Goal: Task Accomplishment & Management: Manage account settings

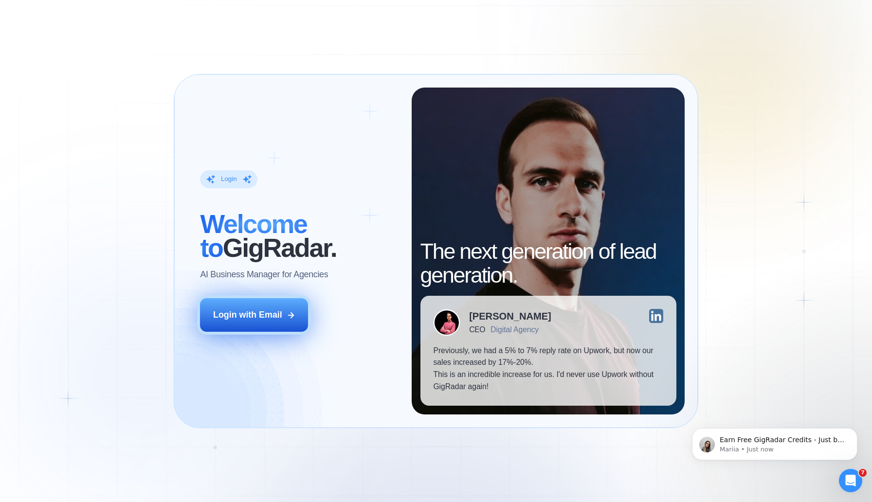
click at [271, 331] on button "Login with Email" at bounding box center [254, 315] width 108 height 34
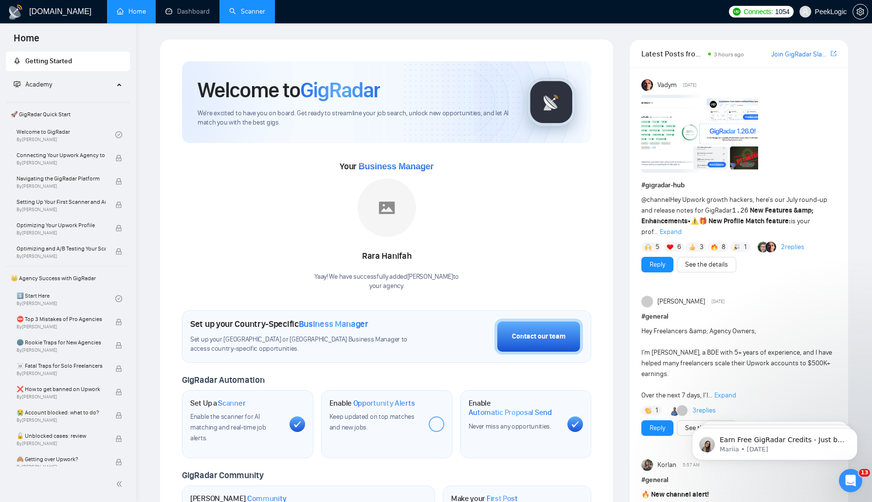
click at [243, 10] on link "Scanner" at bounding box center [247, 11] width 36 height 8
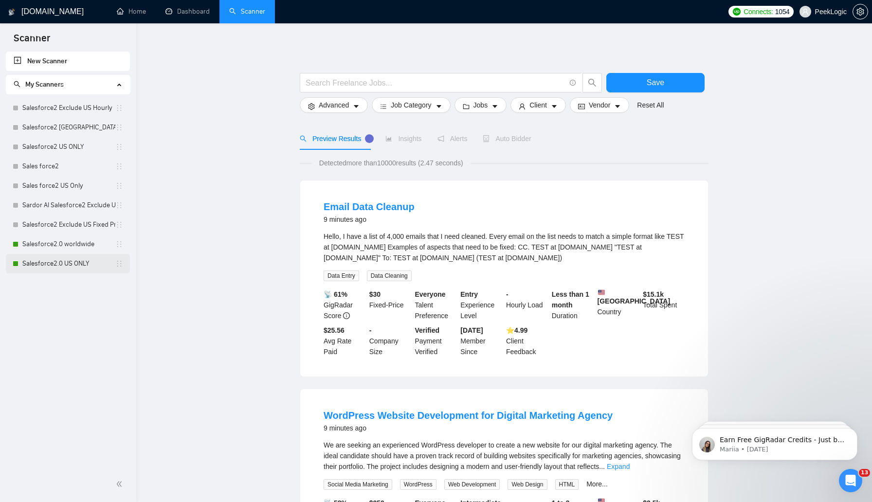
click at [72, 262] on link "Salesforce2.0 US ONLY" at bounding box center [68, 263] width 93 height 19
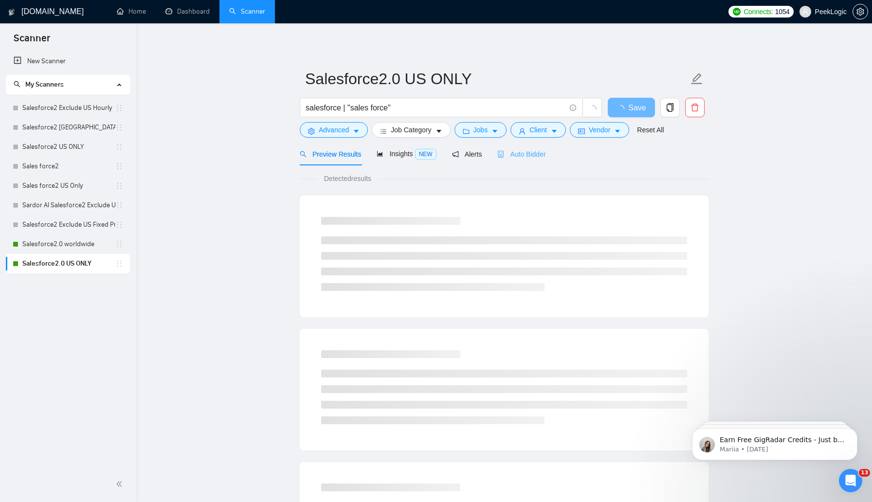
click at [534, 145] on div "Auto Bidder" at bounding box center [521, 154] width 48 height 23
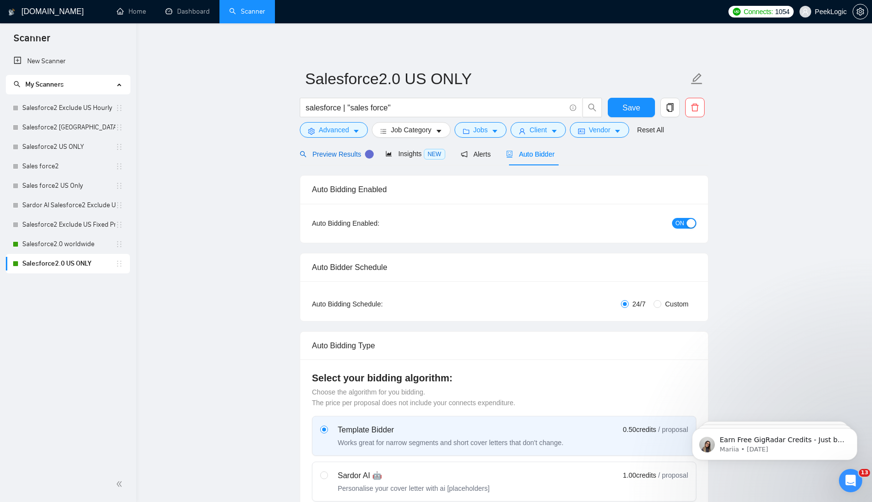
click at [331, 153] on span "Preview Results" at bounding box center [335, 154] width 70 height 8
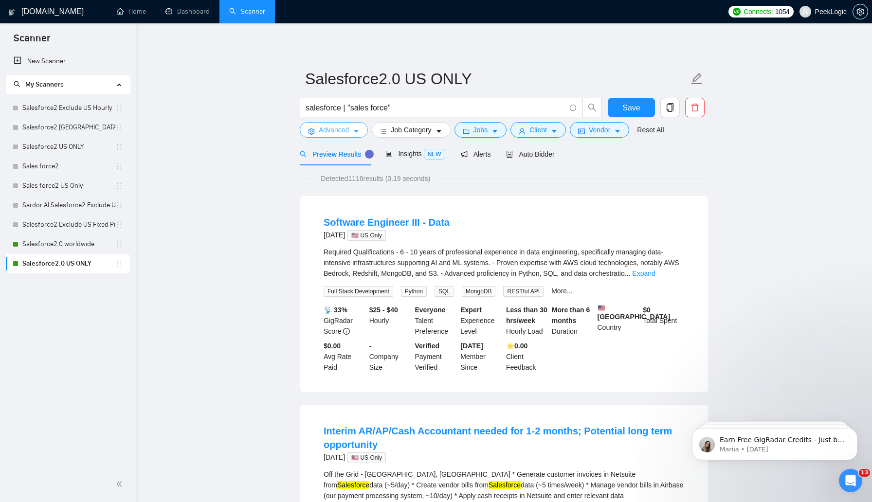
click at [345, 134] on span "Advanced" at bounding box center [334, 130] width 30 height 11
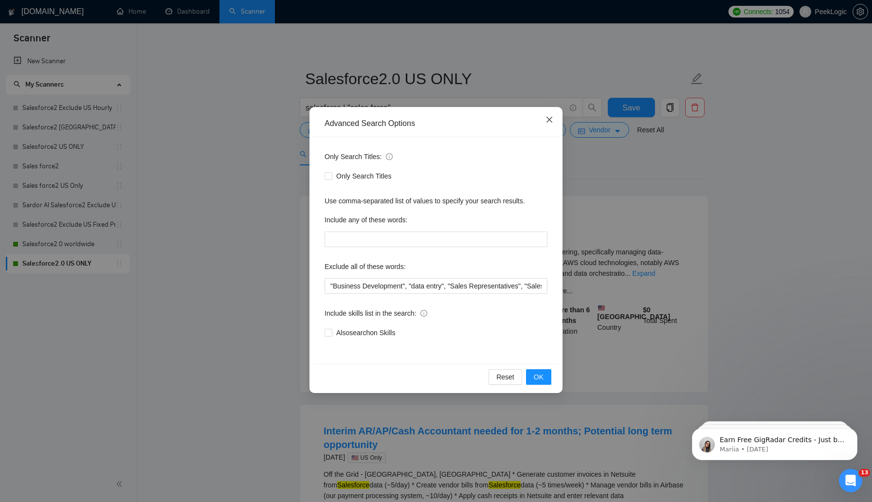
click at [549, 123] on icon "close" at bounding box center [549, 120] width 8 height 8
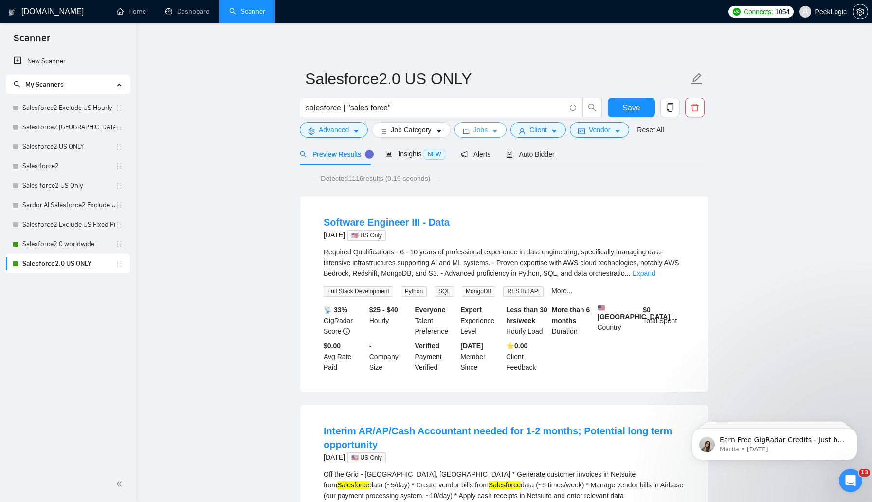
click at [488, 133] on span "Jobs" at bounding box center [480, 130] width 15 height 11
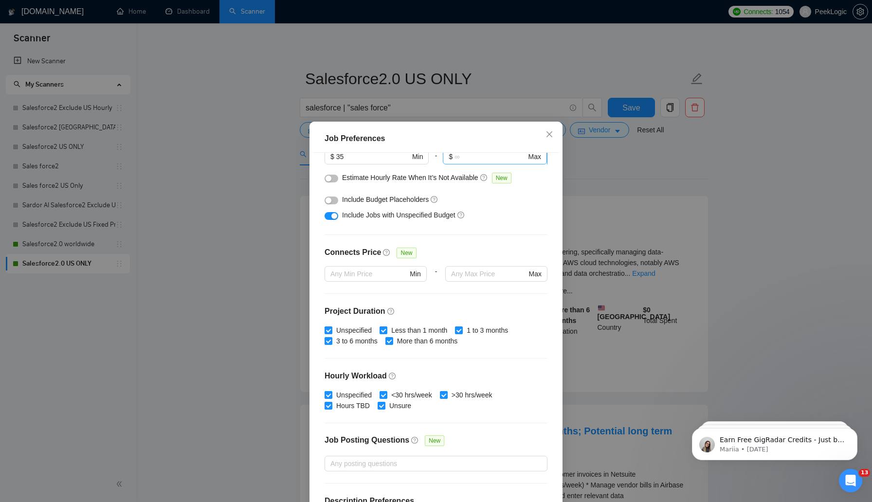
scroll to position [197, 0]
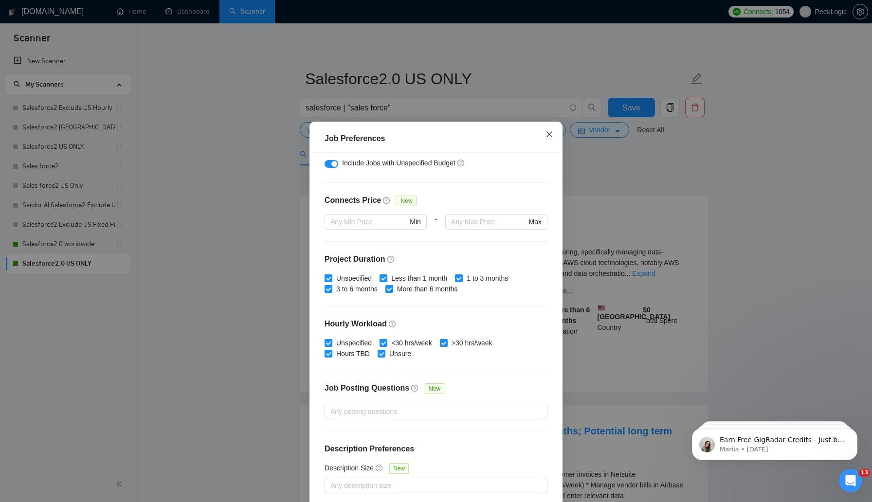
click at [548, 133] on icon "close" at bounding box center [549, 134] width 8 height 8
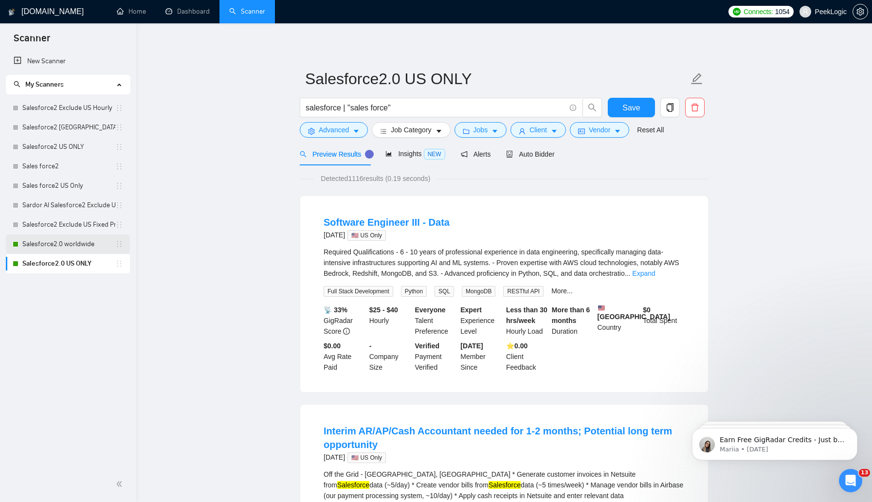
click at [73, 251] on link "Salesforce2.0 worldwide" at bounding box center [68, 244] width 93 height 19
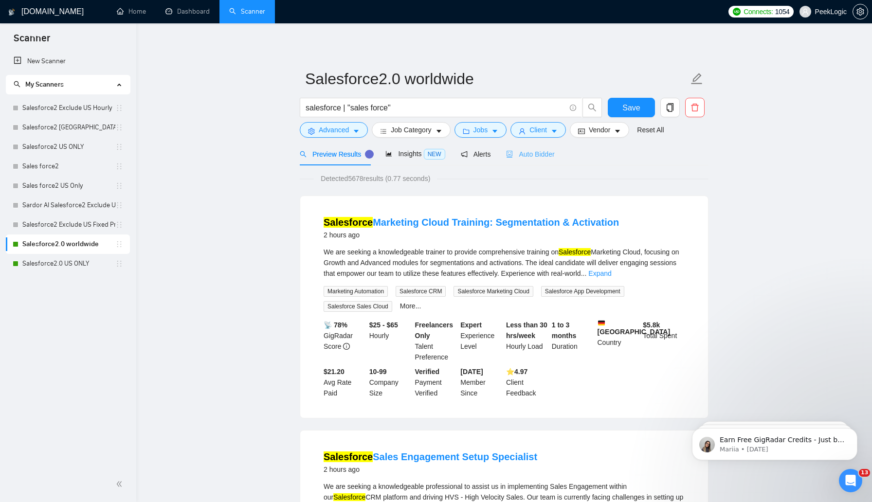
click at [539, 162] on div "Auto Bidder" at bounding box center [530, 154] width 48 height 23
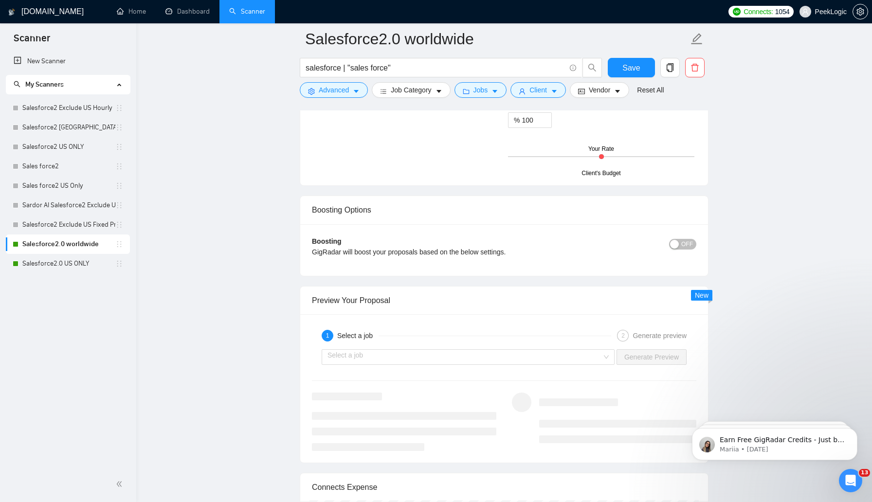
scroll to position [1368, 0]
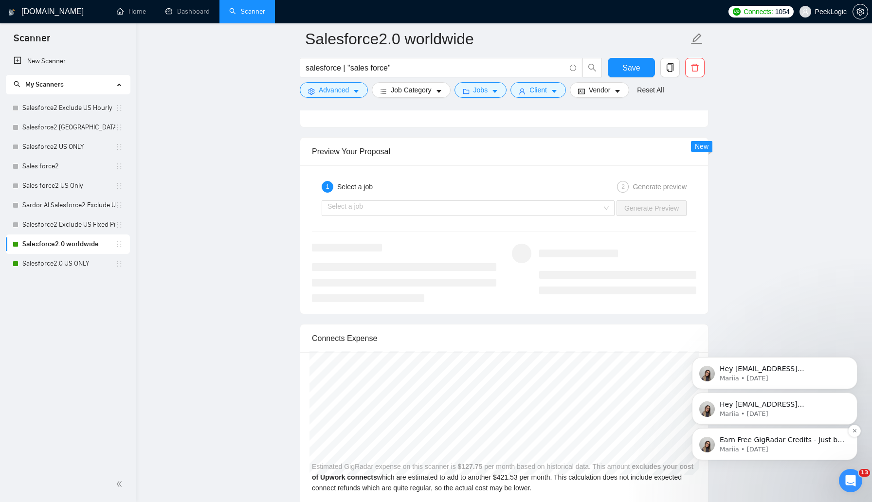
click at [790, 445] on div "Earn Free GigRadar Credits - Just by Sharing Your Story! 💬 Want more credits fo…" at bounding box center [782, 440] width 128 height 13
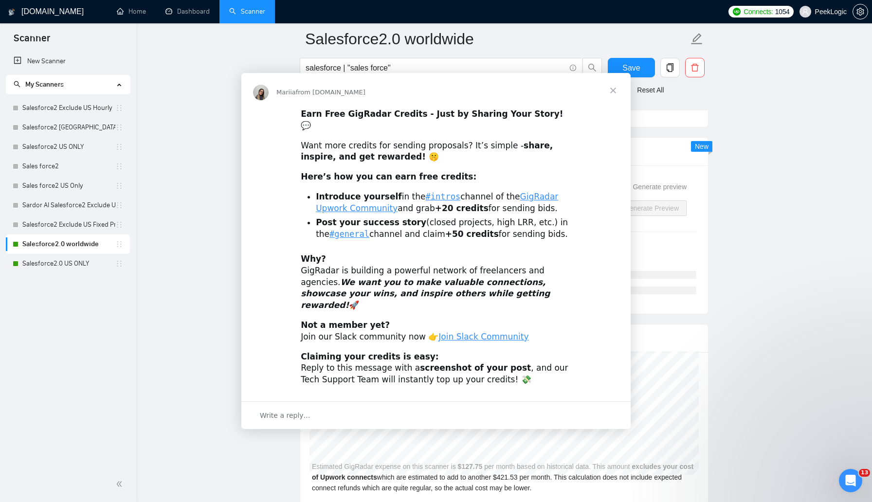
scroll to position [0, 0]
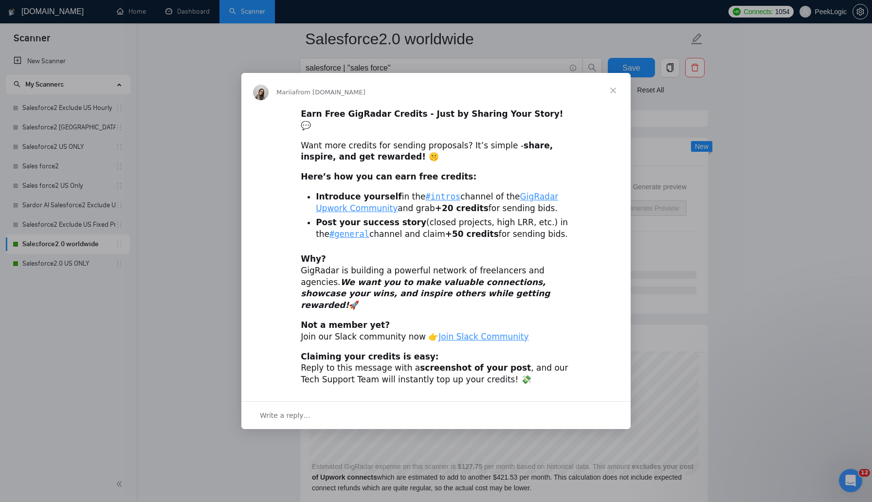
click at [611, 102] on span "Close" at bounding box center [613, 90] width 35 height 35
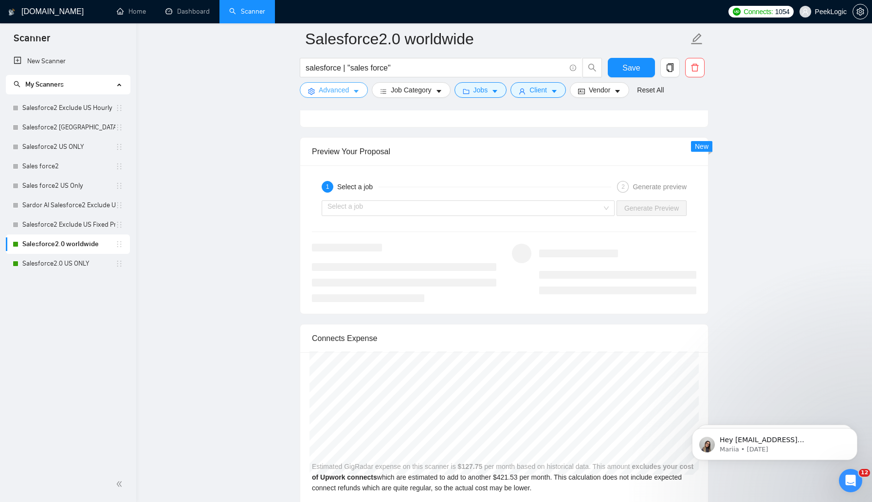
click at [358, 94] on icon "caret-down" at bounding box center [356, 91] width 7 height 7
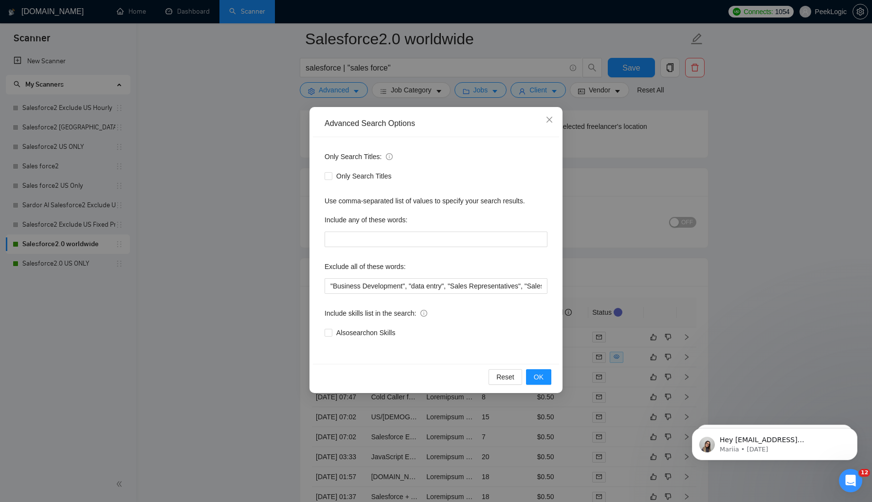
scroll to position [1818, 0]
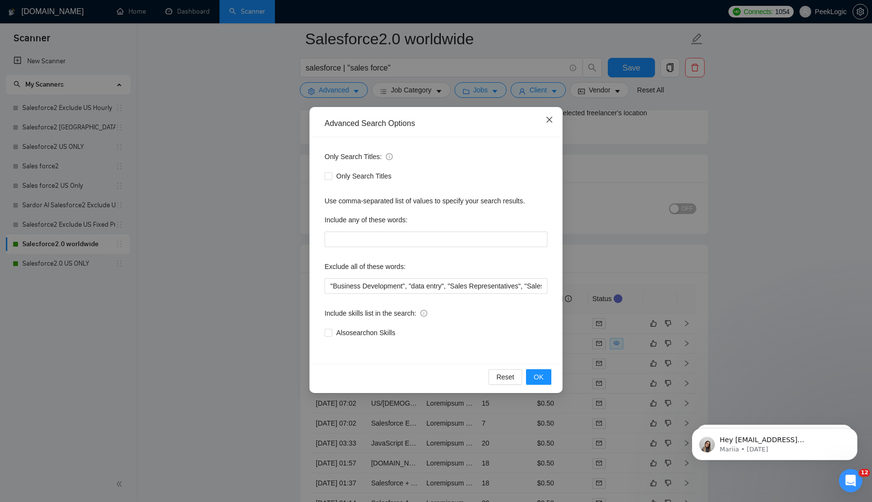
click at [548, 119] on icon "close" at bounding box center [549, 120] width 6 height 6
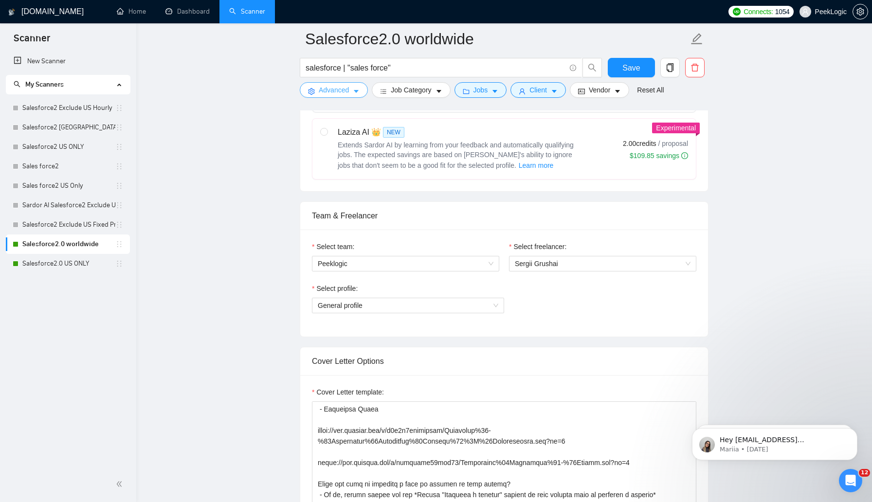
scroll to position [0, 0]
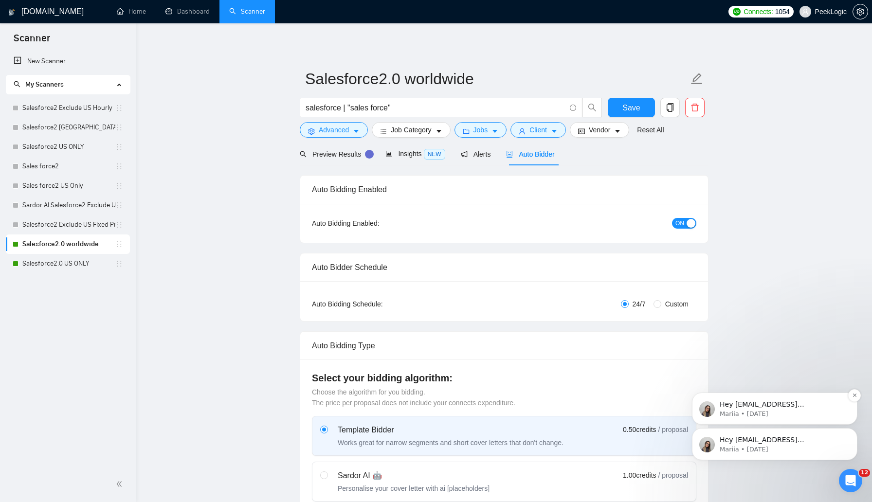
click at [816, 413] on p "Mariia • 5w ago" at bounding box center [783, 414] width 126 height 9
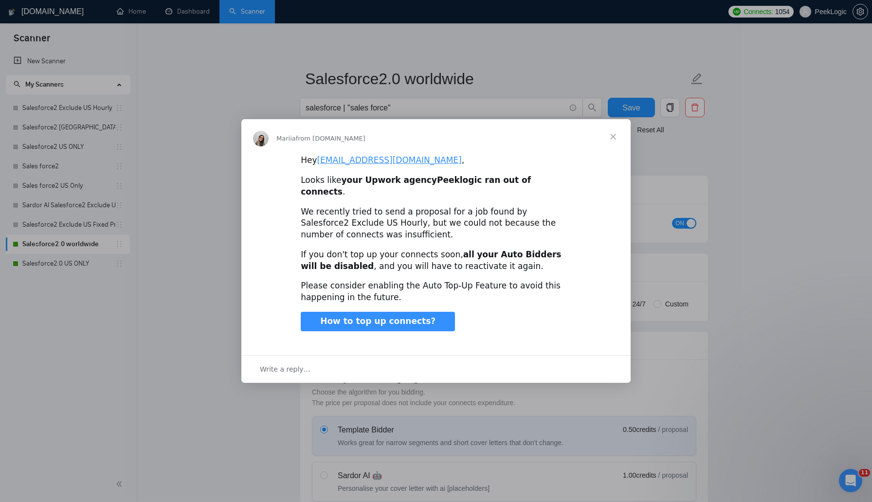
click at [612, 144] on span "Close" at bounding box center [613, 136] width 35 height 35
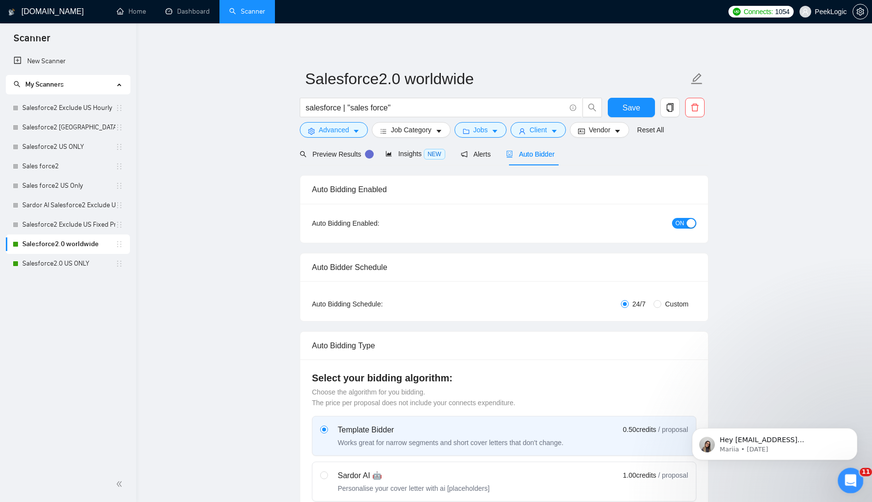
click at [850, 481] on icon "Open Intercom Messenger" at bounding box center [849, 479] width 16 height 16
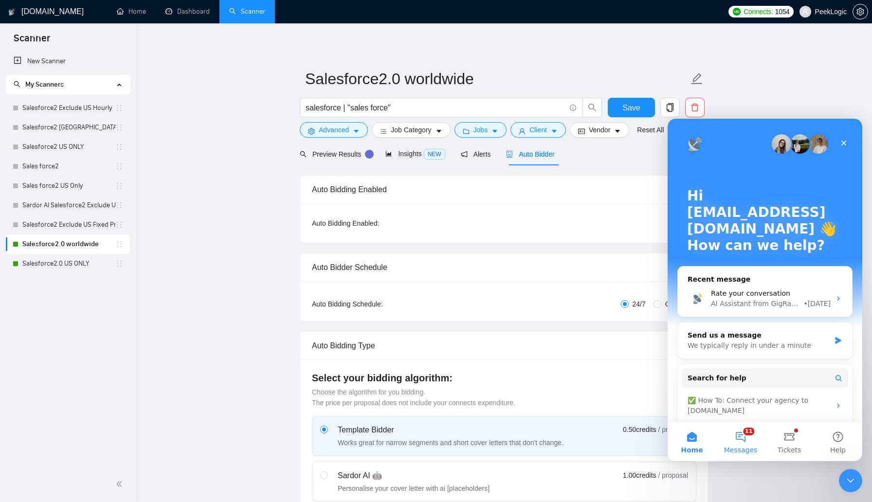
click at [742, 438] on button "11 Messages" at bounding box center [740, 441] width 49 height 39
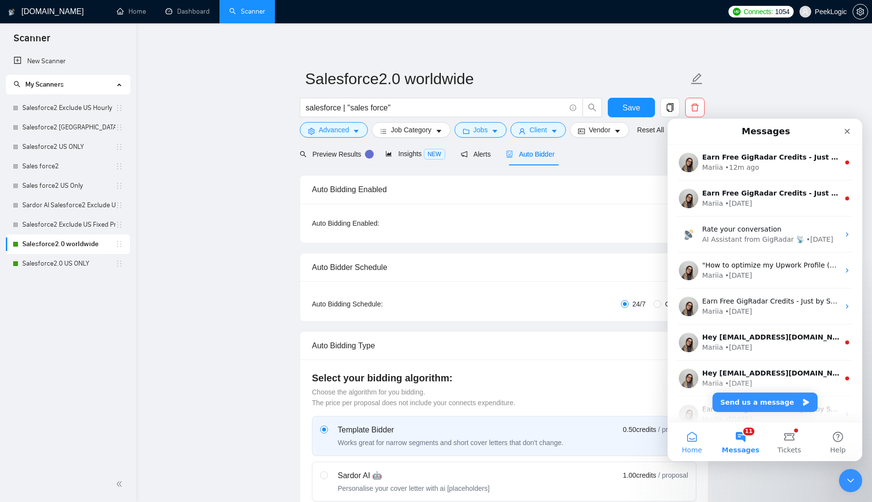
click at [685, 443] on button "Home" at bounding box center [692, 441] width 49 height 39
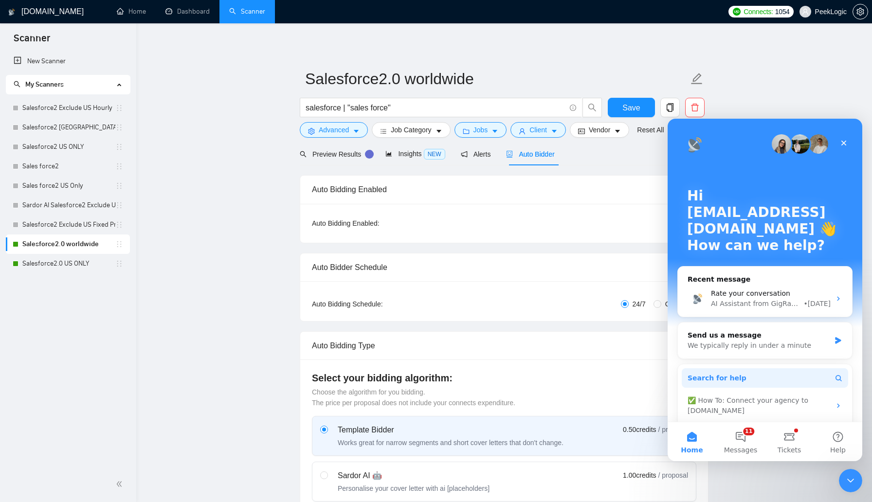
scroll to position [72, 0]
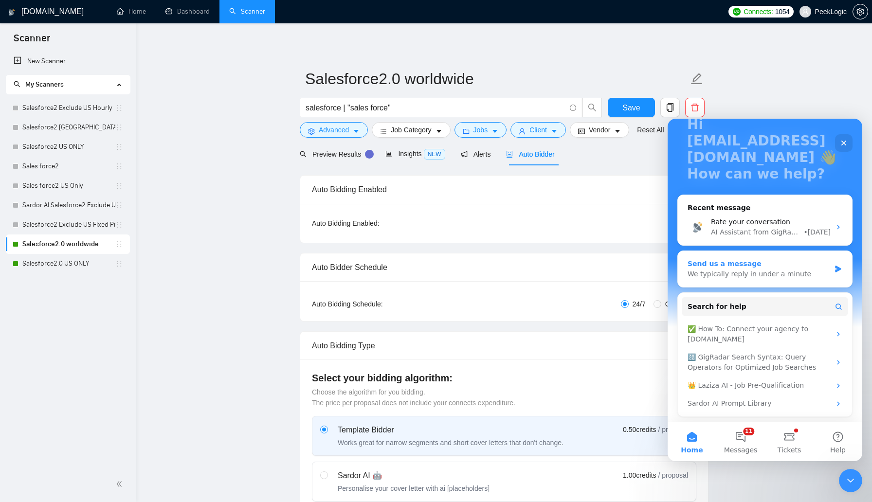
click at [751, 276] on div "We typically reply in under a minute" at bounding box center [759, 274] width 143 height 10
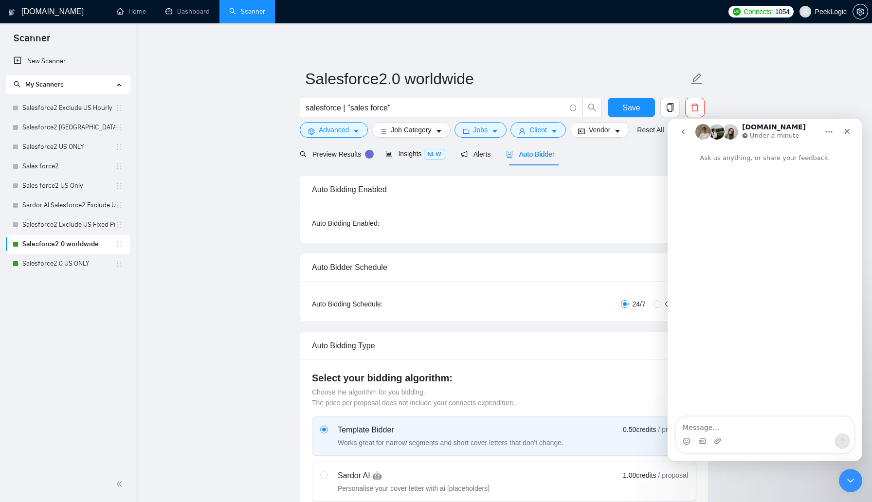
scroll to position [0, 0]
click at [742, 428] on textarea "Message…" at bounding box center [765, 425] width 178 height 17
type textarea "hello team, would you check why my scanners stopped bidding since yesturday?"
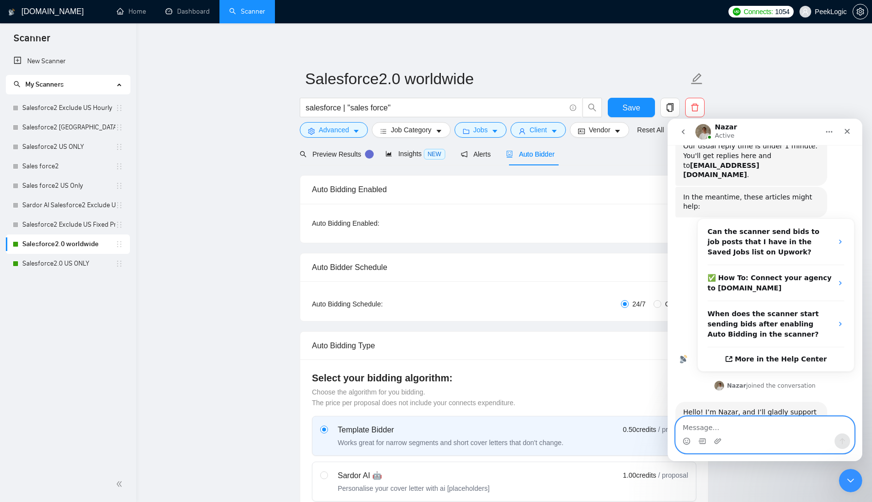
scroll to position [123, 0]
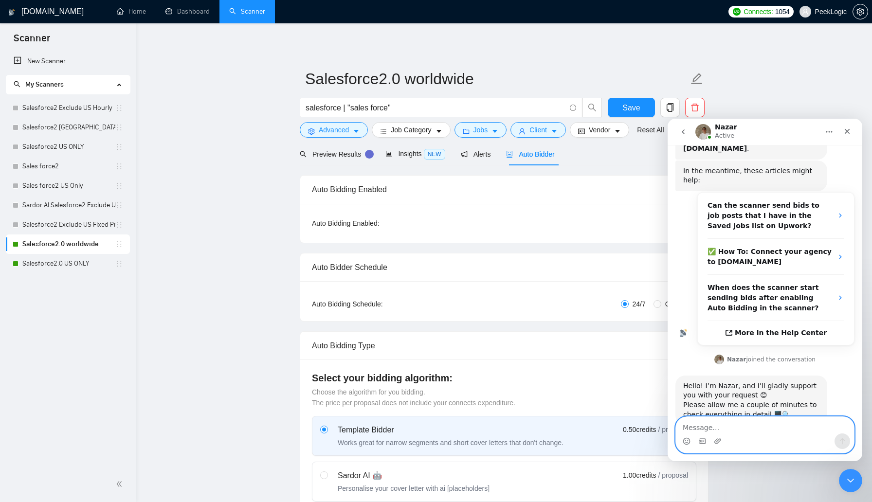
click at [751, 428] on textarea "Message…" at bounding box center [765, 425] width 178 height 17
type textarea "o"
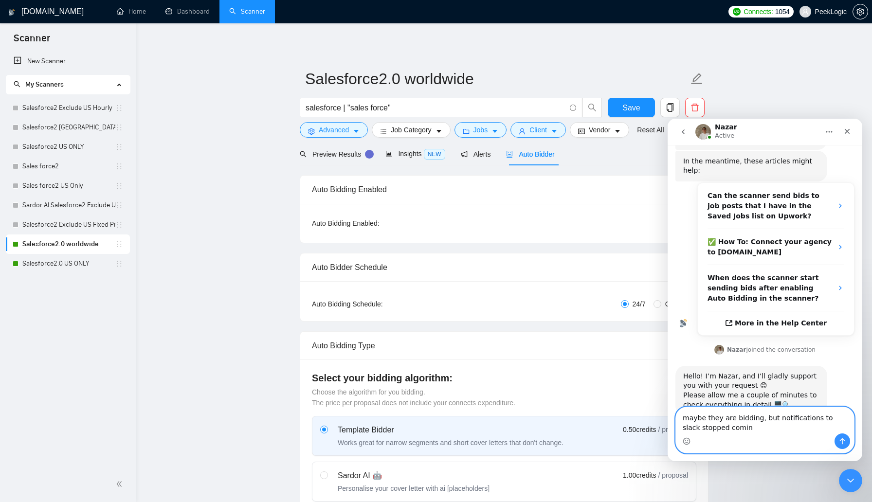
type textarea "maybe they are bidding, but notifications to slack stopped coming"
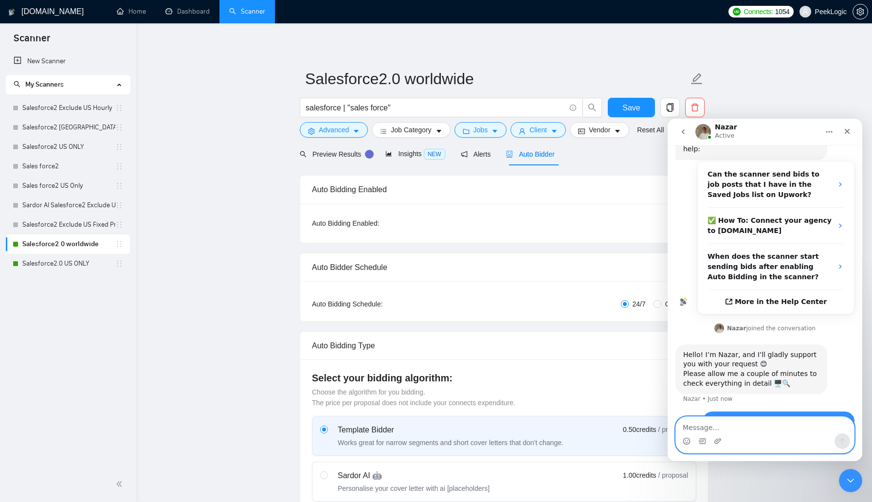
scroll to position [161, 0]
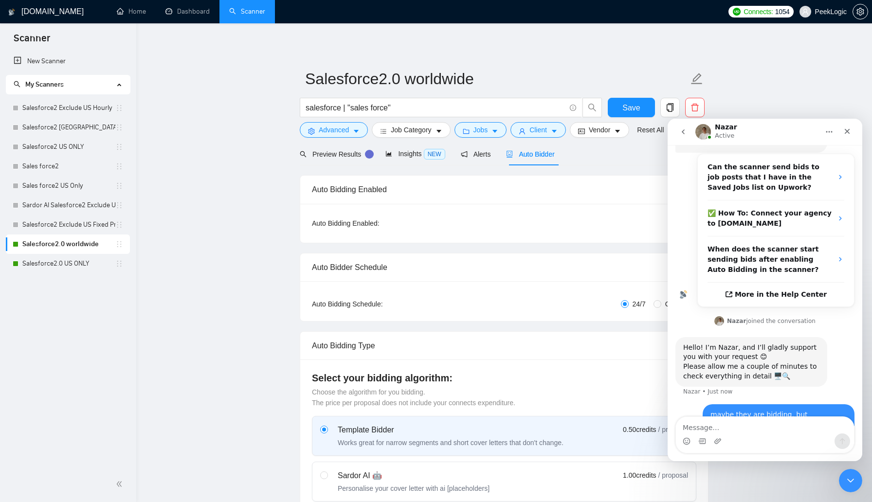
click at [846, 135] on div "Close" at bounding box center [847, 132] width 18 height 18
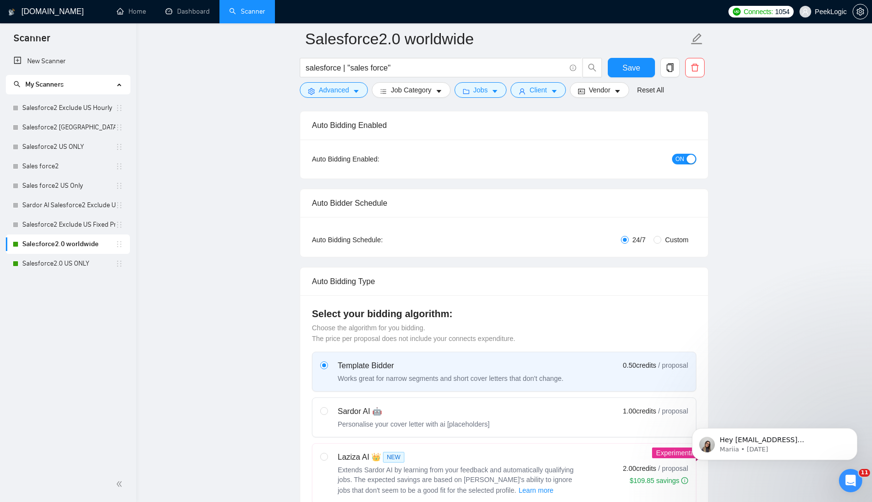
scroll to position [0, 0]
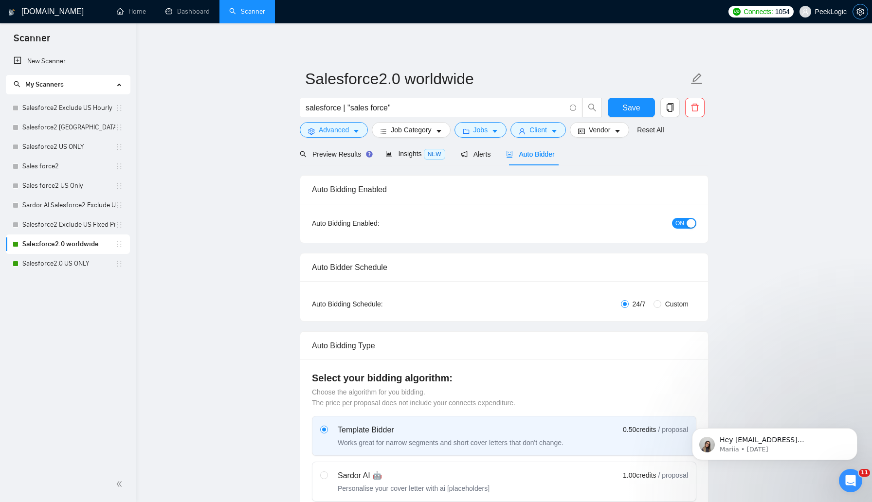
click at [860, 10] on icon "setting" at bounding box center [859, 12] width 7 height 8
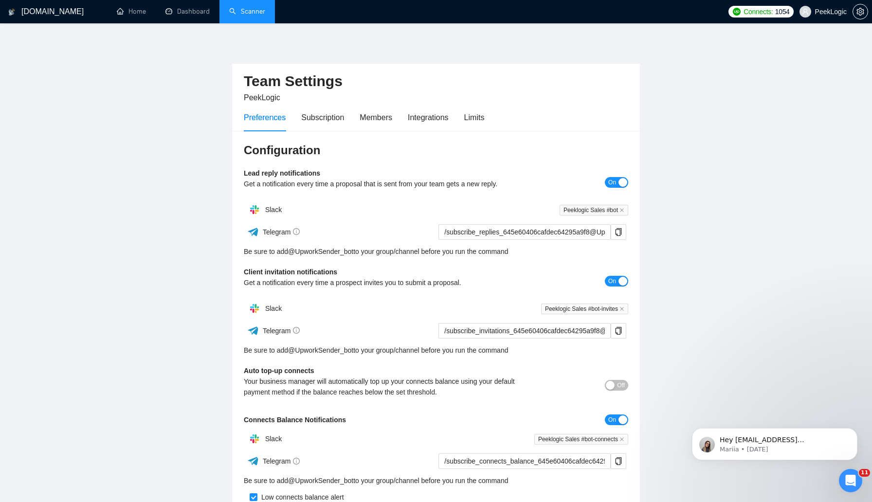
click at [248, 8] on link "Scanner" at bounding box center [247, 11] width 36 height 8
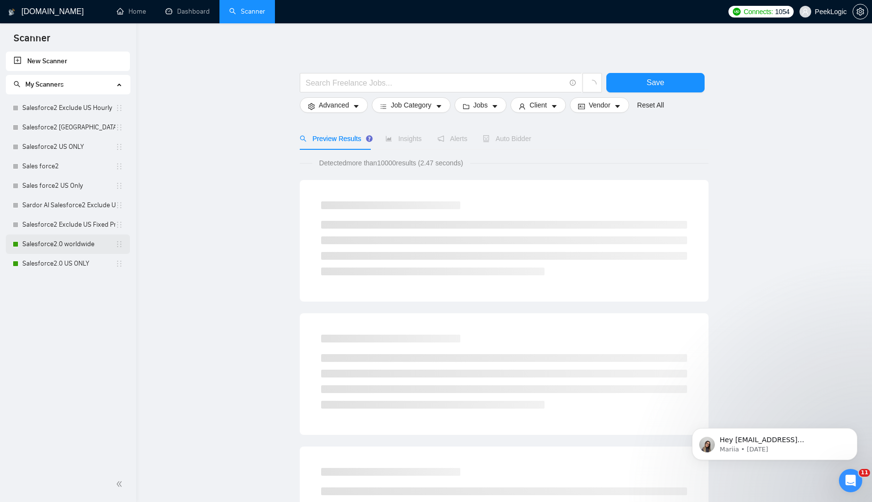
click at [62, 245] on link "Salesforce2.0 worldwide" at bounding box center [68, 244] width 93 height 19
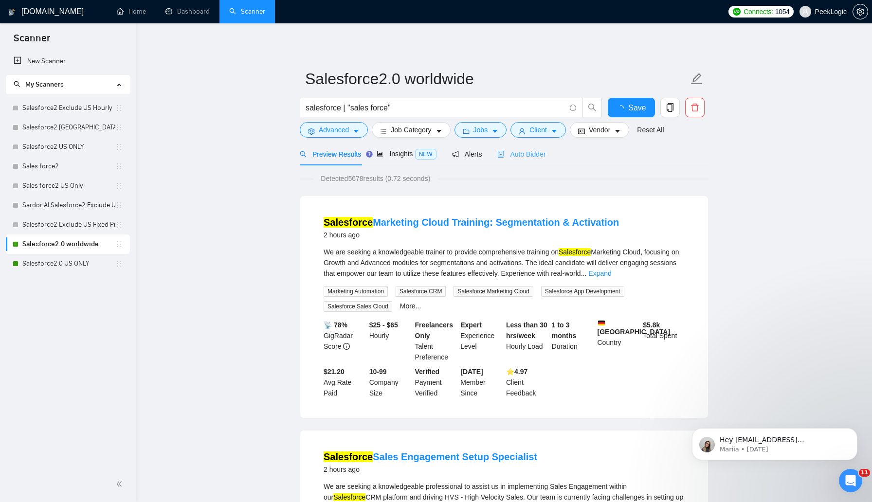
click at [536, 159] on div "Auto Bidder" at bounding box center [521, 154] width 48 height 23
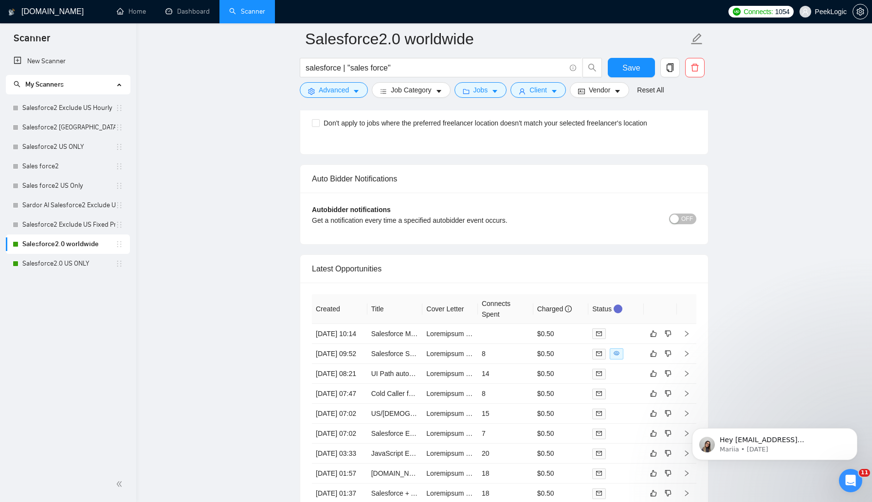
scroll to position [1712, 0]
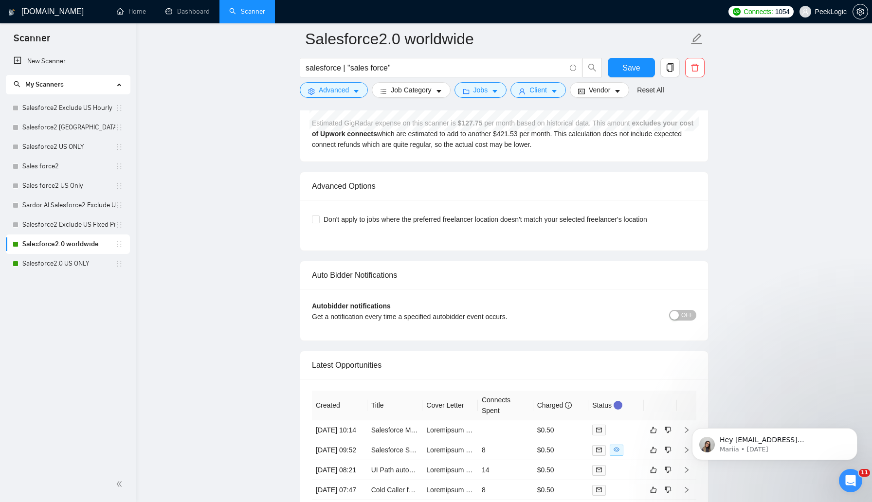
click at [690, 316] on span "OFF" at bounding box center [687, 315] width 12 height 11
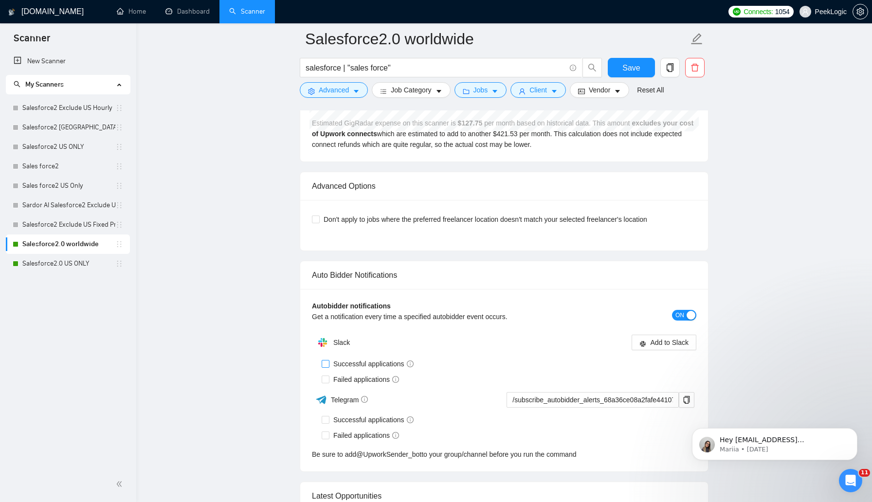
click at [327, 364] on input "Successful applications" at bounding box center [325, 363] width 7 height 7
checkbox input "true"
click at [327, 381] on input "Failed applications" at bounding box center [325, 379] width 7 height 7
checkbox input "true"
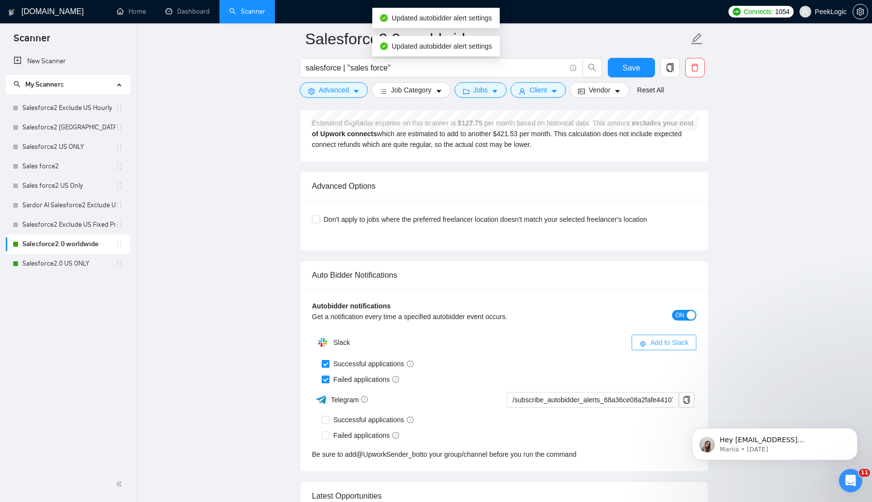
click at [669, 342] on span "Add to Slack" at bounding box center [669, 342] width 38 height 11
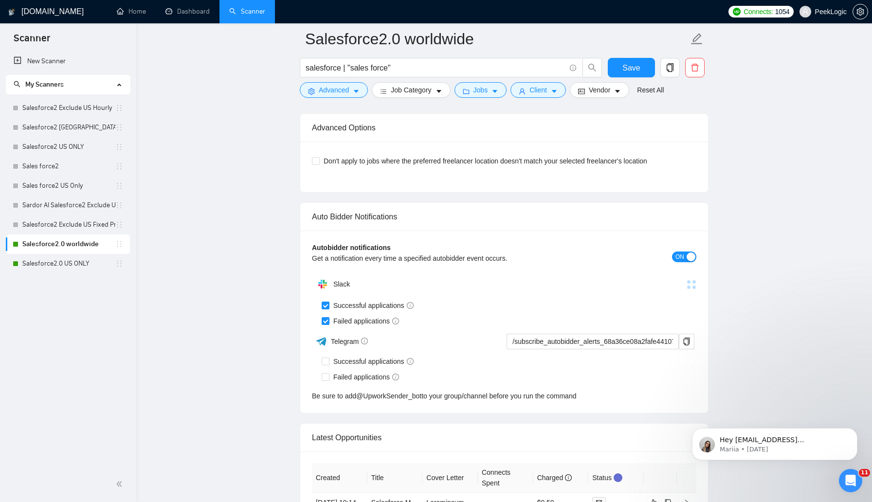
scroll to position [1831, 0]
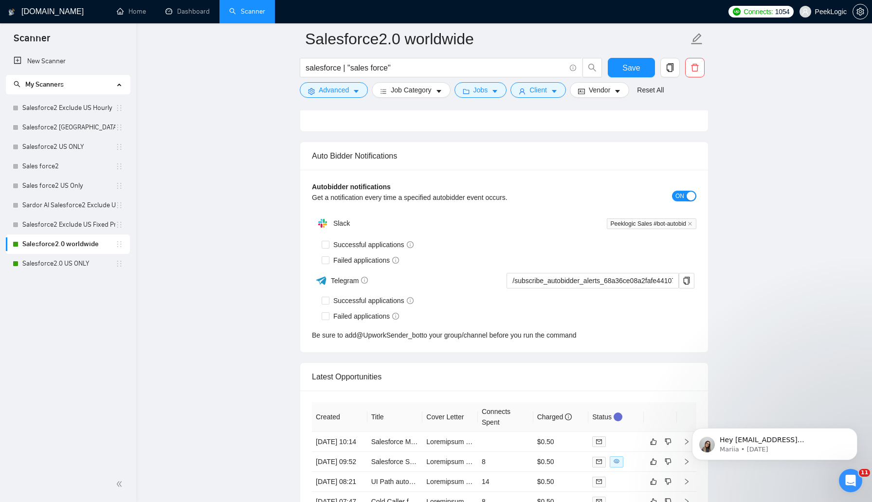
checkbox input "true"
click at [634, 68] on span "Save" at bounding box center [631, 68] width 18 height 12
click at [50, 262] on link "Salesforce2.0 US ONLY" at bounding box center [68, 263] width 93 height 19
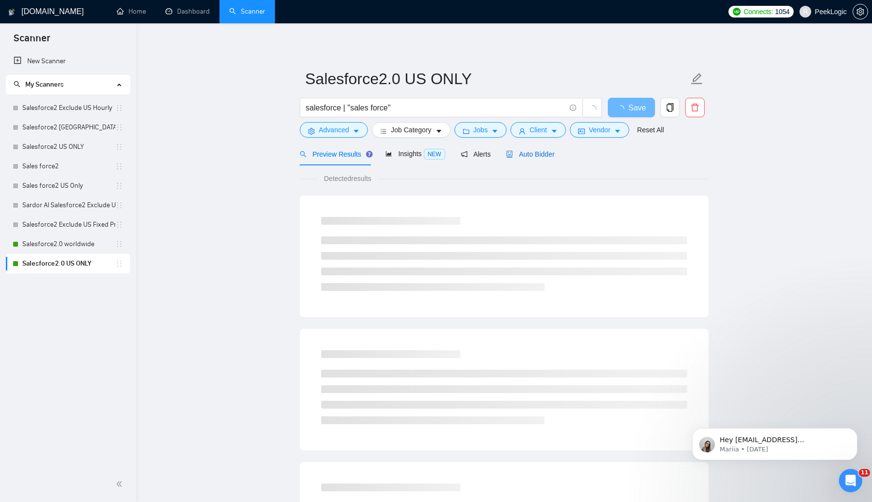
click at [542, 158] on div "Auto Bidder" at bounding box center [530, 154] width 48 height 11
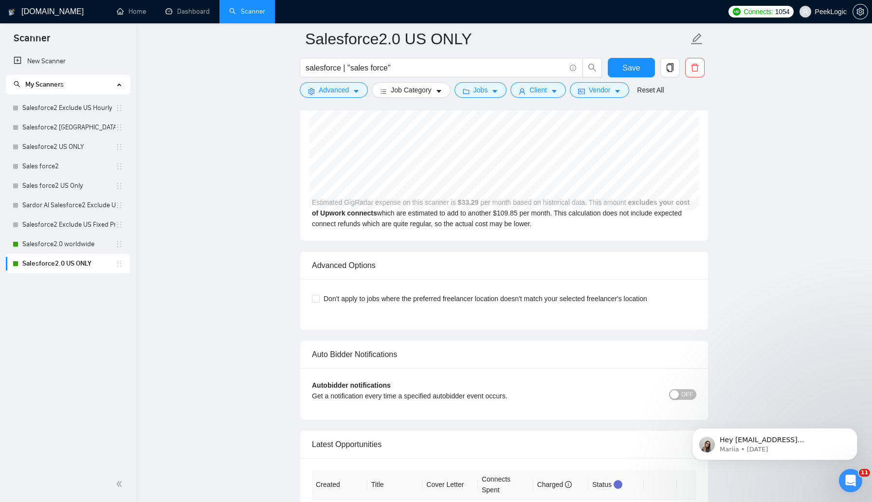
scroll to position [1798, 0]
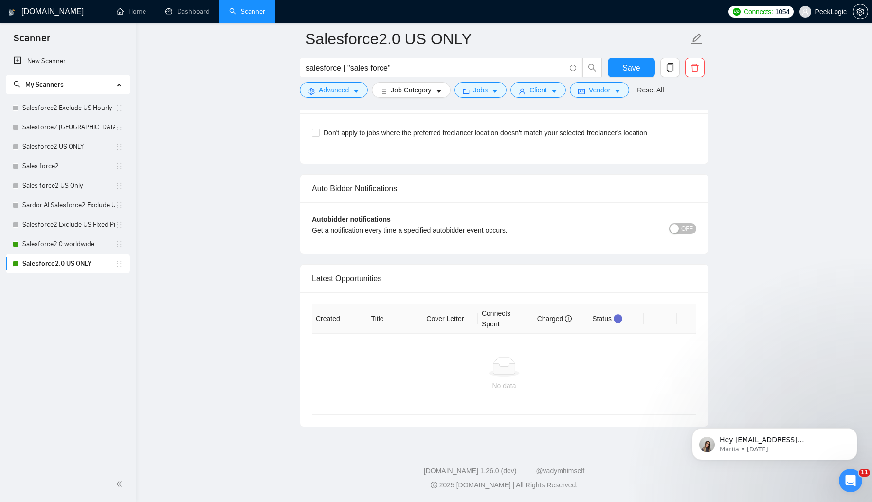
click at [676, 230] on div "button" at bounding box center [674, 228] width 9 height 9
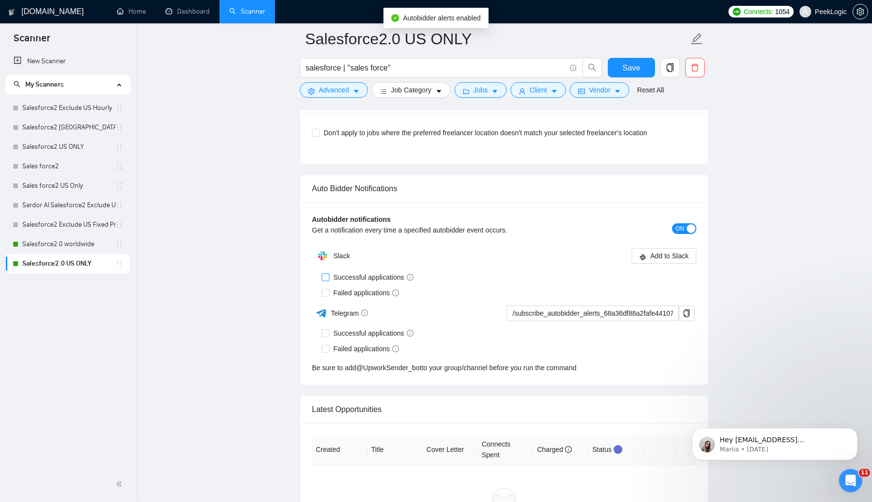
click at [327, 276] on input "Successful applications" at bounding box center [325, 276] width 7 height 7
checkbox input "true"
click at [326, 290] on input "Failed applications" at bounding box center [325, 292] width 7 height 7
checkbox input "true"
click at [658, 258] on span "Add to Slack" at bounding box center [669, 256] width 38 height 11
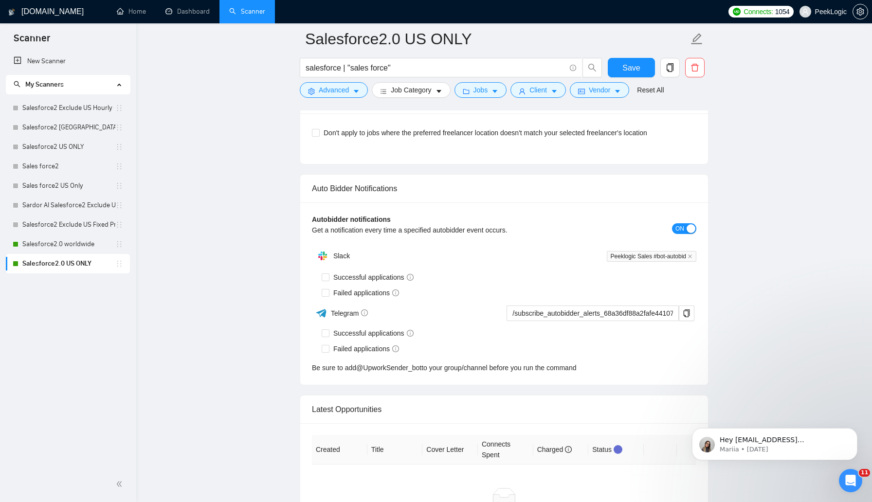
checkbox input "true"
click at [631, 67] on span "Save" at bounding box center [631, 68] width 18 height 12
checkbox input "true"
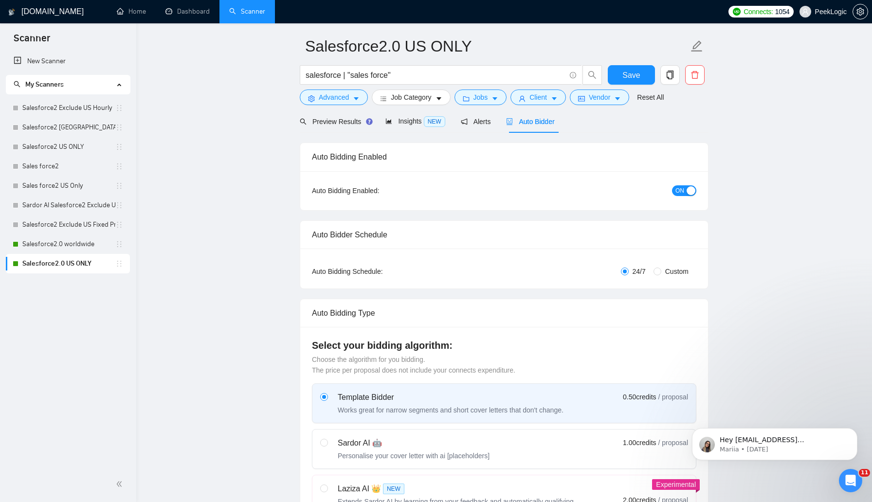
scroll to position [0, 0]
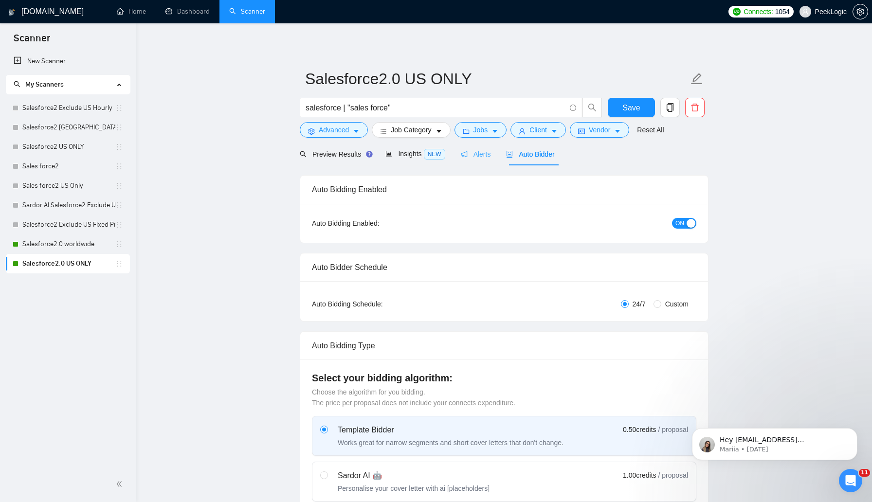
click at [489, 159] on div "Alerts" at bounding box center [476, 154] width 30 height 23
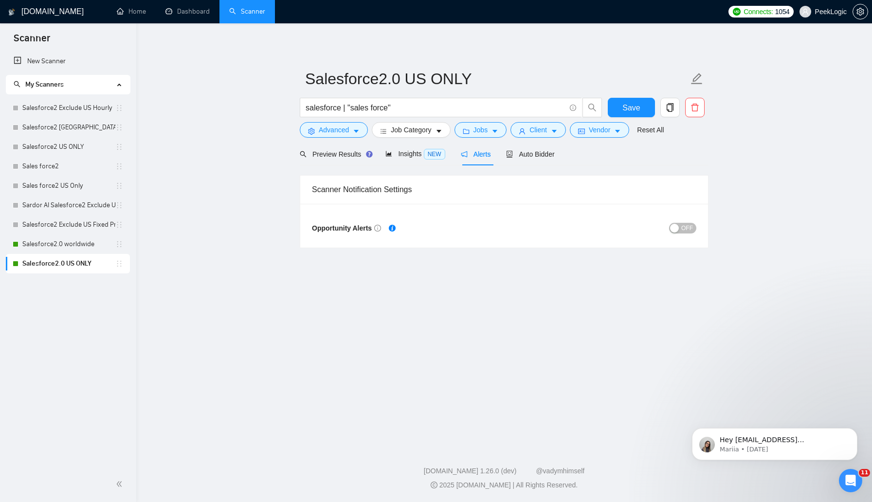
click at [679, 224] on div "button" at bounding box center [674, 228] width 9 height 9
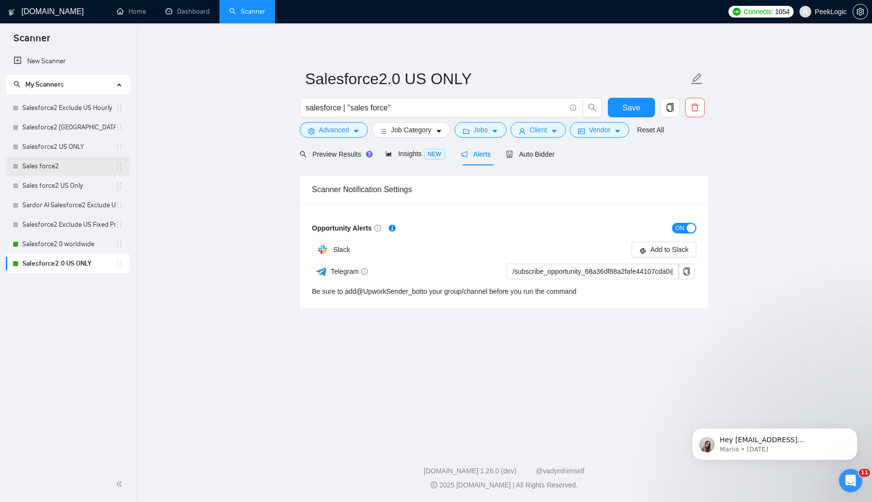
click at [39, 169] on link "Sales force2" at bounding box center [68, 166] width 93 height 19
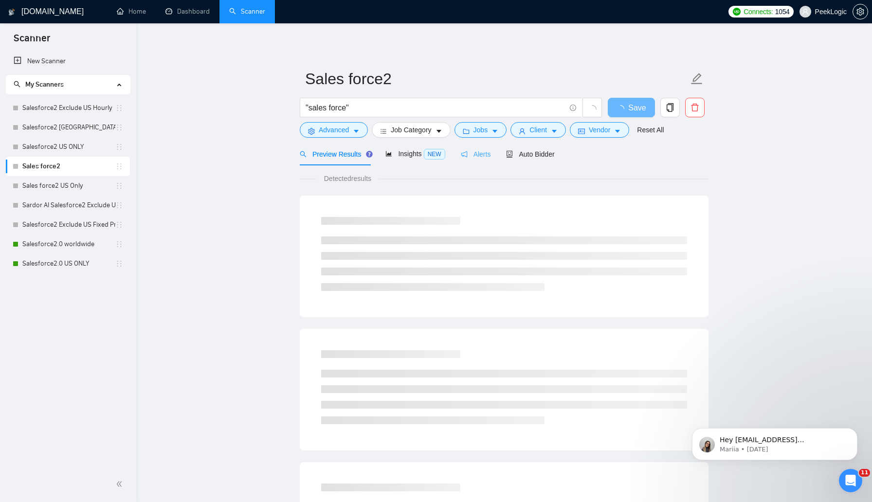
click at [473, 148] on div "Alerts" at bounding box center [476, 154] width 30 height 23
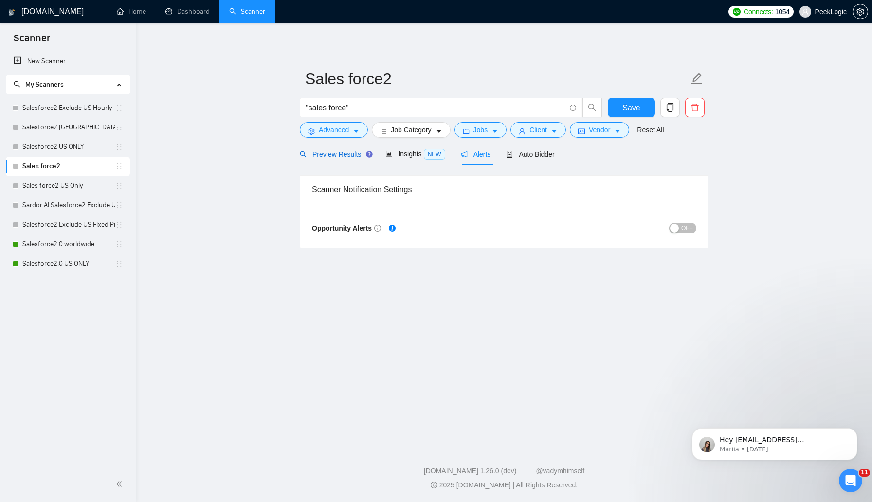
click at [321, 158] on div "Preview Results" at bounding box center [335, 154] width 70 height 11
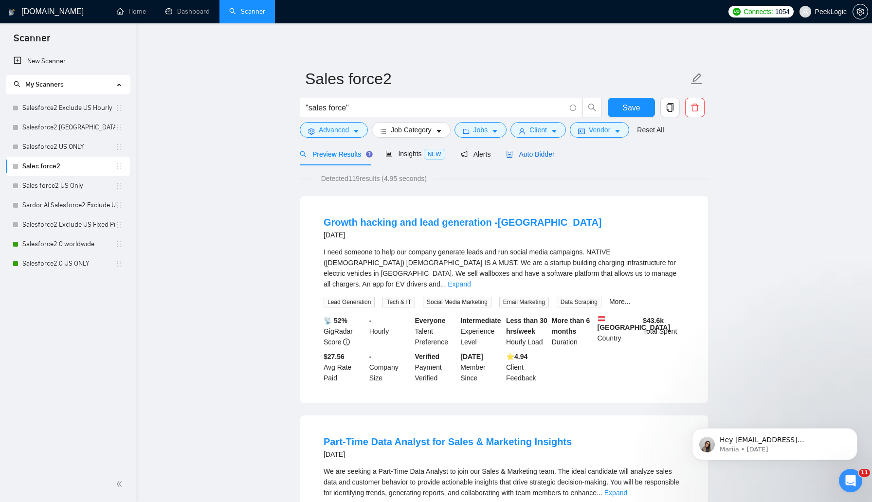
click at [528, 157] on span "Auto Bidder" at bounding box center [530, 154] width 48 height 8
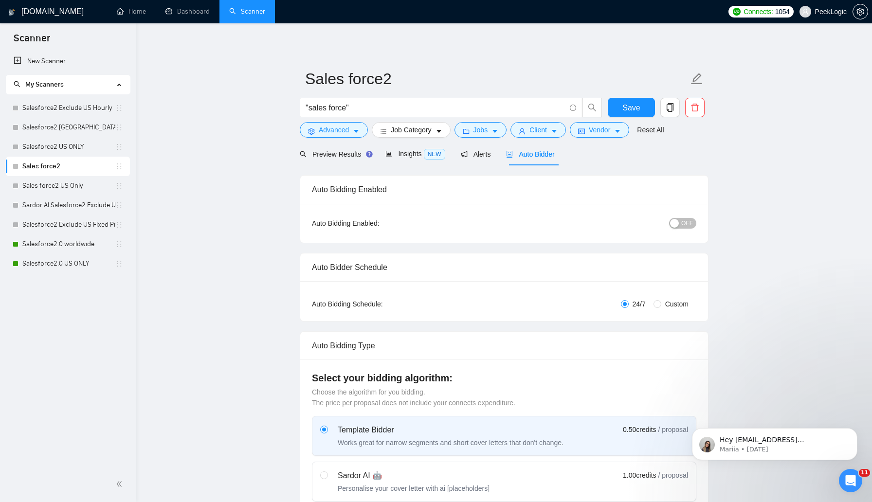
radio input "false"
radio input "true"
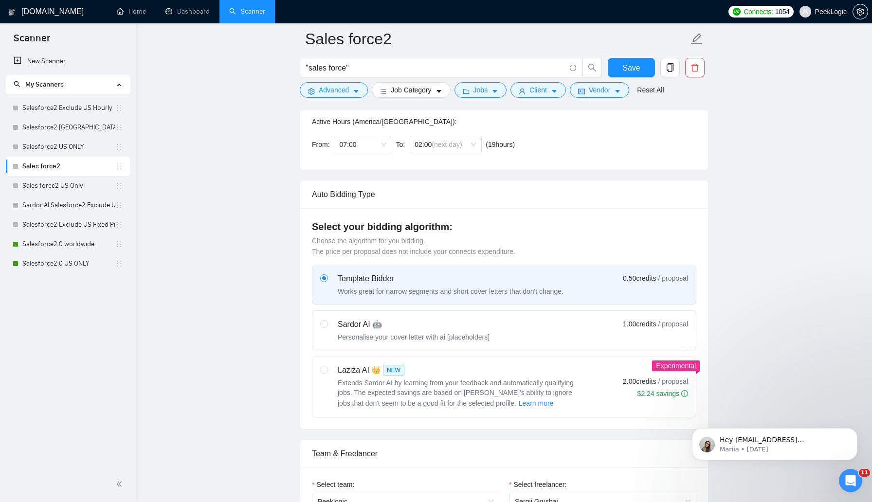
scroll to position [1859, 0]
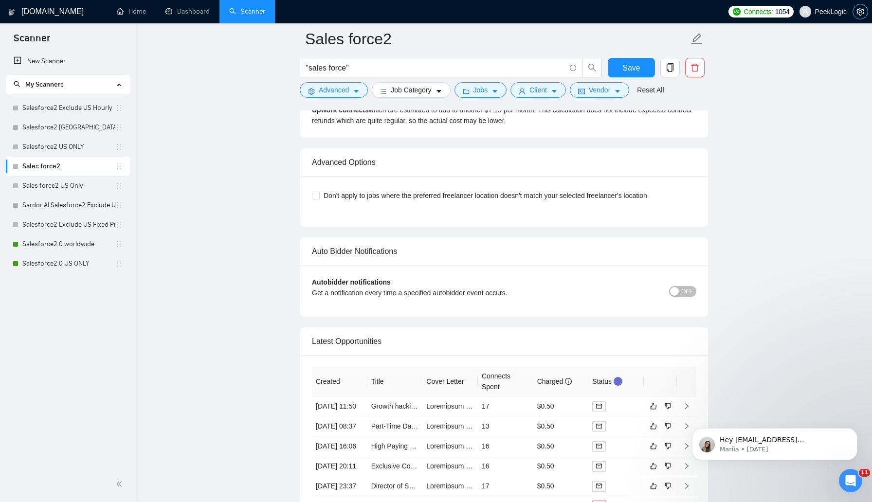
click at [863, 11] on icon "setting" at bounding box center [859, 12] width 7 height 8
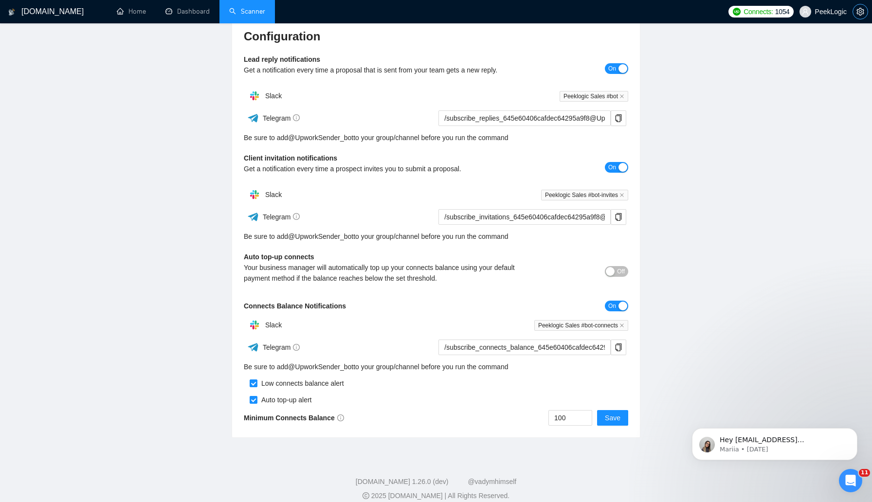
scroll to position [125, 0]
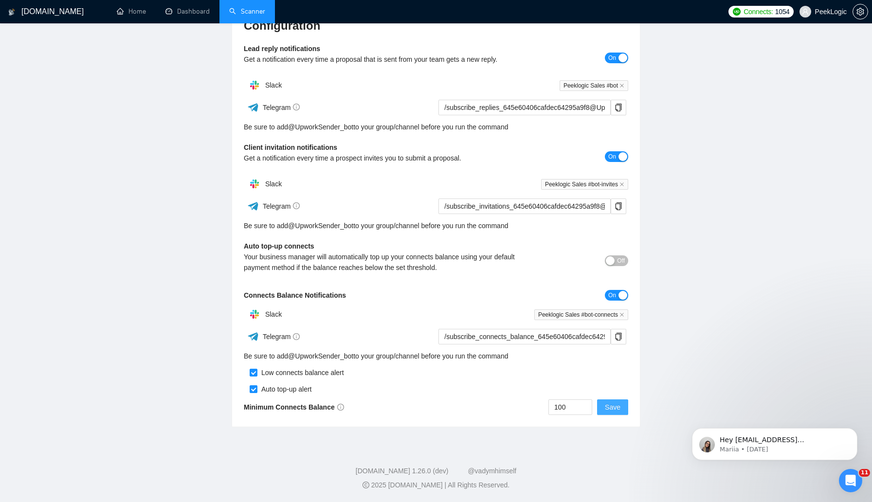
click at [616, 411] on span "Save" at bounding box center [613, 407] width 16 height 11
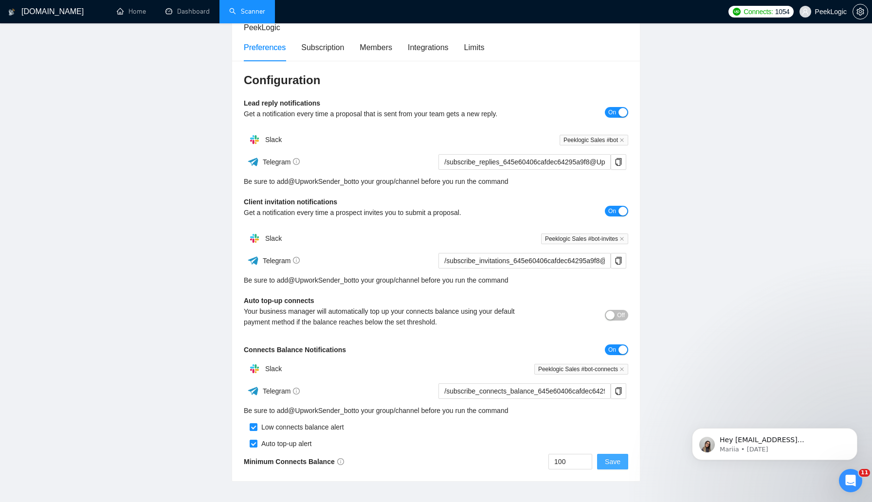
scroll to position [0, 0]
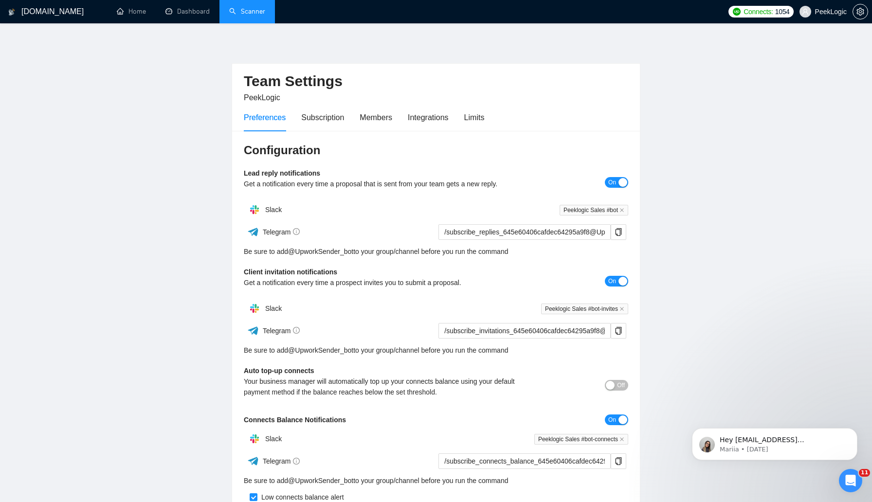
click at [265, 15] on link "Scanner" at bounding box center [247, 11] width 36 height 8
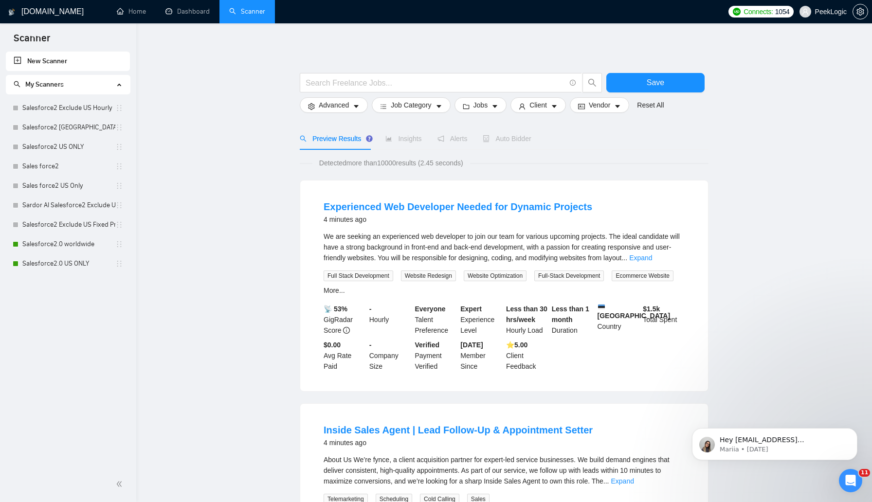
scroll to position [534, 0]
click at [133, 13] on link "Home" at bounding box center [131, 11] width 29 height 8
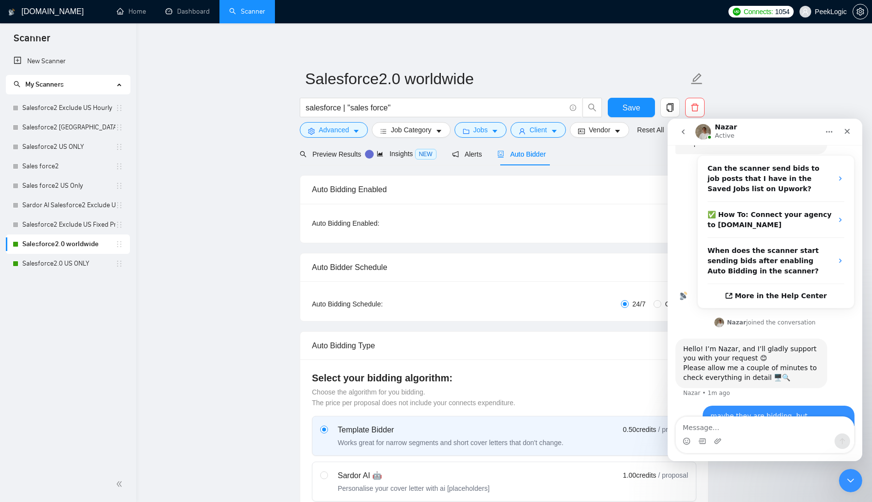
scroll to position [161, 0]
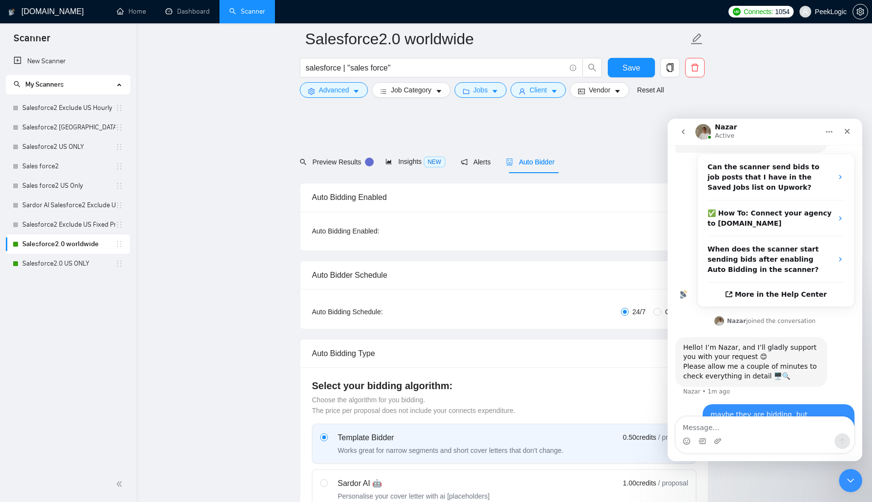
scroll to position [513, 0]
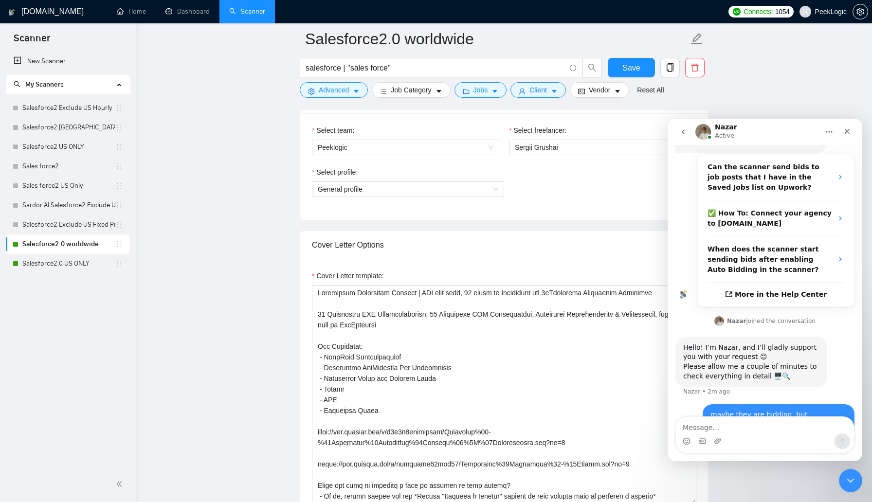
click at [808, 410] on div "maybe they are bidding, but notifications to slack stopped coming" at bounding box center [778, 419] width 136 height 19
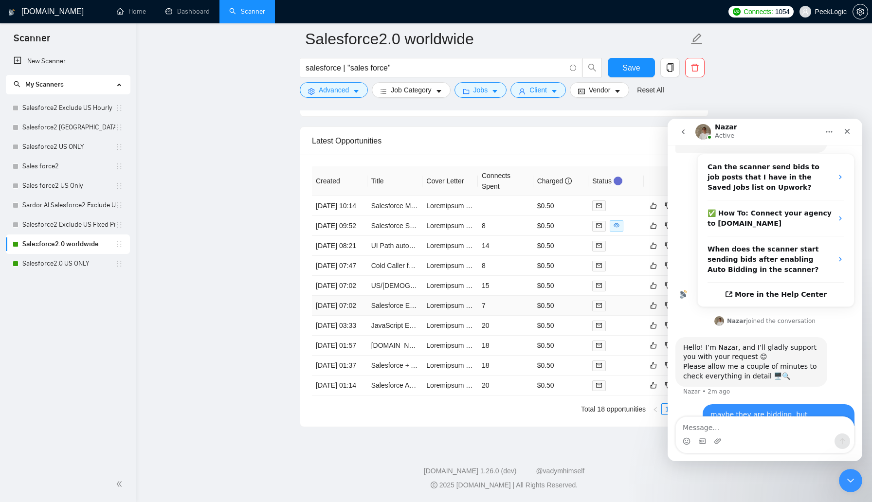
scroll to position [1736, 0]
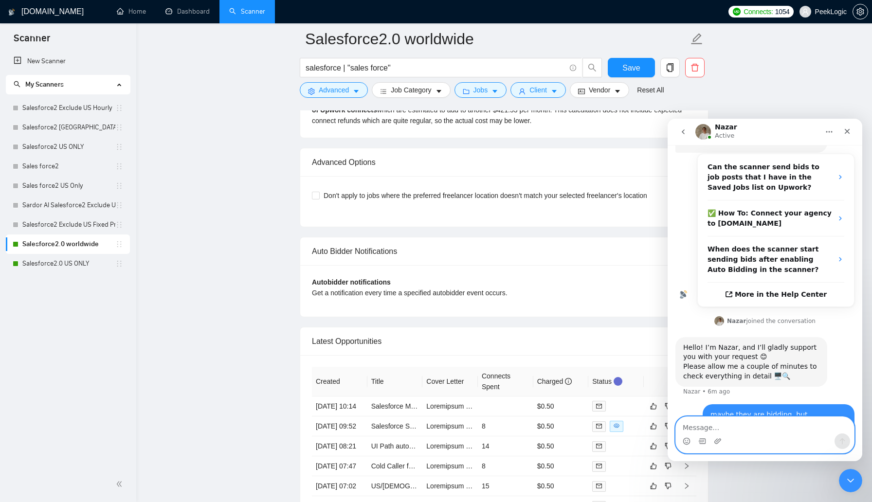
click at [771, 420] on textarea "Message…" at bounding box center [765, 425] width 178 height 17
type textarea "к"
type textarea "replies stopped coming to slack,"
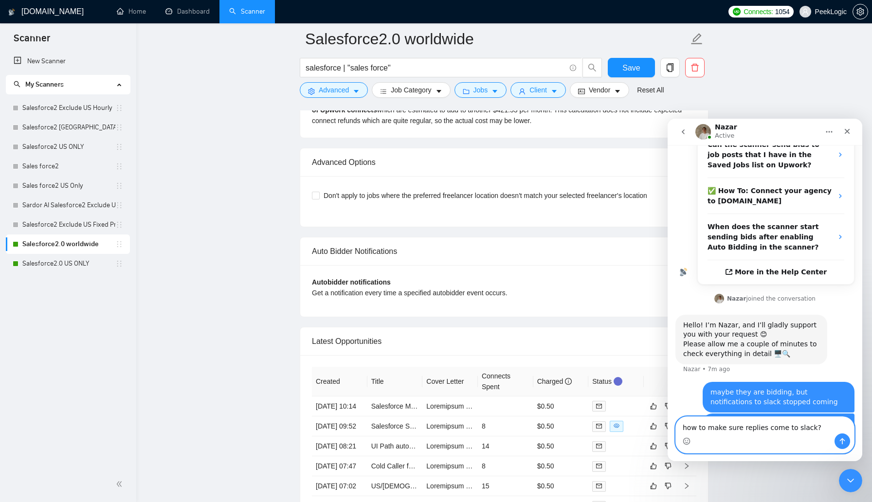
type textarea "how to make sure replies come to slack?"
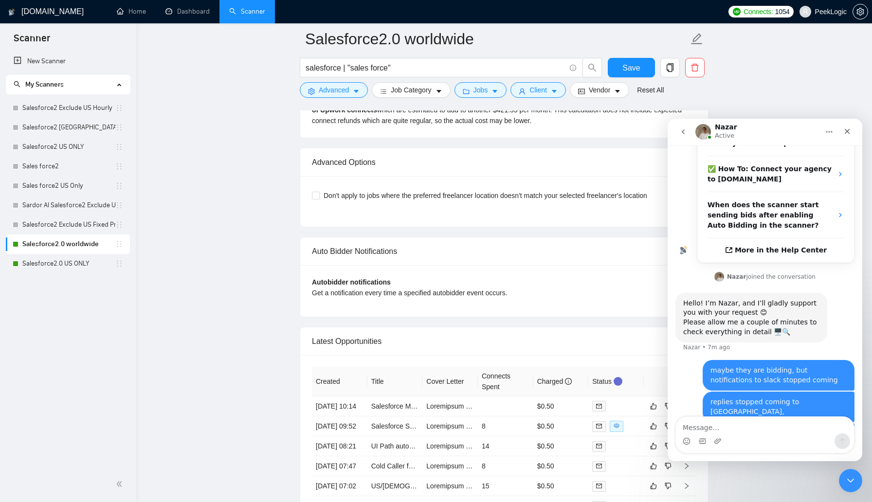
click at [762, 423] on textarea "Message…" at bounding box center [765, 425] width 178 height 17
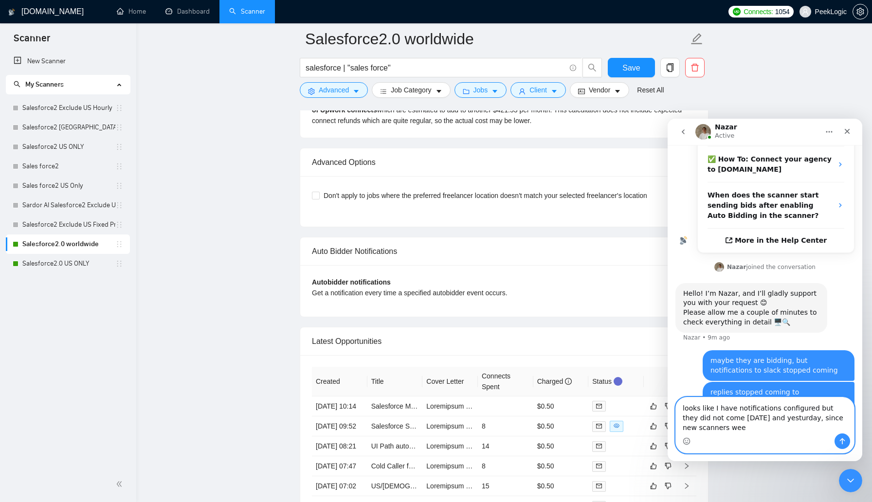
scroll to position [225, 0]
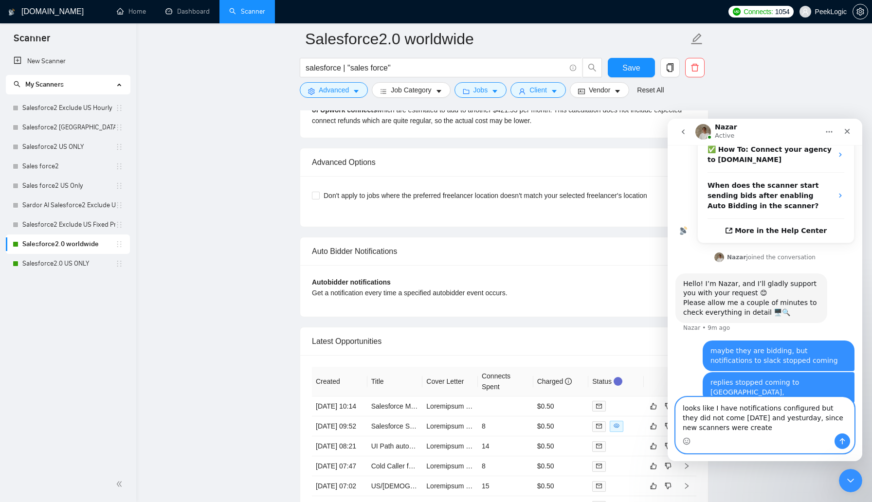
type textarea "looks like I have notifications configured but they did not come today and yest…"
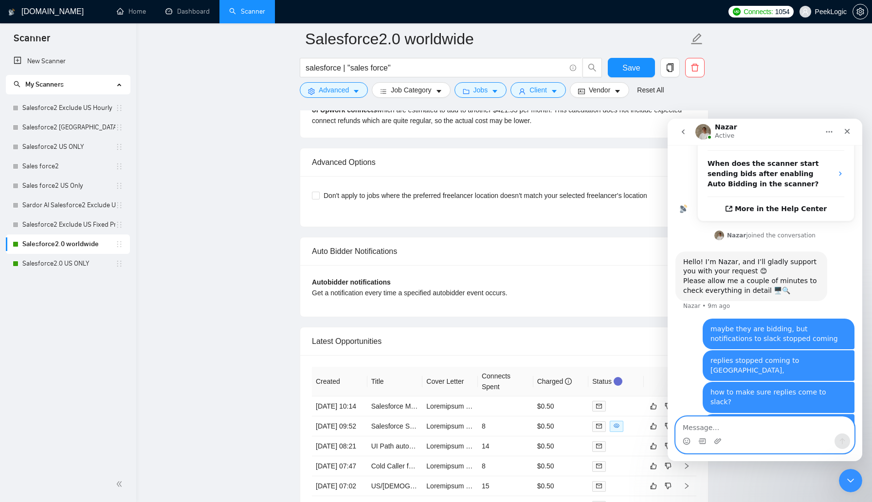
paste textarea "Message…"
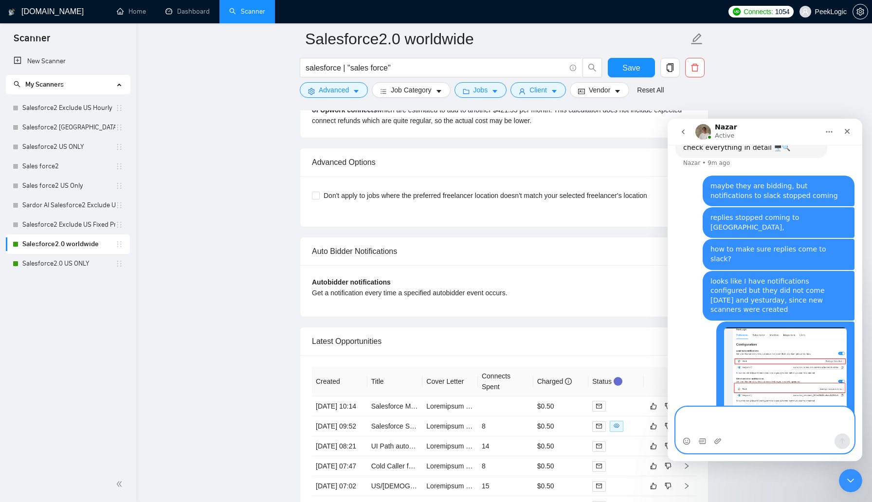
scroll to position [399, 0]
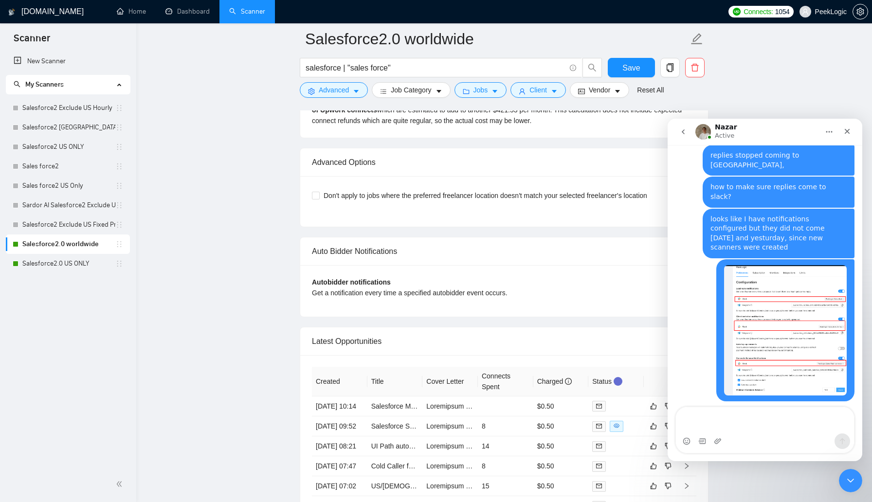
scroll to position [448, 0]
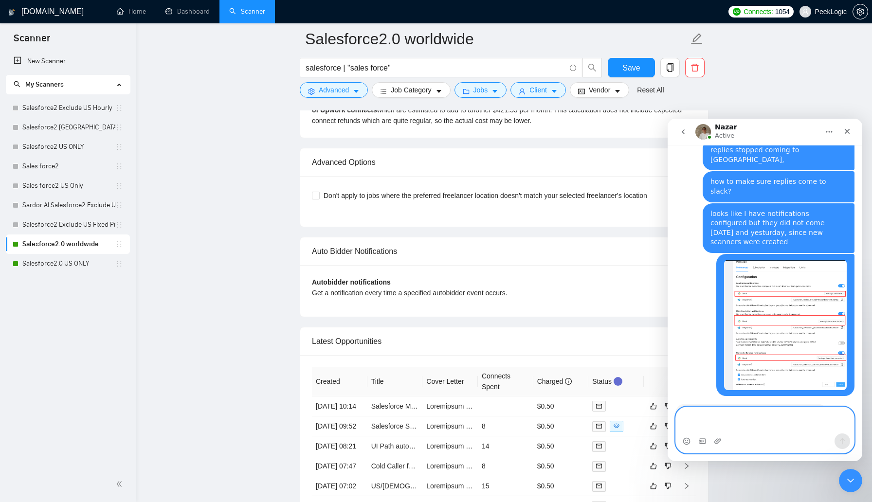
click at [736, 428] on textarea "Message…" at bounding box center [765, 420] width 178 height 26
type textarea "п"
type textarea "grt, thanks, anything I need to do from my side?"
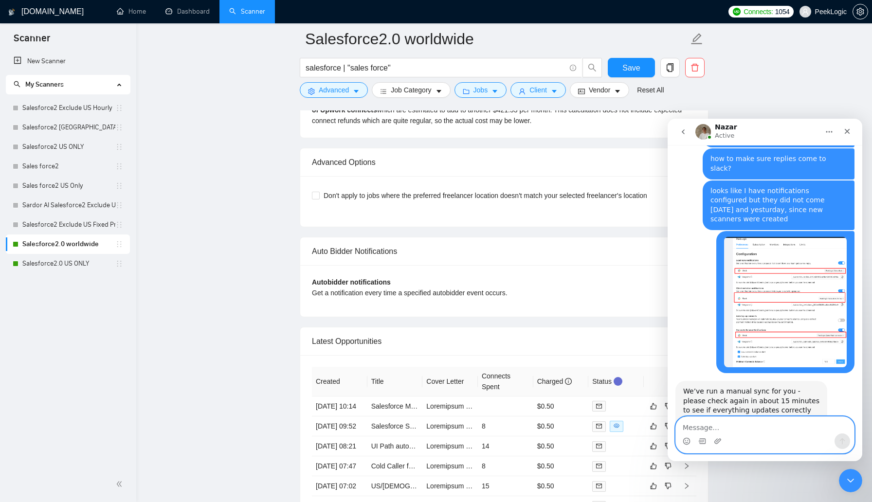
scroll to position [486, 0]
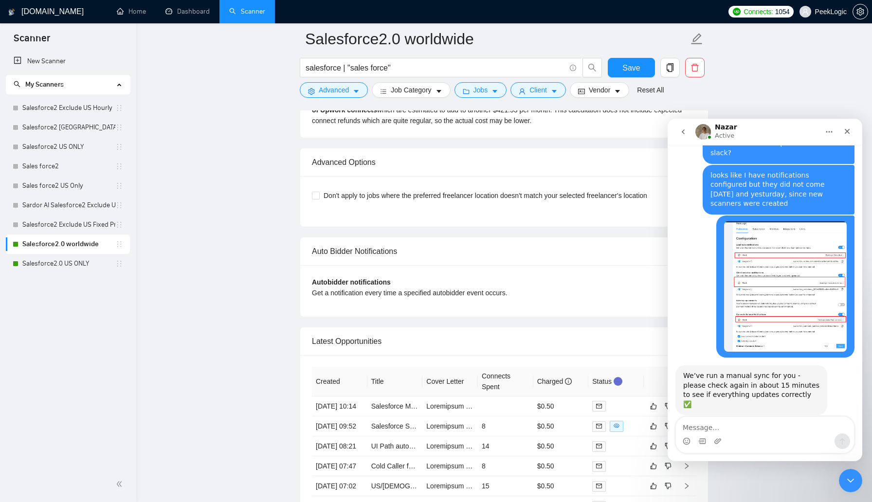
click at [69, 245] on link "Salesforce2.0 worldwide" at bounding box center [68, 244] width 93 height 19
click at [307, 67] on input "salesforce | "sales force"" at bounding box center [436, 68] width 260 height 12
click at [344, 67] on input "Mulesoft | Mule Soft" | salesforce | "sales force"" at bounding box center [436, 68] width 260 height 12
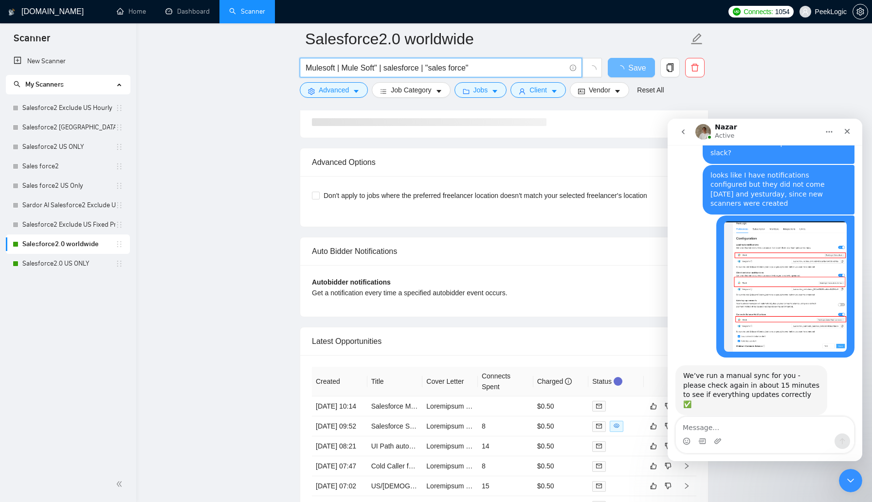
type input "Mulesoft | "Mule Soft" | salesforce | "sales force""
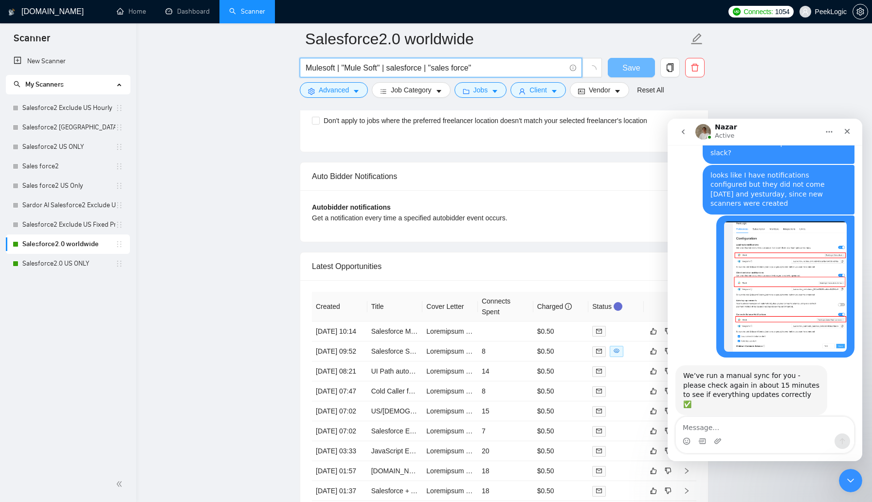
scroll to position [1661, 0]
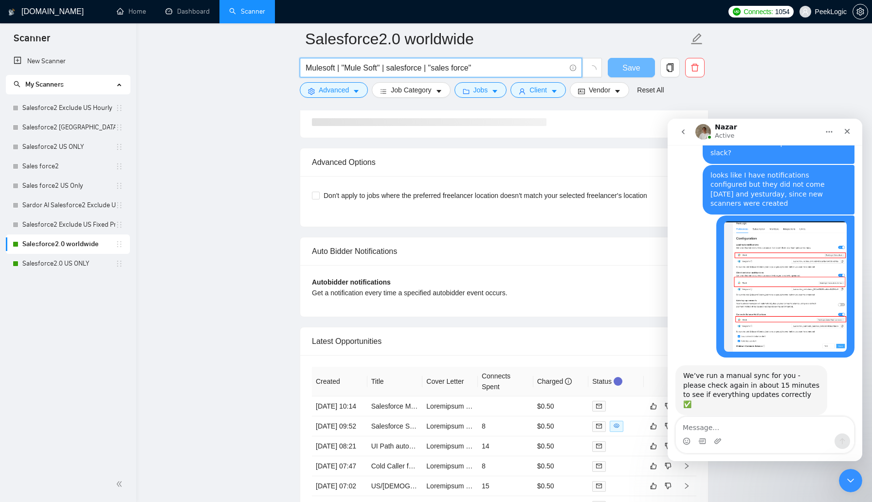
click at [327, 68] on input "Mulesoft | "Mule Soft" | salesforce | "sales force"" at bounding box center [436, 68] width 260 height 12
type input "MuleSoft | "Mule Soft" | salesforce | "sales force""
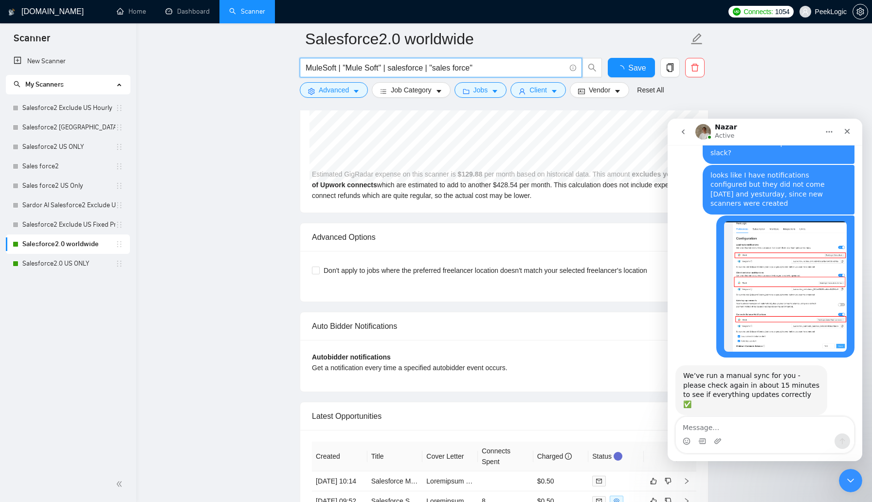
scroll to position [1736, 0]
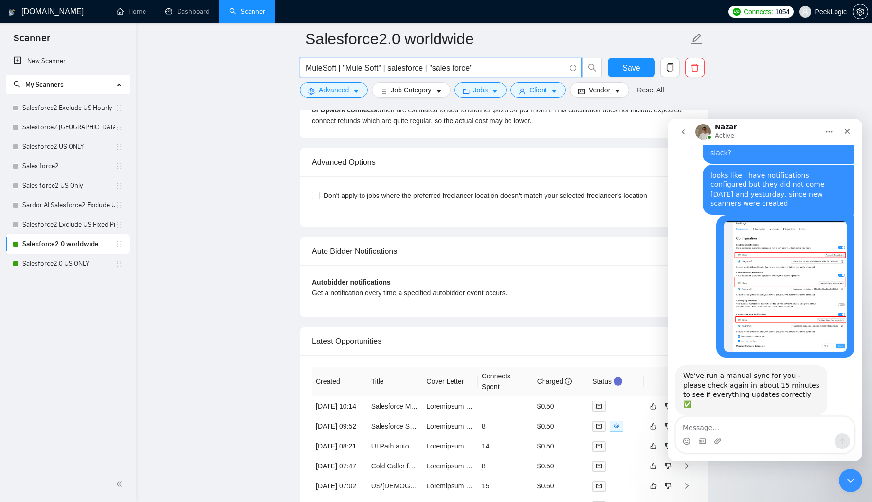
click at [306, 70] on input "MuleSoft | "Mule Soft" | salesforce | "sales force"" at bounding box center [436, 68] width 260 height 12
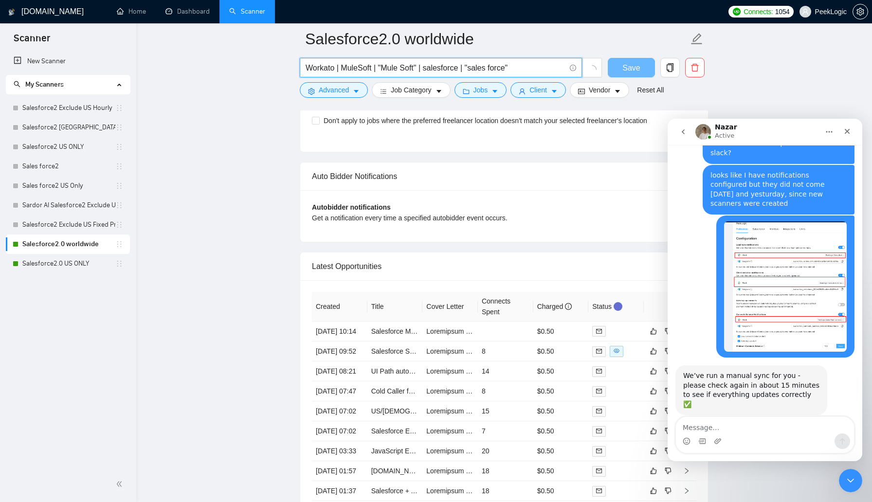
scroll to position [1661, 0]
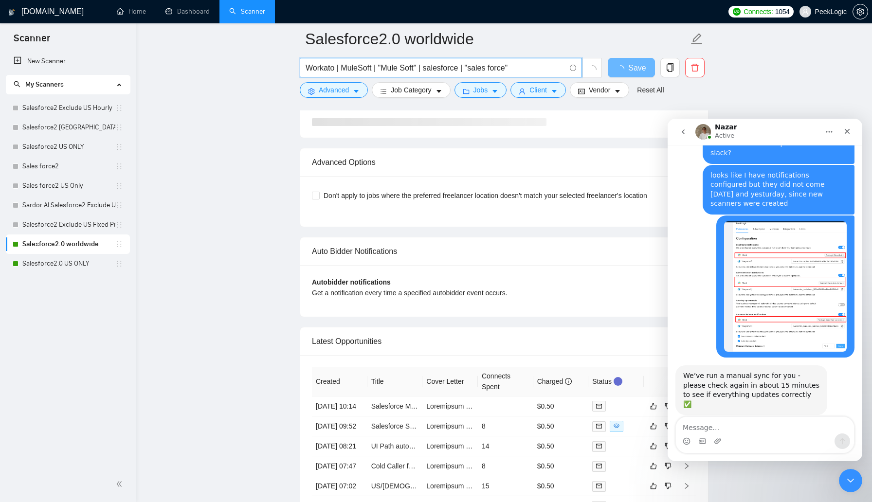
type input "Workato | MuleSoft | "Mule Soft" | salesforce | "sales force""
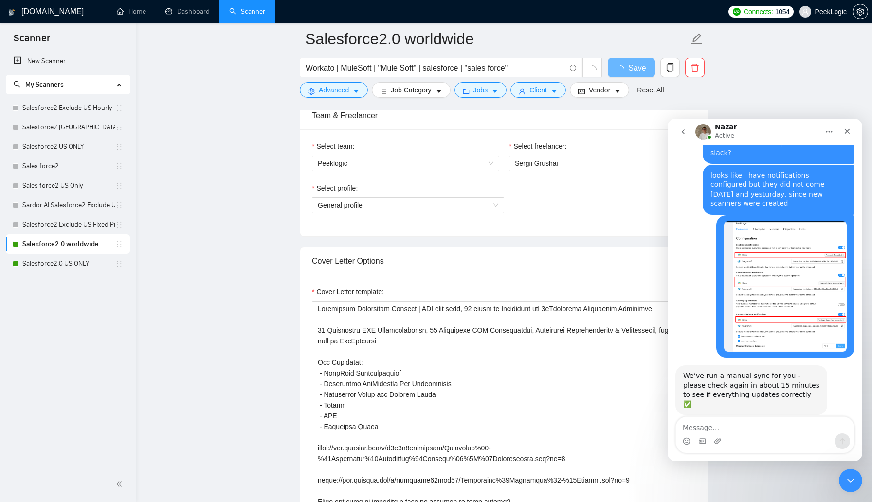
scroll to position [0, 0]
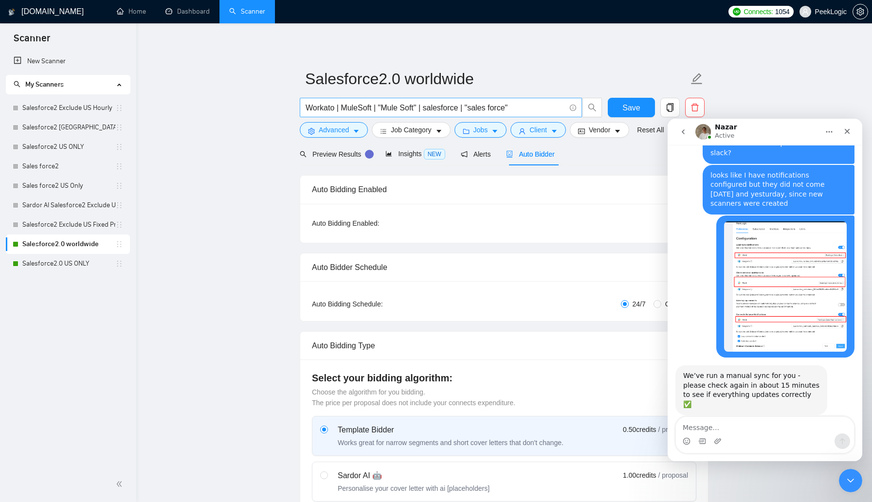
click at [531, 108] on input "Workato | MuleSoft | "Mule Soft" | salesforce | "sales force"" at bounding box center [436, 108] width 260 height 12
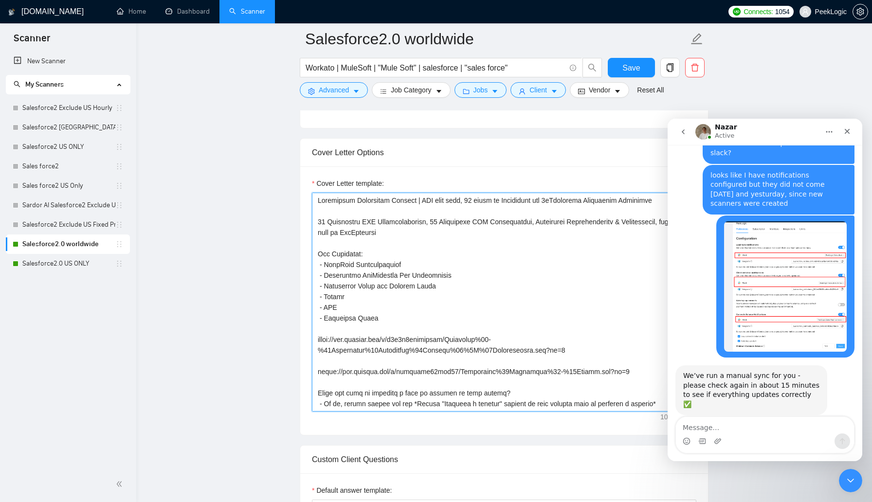
click at [430, 266] on textarea "Cover Letter template:" at bounding box center [504, 302] width 384 height 219
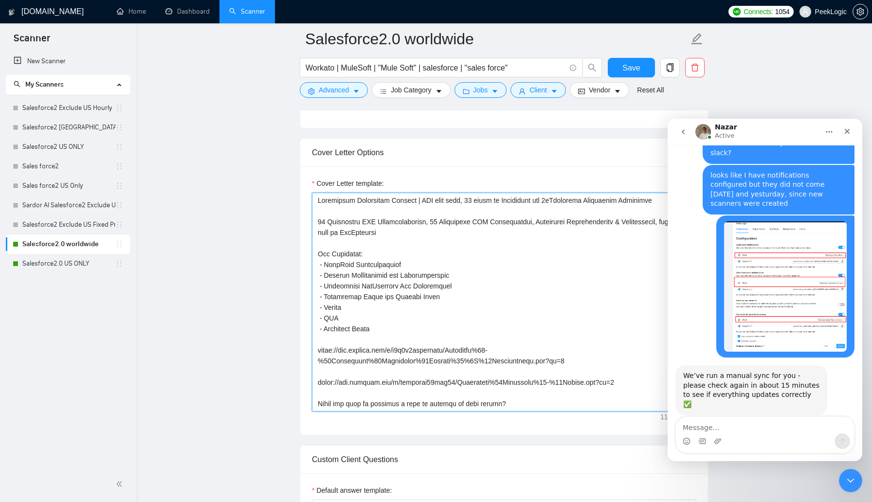
scroll to position [524, 0]
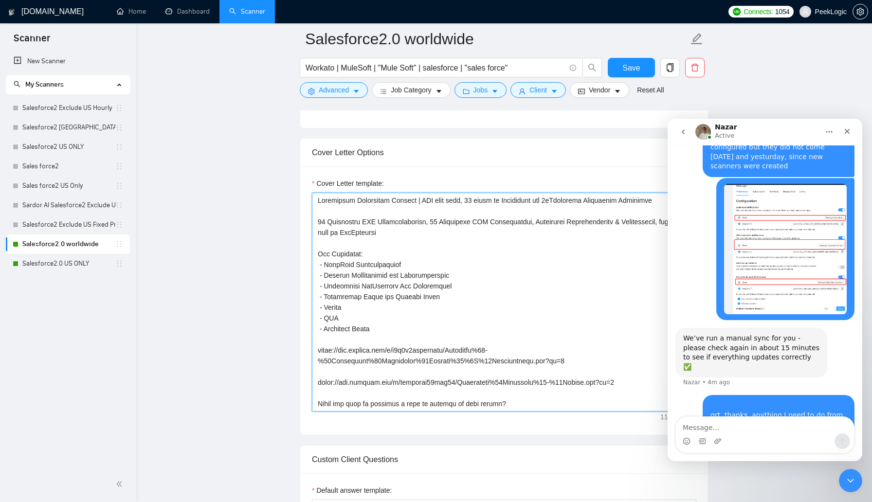
click at [390, 275] on textarea "Cover Letter template:" at bounding box center [504, 302] width 384 height 219
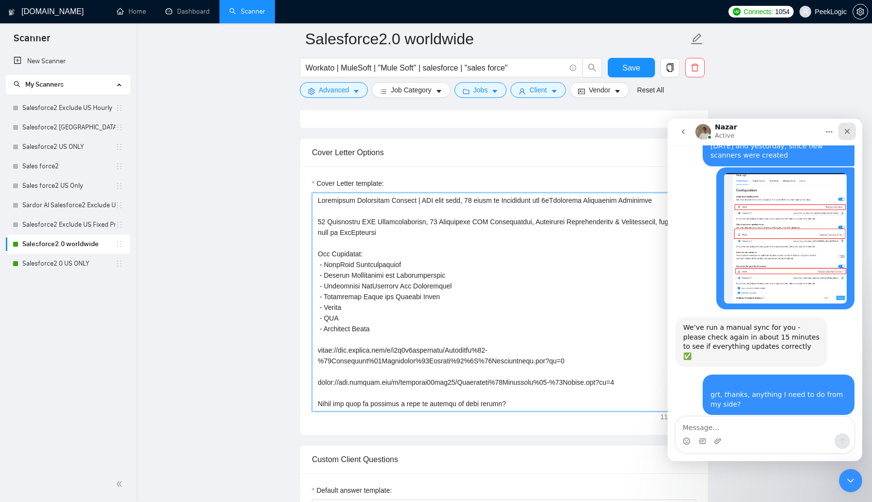
type textarea "Salesforce Consulting Partner | CST time zone, 10 years of Experience and 4xCer…"
click at [852, 129] on div "Close" at bounding box center [847, 132] width 18 height 18
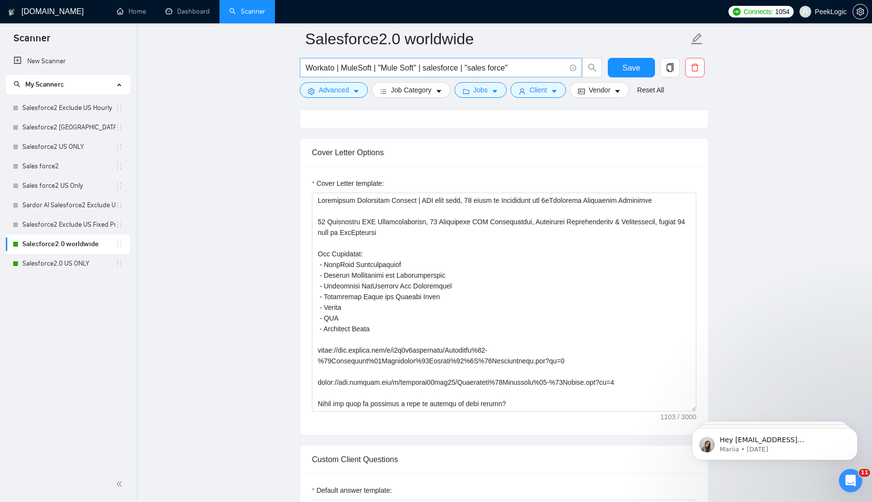
click at [545, 69] on input "Workato | MuleSoft | "Mule Soft" | salesforce | "sales force"" at bounding box center [436, 68] width 260 height 12
click at [639, 70] on span "Save" at bounding box center [631, 68] width 18 height 12
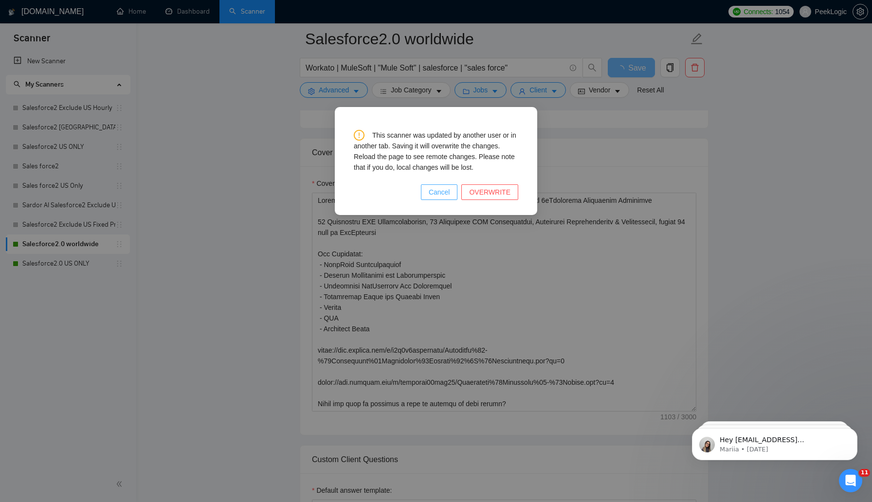
click at [445, 189] on span "Cancel" at bounding box center [439, 192] width 21 height 11
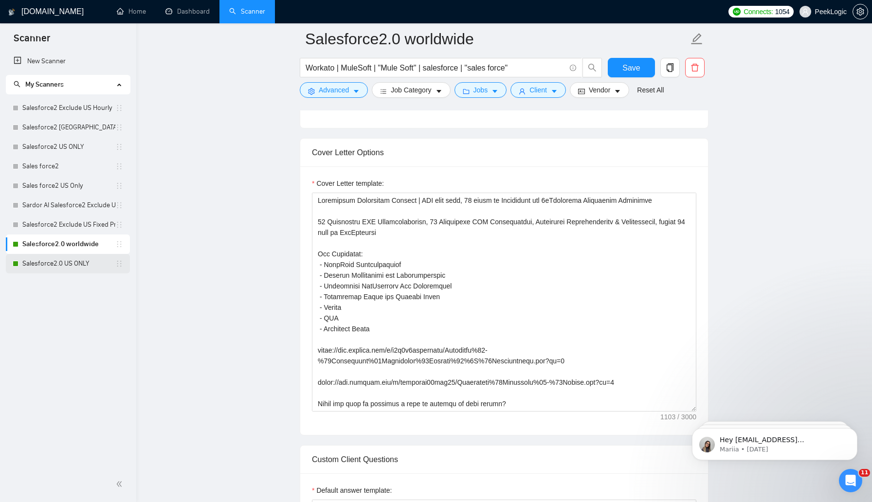
click at [60, 261] on link "Salesforce2.0 US ONLY" at bounding box center [68, 263] width 93 height 19
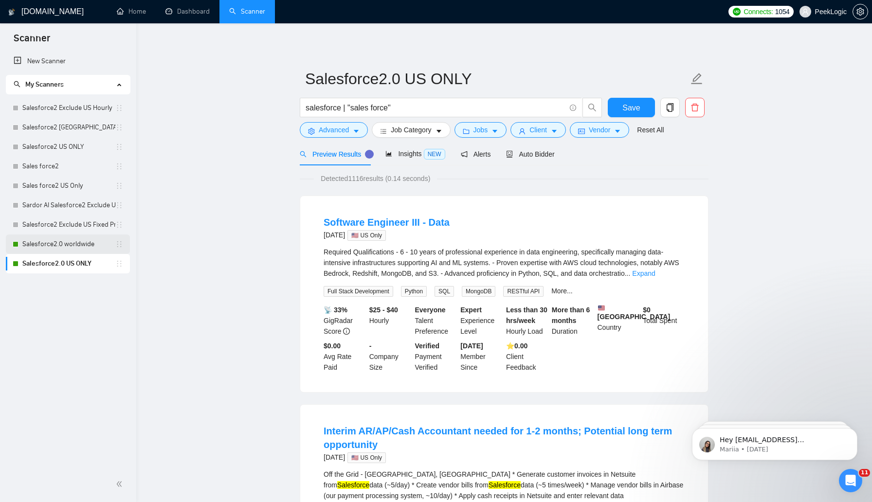
click at [81, 247] on link "Salesforce2.0 worldwide" at bounding box center [68, 244] width 93 height 19
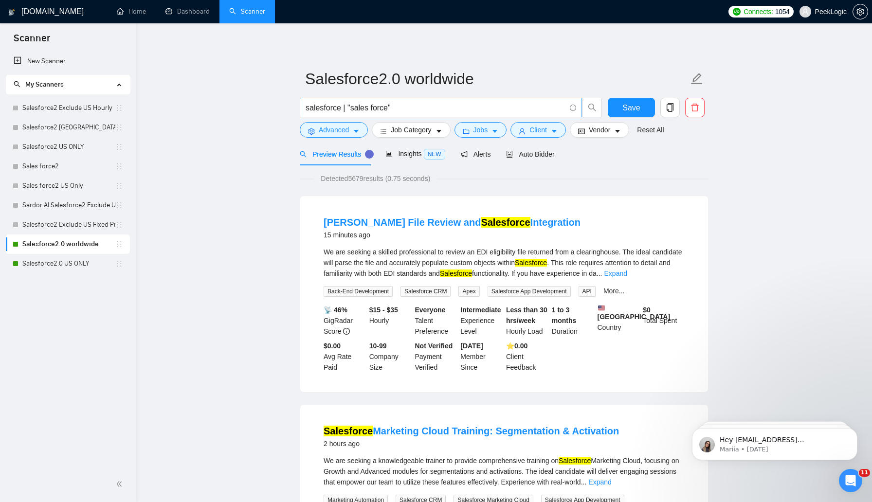
click at [442, 110] on input "salesforce | "sales force"" at bounding box center [436, 108] width 260 height 12
paste input "Workato | MuleSoft | "Mule Soft" |"
type input "Workato | MuleSoft | "Mule Soft" | salesforce | "sales force""
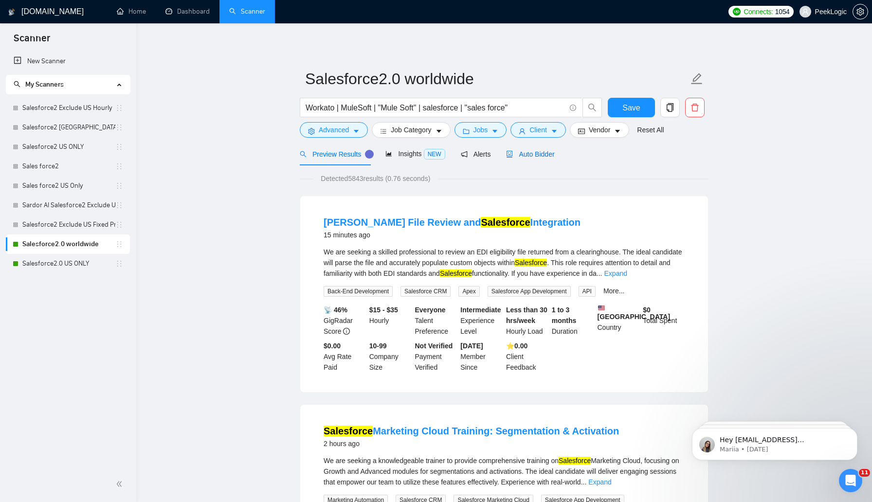
click at [528, 151] on span "Auto Bidder" at bounding box center [530, 154] width 48 height 8
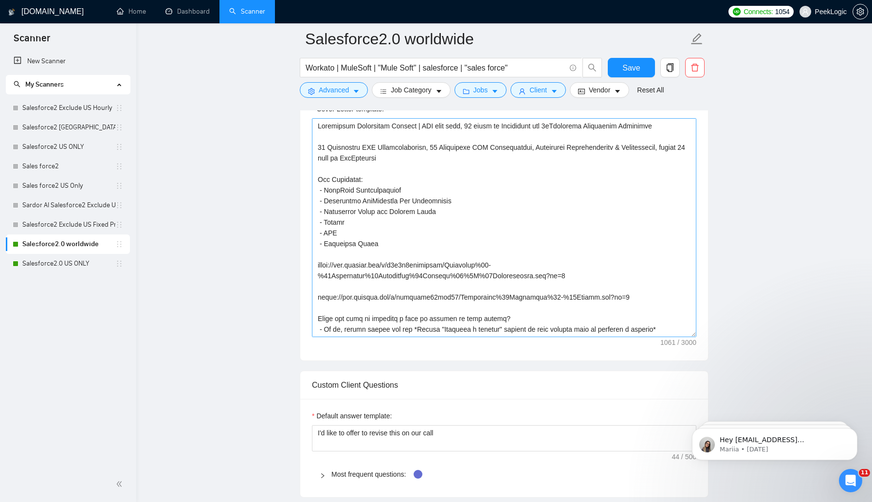
scroll to position [663, 0]
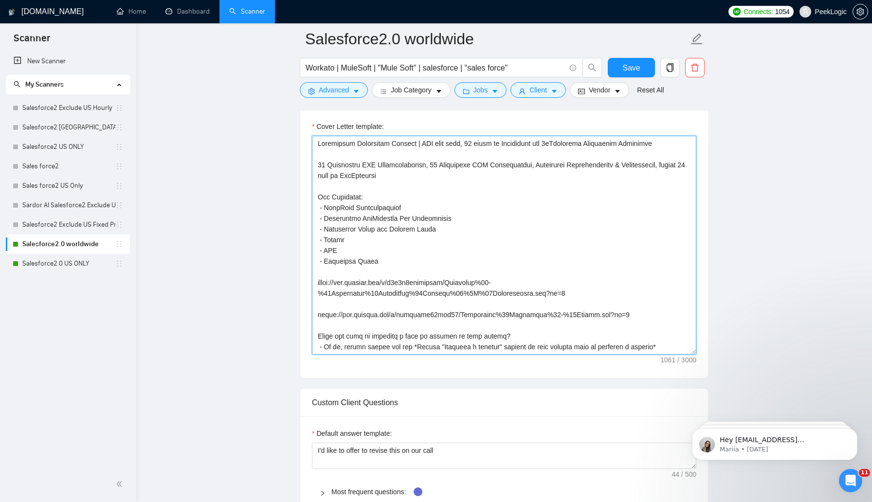
click at [435, 210] on textarea "Cover Letter template:" at bounding box center [504, 245] width 384 height 219
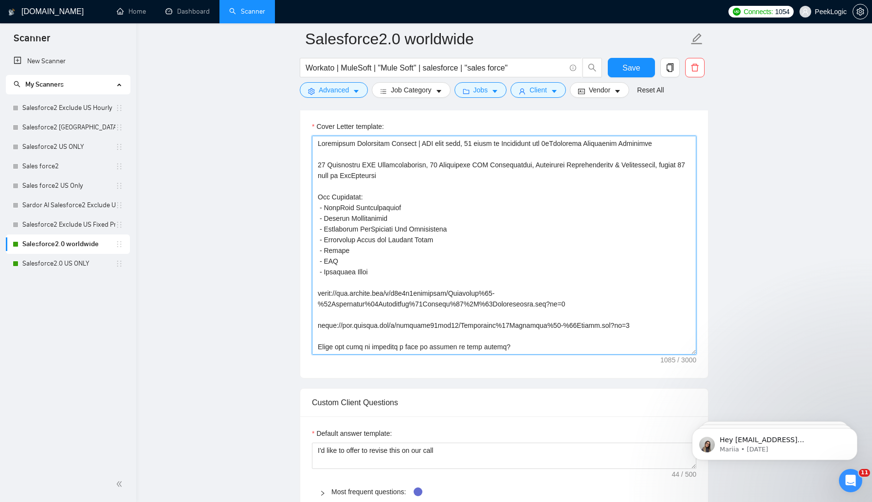
type textarea "Salesforce Consulting Partner | CST time zone, 10 years of Experience and 4xCer…"
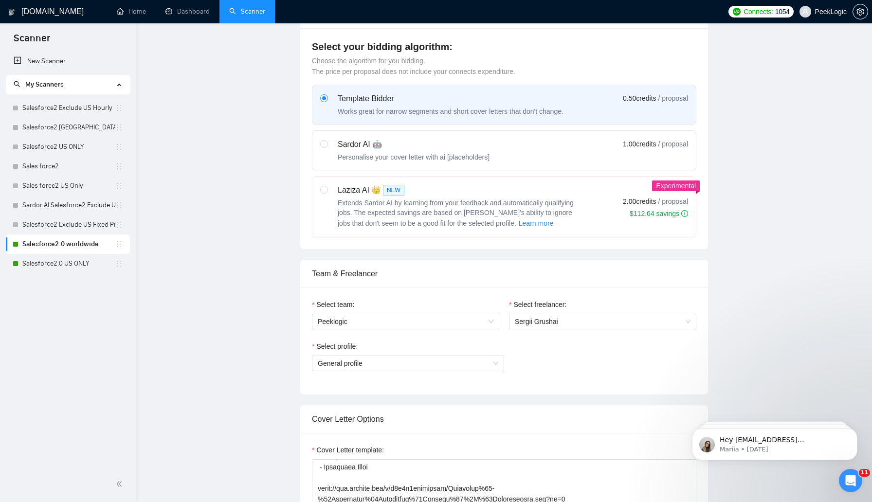
scroll to position [0, 0]
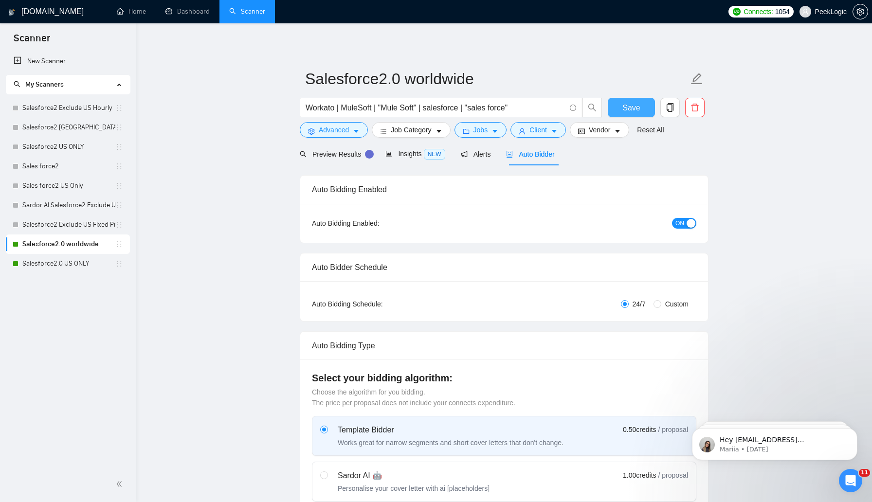
click at [623, 103] on span "Save" at bounding box center [631, 108] width 18 height 12
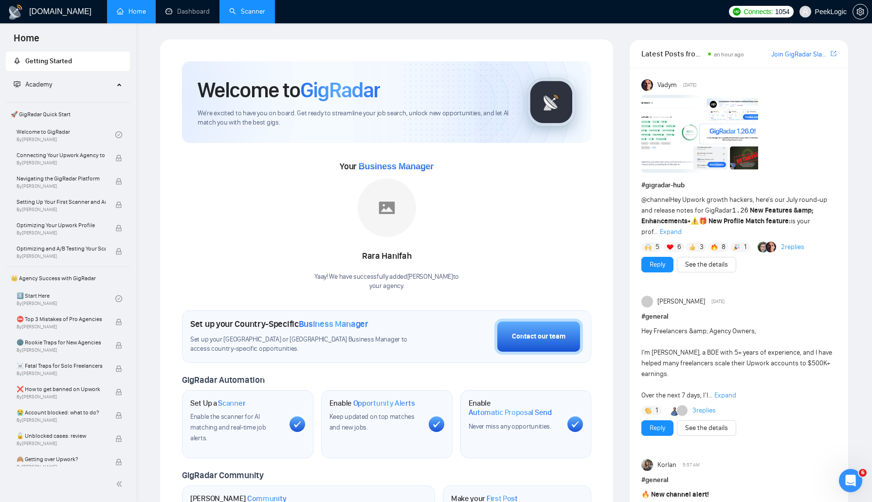
click at [251, 14] on link "Scanner" at bounding box center [247, 11] width 36 height 8
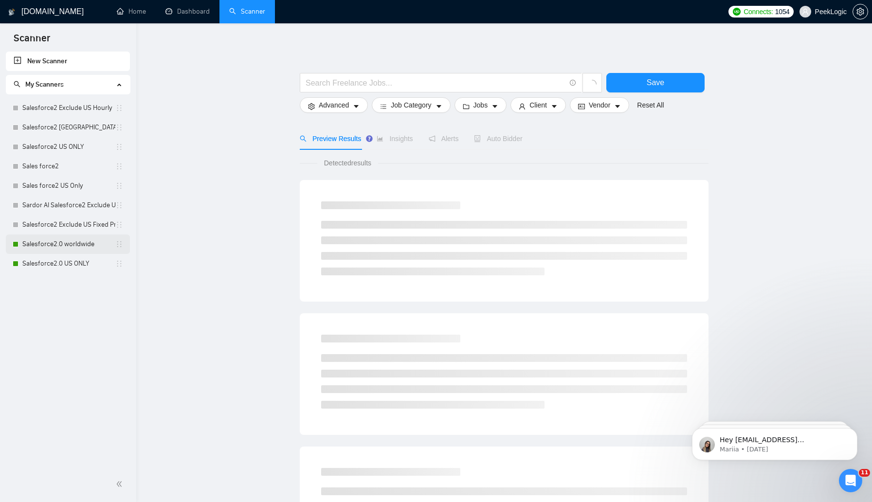
click at [63, 241] on link "Salesforce2.0 worldwide" at bounding box center [68, 244] width 93 height 19
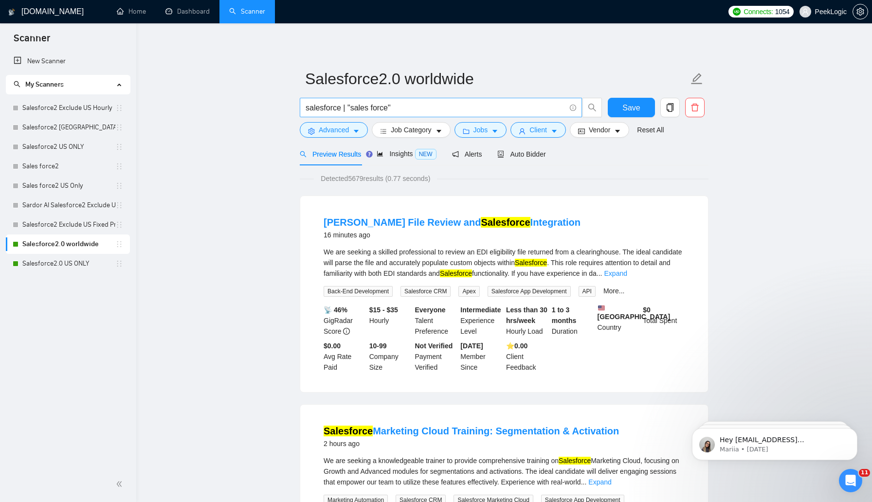
click at [435, 108] on input "salesforce | "sales force"" at bounding box center [436, 108] width 260 height 12
paste input "Workato | MuleSoft | "Mule Soft" |"
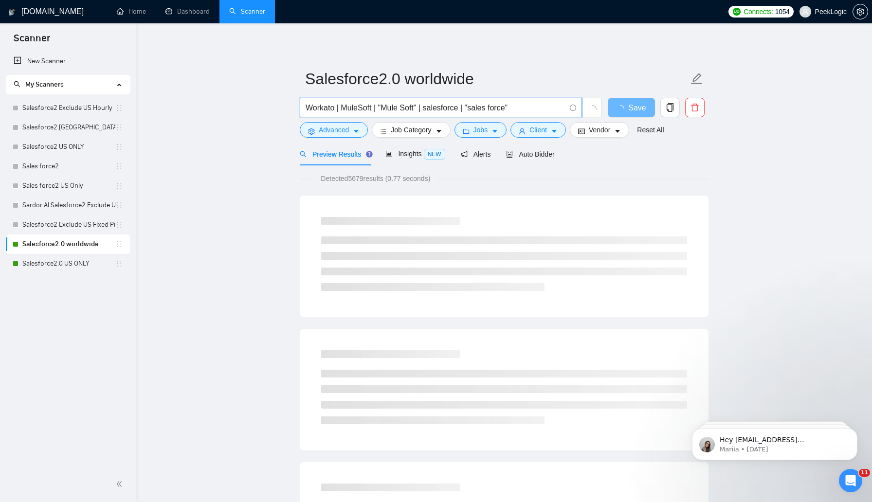
type input "Workato | MuleSoft | "Mule Soft" | salesforce | "sales force""
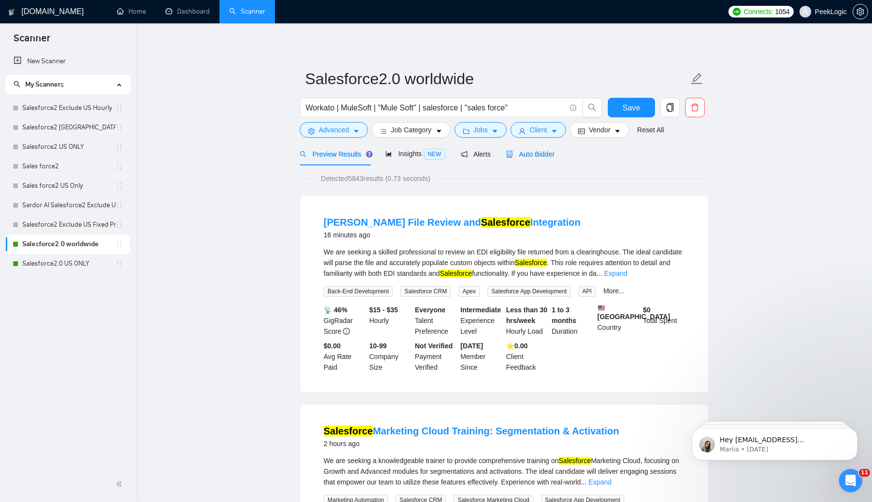
click at [545, 152] on span "Auto Bidder" at bounding box center [530, 154] width 48 height 8
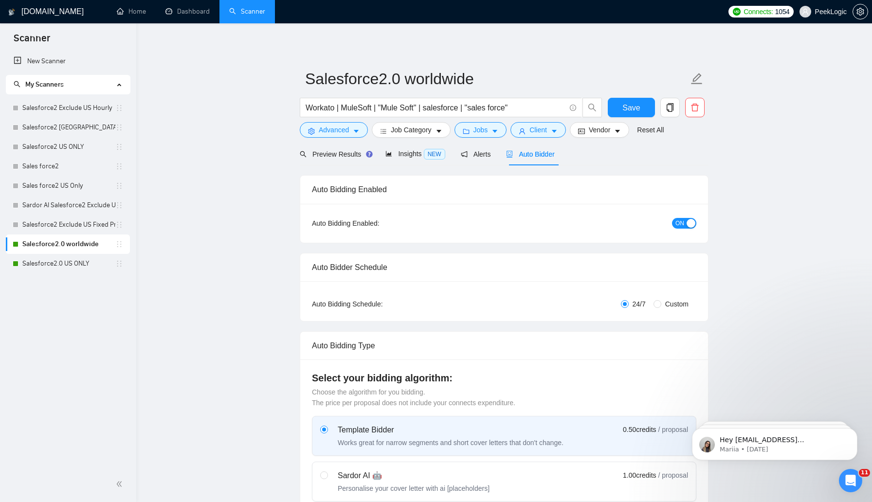
checkbox input "true"
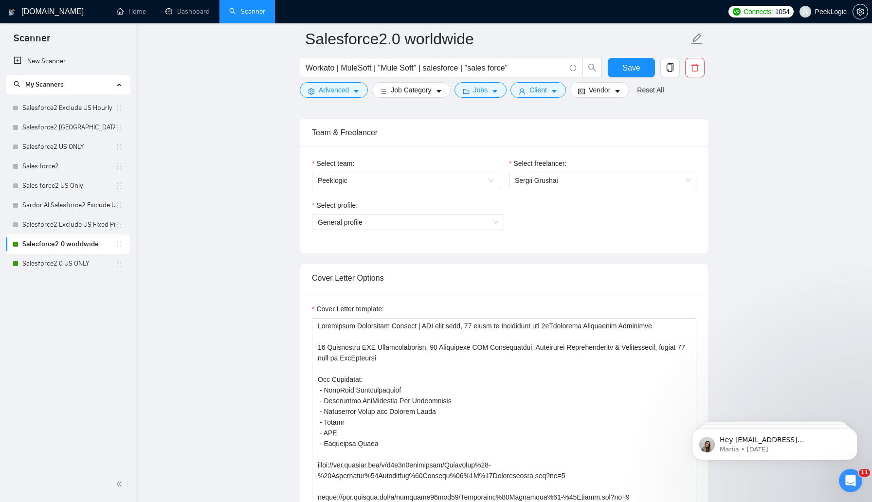
scroll to position [646, 0]
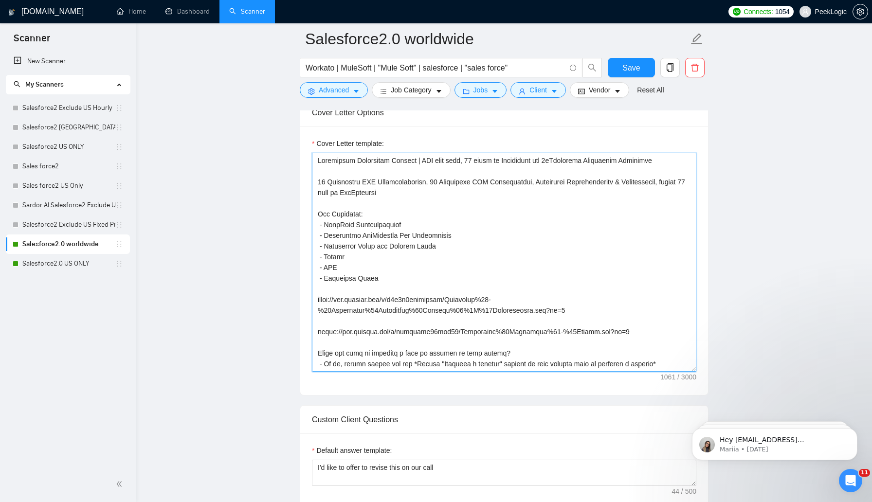
click at [421, 222] on textarea "Cover Letter template:" at bounding box center [504, 262] width 384 height 219
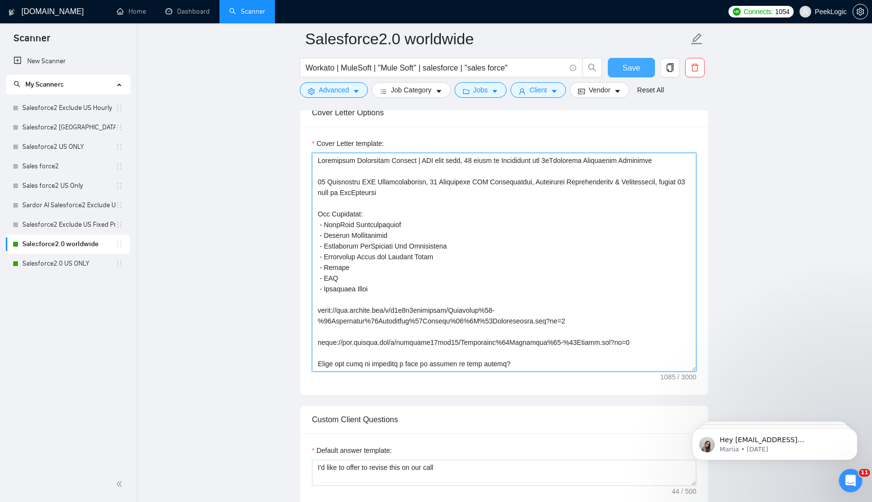
type textarea "Salesforce Consulting Partner | CST time zone, 10 years of Experience and 4xCer…"
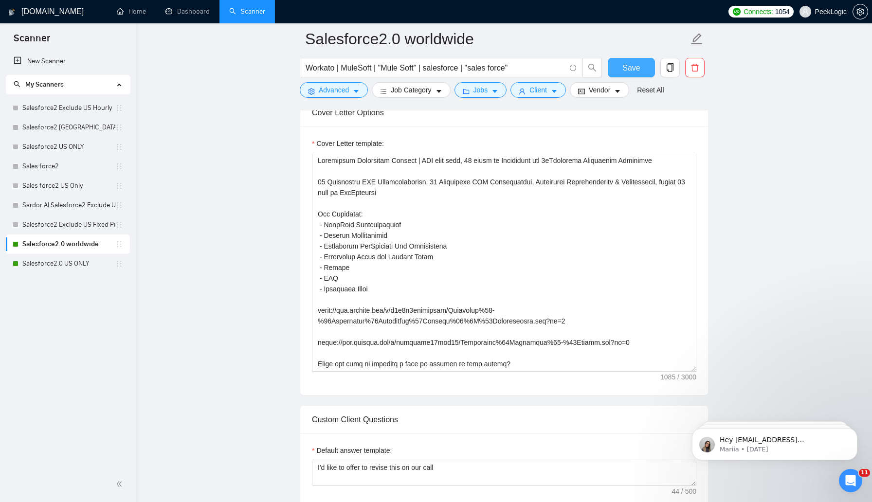
click at [644, 71] on button "Save" at bounding box center [631, 67] width 47 height 19
checkbox input "true"
click at [87, 264] on link "Salesforce2.0 US ONLY" at bounding box center [68, 263] width 93 height 19
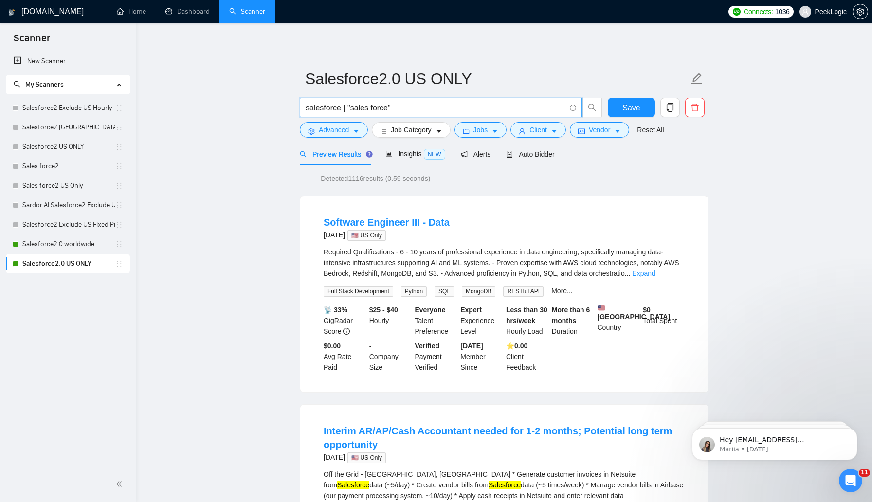
click at [459, 110] on input "salesforce | "sales force"" at bounding box center [436, 108] width 260 height 12
paste input "Workato | MuleSoft | "Mule Soft" |"
type input "Workato | MuleSoft | "Mule Soft" | salesforce | "sales force""
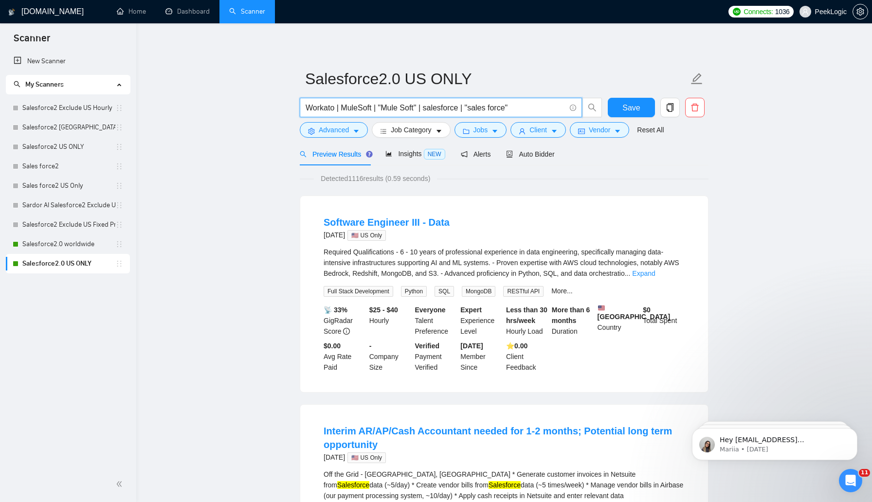
click at [545, 154] on span "Auto Bidder" at bounding box center [530, 154] width 48 height 8
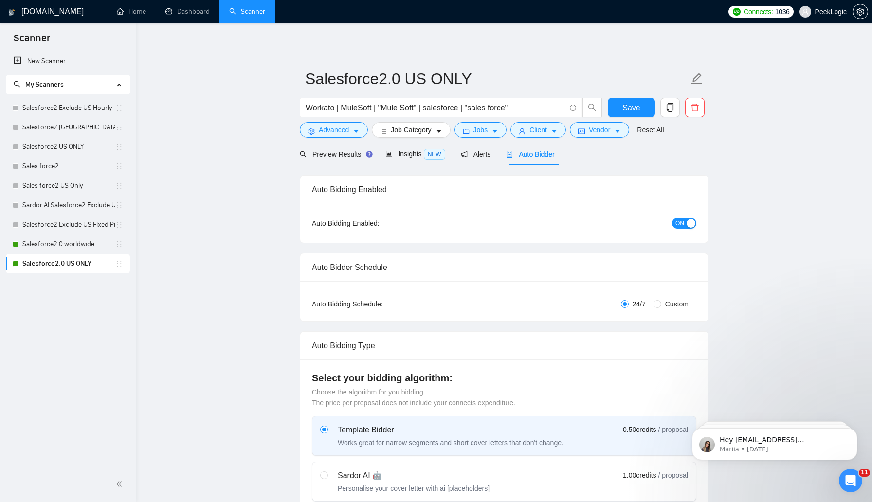
checkbox input "true"
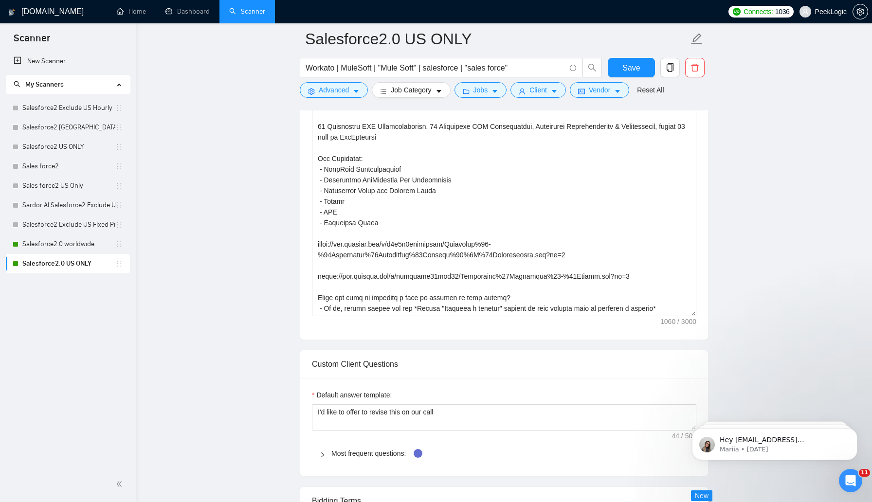
scroll to position [586, 0]
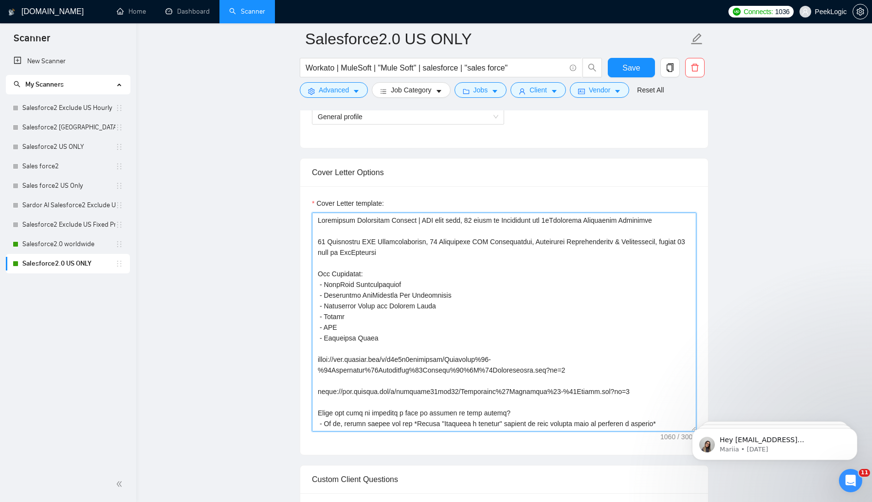
click at [450, 284] on textarea "Cover Letter template:" at bounding box center [504, 322] width 384 height 219
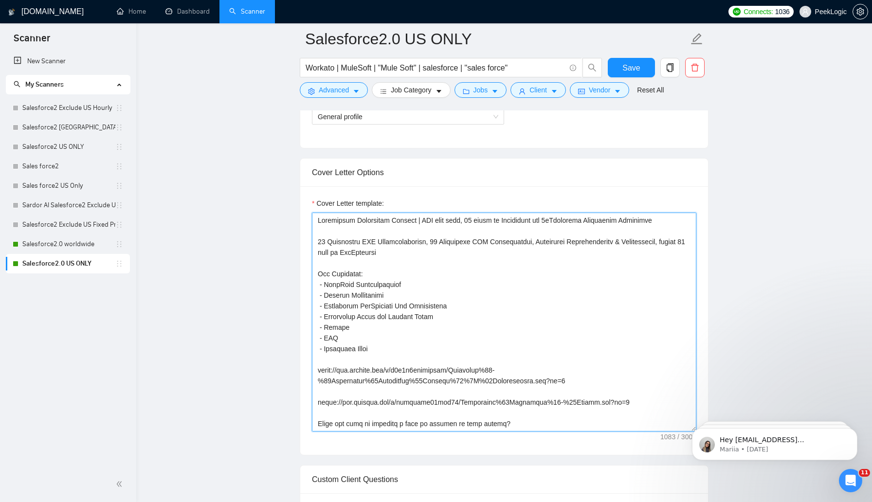
type textarea "Salesforce Consulting Partner | CST time zone, 10 years of Experience and 4xCer…"
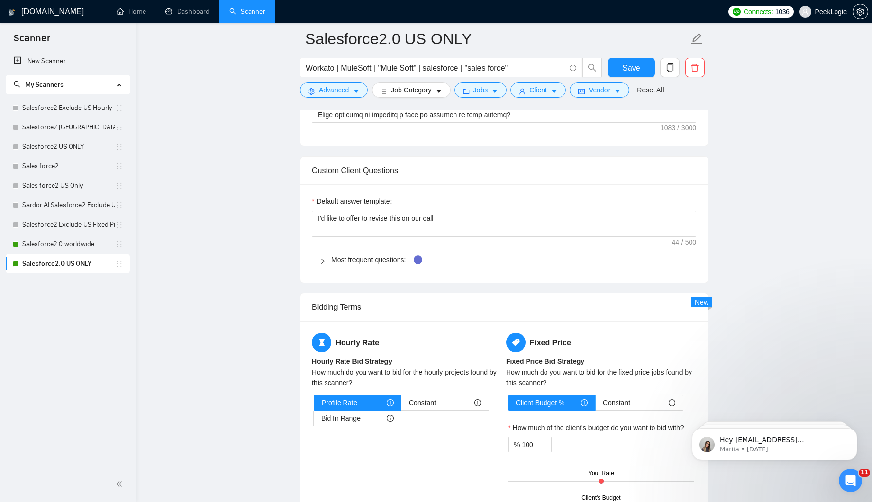
scroll to position [1082, 0]
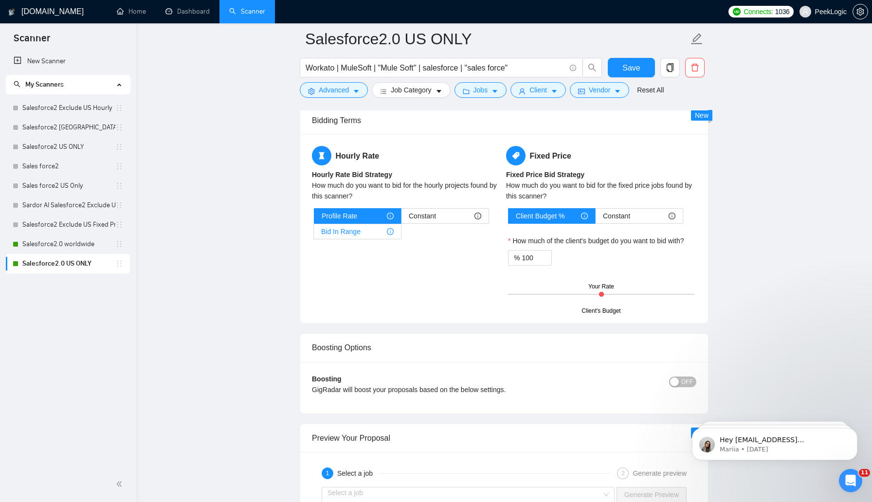
click at [371, 236] on div "Bid In Range" at bounding box center [357, 231] width 72 height 15
click at [314, 234] on input "Bid In Range" at bounding box center [314, 234] width 0 height 0
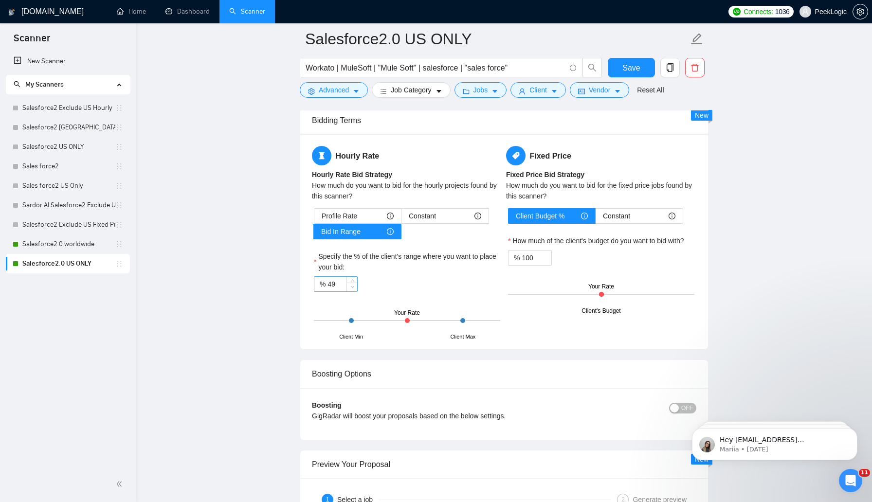
click at [350, 288] on span "down" at bounding box center [352, 288] width 6 height 6
click at [353, 281] on icon "up" at bounding box center [352, 281] width 3 height 3
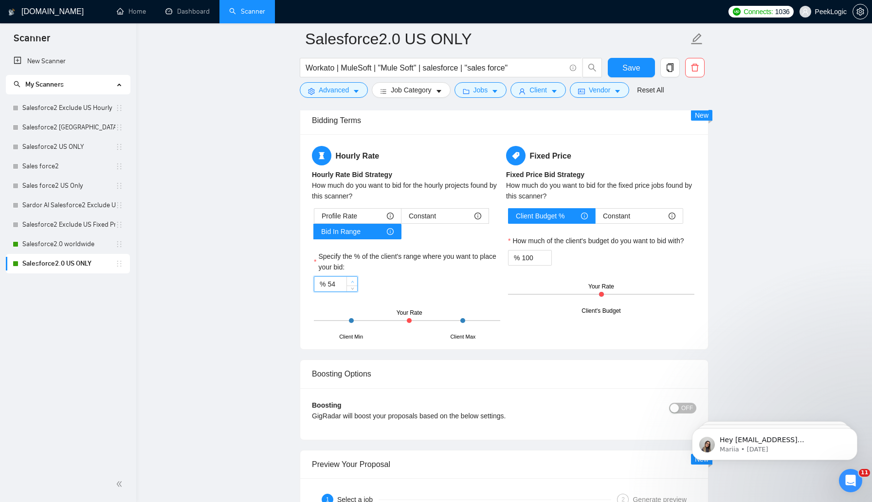
click at [353, 281] on icon "up" at bounding box center [352, 281] width 3 height 3
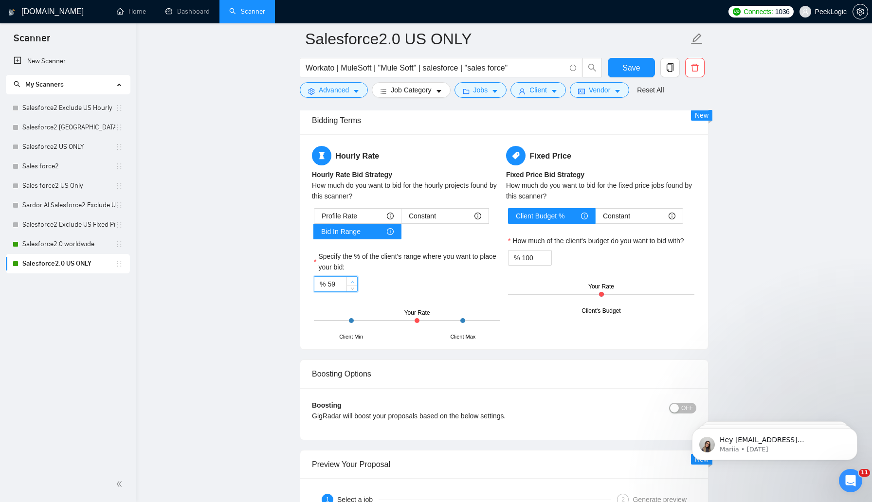
click at [353, 281] on icon "up" at bounding box center [352, 281] width 3 height 3
type input "60"
click at [353, 281] on icon "up" at bounding box center [352, 281] width 3 height 3
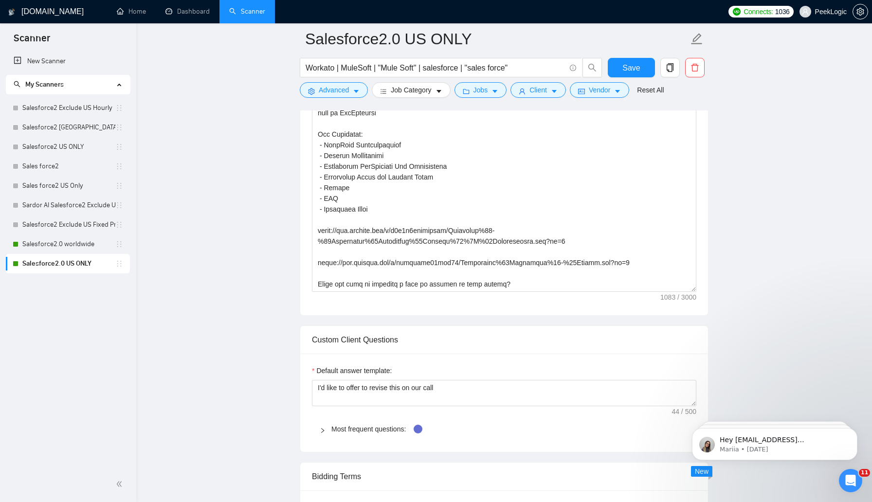
scroll to position [725, 0]
click at [636, 68] on span "Save" at bounding box center [631, 68] width 18 height 12
checkbox input "true"
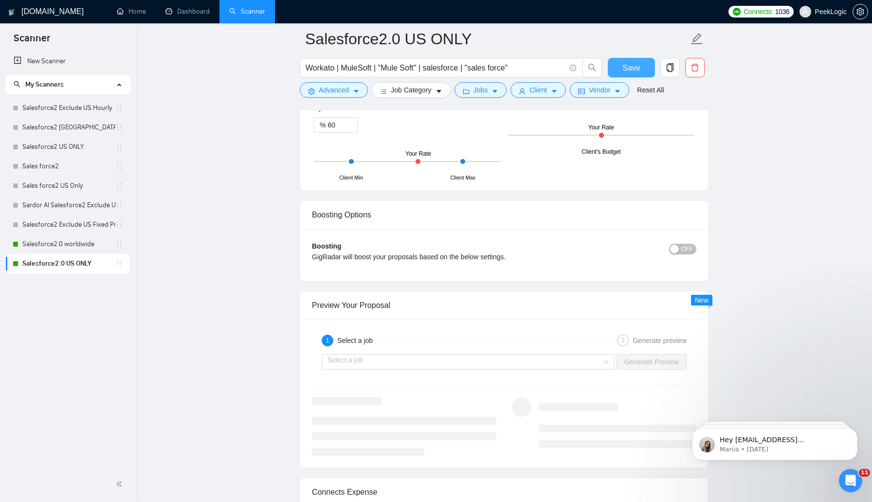
scroll to position [1360, 0]
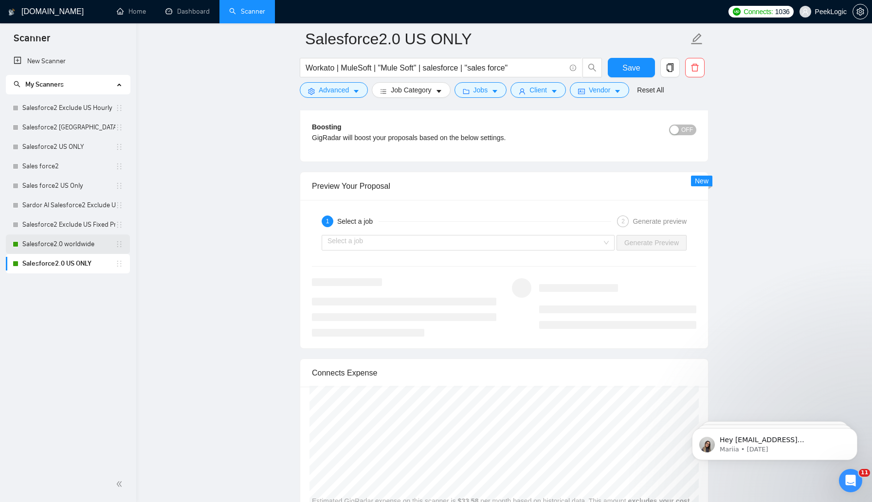
click at [87, 240] on link "Salesforce2.0 worldwide" at bounding box center [68, 244] width 93 height 19
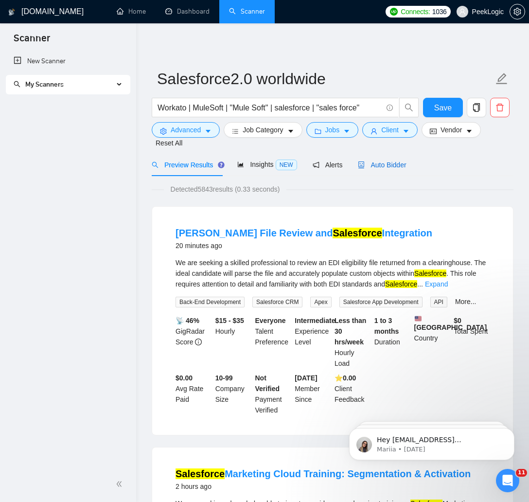
click at [393, 166] on span "Auto Bidder" at bounding box center [382, 165] width 48 height 8
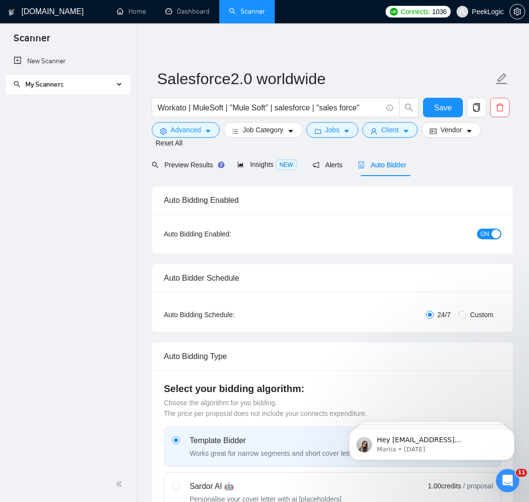
checkbox input "true"
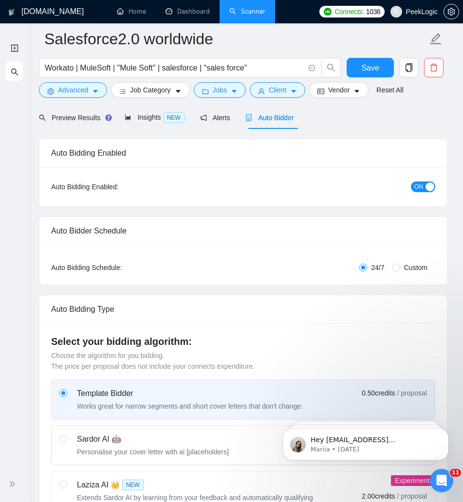
scroll to position [184, 0]
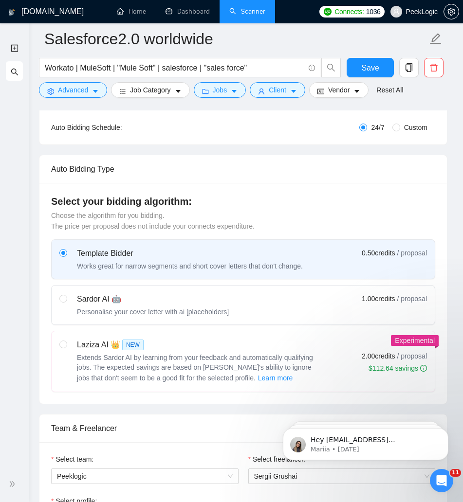
click at [136, 293] on div "Sardor AI 🤖" at bounding box center [153, 299] width 152 height 12
click at [66, 295] on input "radio" at bounding box center [62, 298] width 7 height 7
radio input "true"
radio input "false"
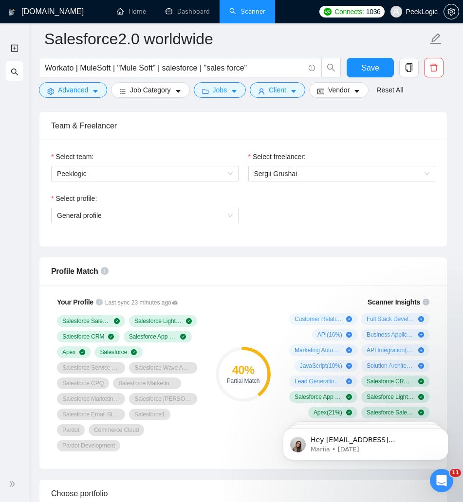
scroll to position [575, 0]
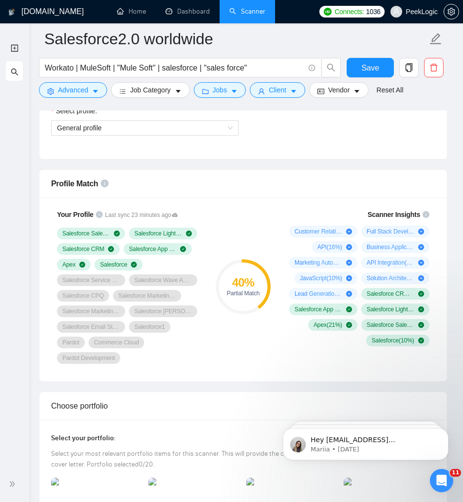
click at [348, 232] on icon "plus-circle" at bounding box center [349, 232] width 6 height 6
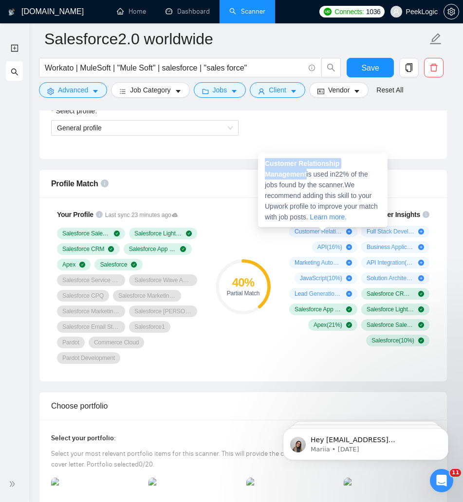
drag, startPoint x: 265, startPoint y: 162, endPoint x: 309, endPoint y: 175, distance: 46.3
click at [309, 175] on span "Customer Relationship Management is used in 22 % of the jobs found by the scann…" at bounding box center [321, 190] width 113 height 61
copy strong "Customer Relationship Management"
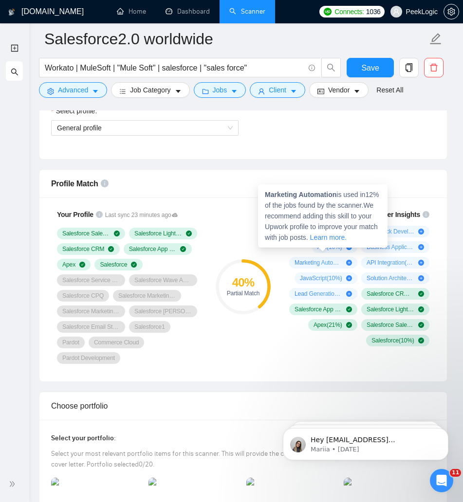
click at [349, 261] on icon "plus-circle" at bounding box center [349, 263] width 6 height 6
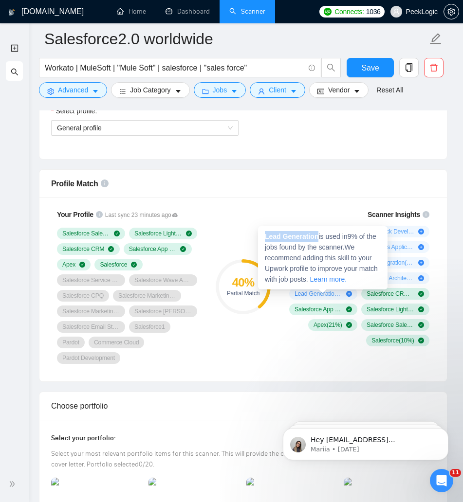
drag, startPoint x: 265, startPoint y: 236, endPoint x: 319, endPoint y: 237, distance: 54.0
click at [318, 237] on strong "Lead Generation" at bounding box center [292, 237] width 54 height 8
click at [320, 219] on div "Scanner Insights Customer Relationship Management ( 22 %) Full Stack Developmen…" at bounding box center [357, 277] width 155 height 149
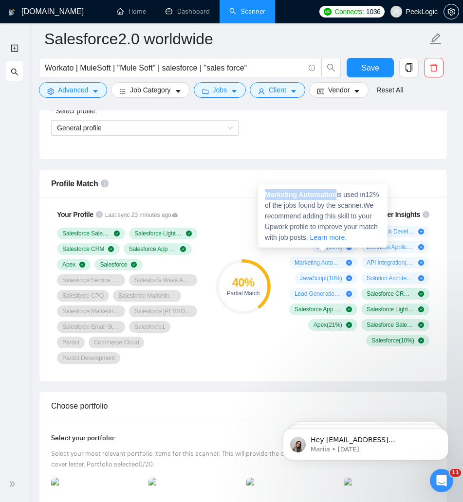
drag, startPoint x: 266, startPoint y: 193, endPoint x: 340, endPoint y: 199, distance: 74.7
click at [340, 199] on div "Marketing Automation is used in 12 % of the jobs found by the scanner. We recom…" at bounding box center [322, 215] width 129 height 63
copy strong "Marketing Automation"
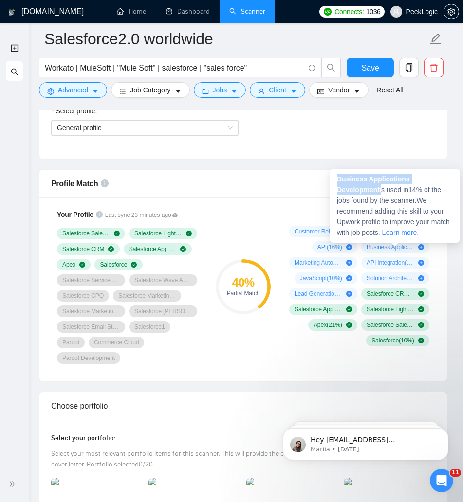
drag, startPoint x: 336, startPoint y: 177, endPoint x: 382, endPoint y: 193, distance: 48.3
click at [382, 193] on div "Business Applications Development is used in 14 % of the jobs found by the scan…" at bounding box center [394, 206] width 129 height 74
copy span "Business Applications Development"
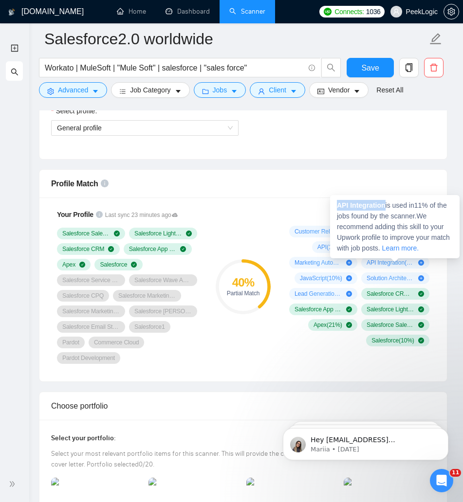
drag, startPoint x: 338, startPoint y: 205, endPoint x: 387, endPoint y: 205, distance: 49.6
click at [387, 205] on span "API Integration is used in 11 % of the jobs found by the scanner. We recommend …" at bounding box center [393, 226] width 113 height 51
copy strong "API Integration"
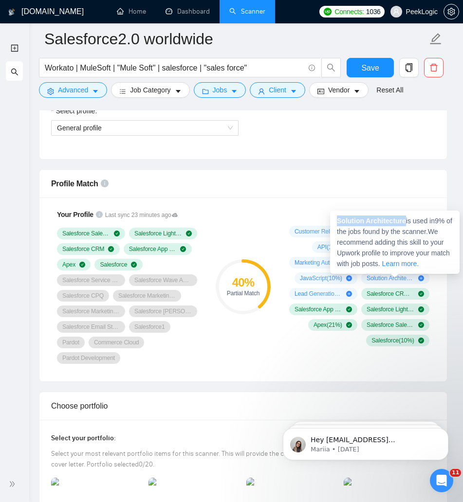
drag, startPoint x: 337, startPoint y: 223, endPoint x: 408, endPoint y: 222, distance: 71.0
click at [406, 222] on strong "Solution Architecture" at bounding box center [371, 221] width 69 height 8
copy strong "Solution Architecture"
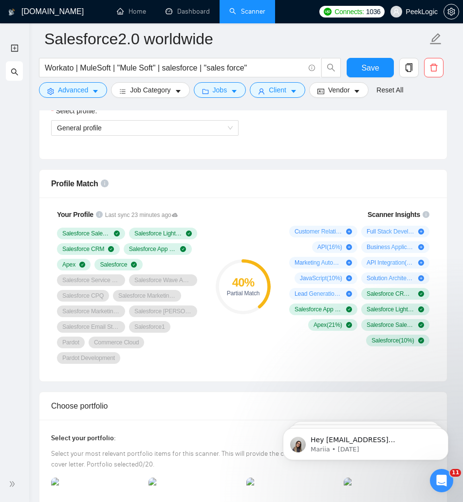
scroll to position [2591, 0]
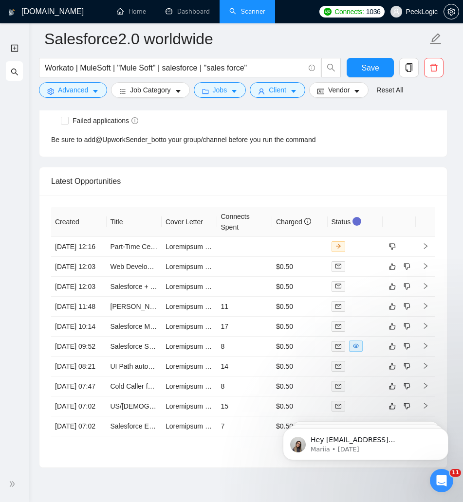
click at [18, 256] on div "New Scanner My Scanners" at bounding box center [14, 252] width 29 height 429
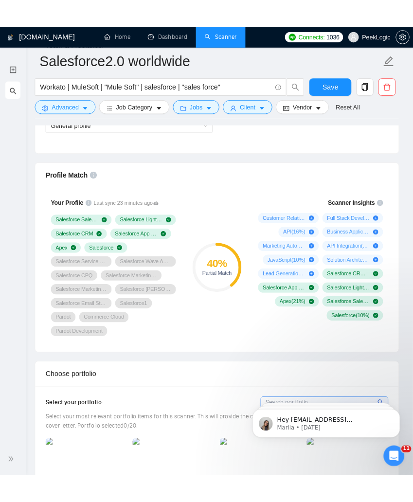
scroll to position [562, 0]
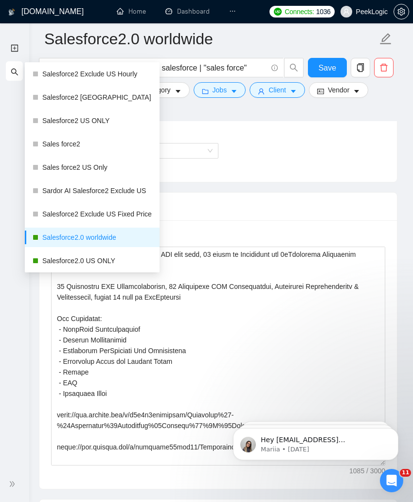
click at [360, 182] on div "Select team: Peeklogic Select freelancer: Sergii Grushai Select profile: Genera…" at bounding box center [218, 128] width 358 height 107
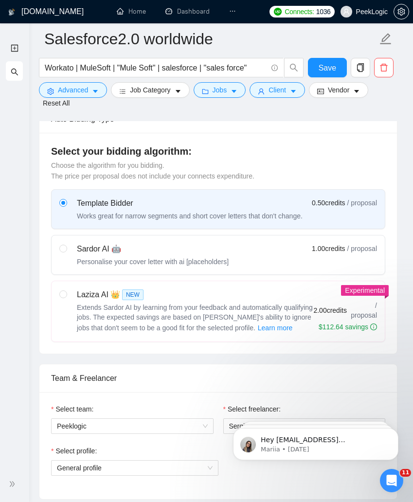
scroll to position [225, 0]
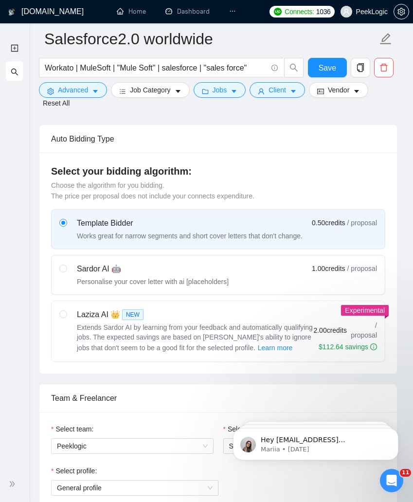
click at [235, 277] on div "Sardor AI 🤖 Personalise your cover letter with ai [placeholders] 1.00 credits /…" at bounding box center [218, 274] width 318 height 23
click at [66, 272] on input "radio" at bounding box center [62, 268] width 7 height 7
radio input "true"
radio input "false"
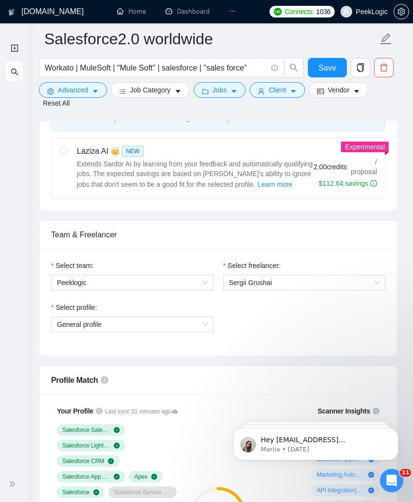
scroll to position [596, 0]
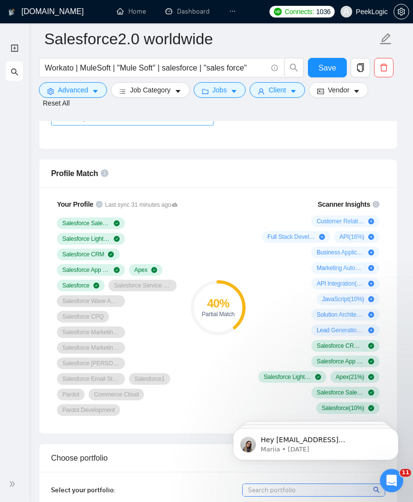
click at [149, 125] on span "General profile" at bounding box center [132, 117] width 151 height 15
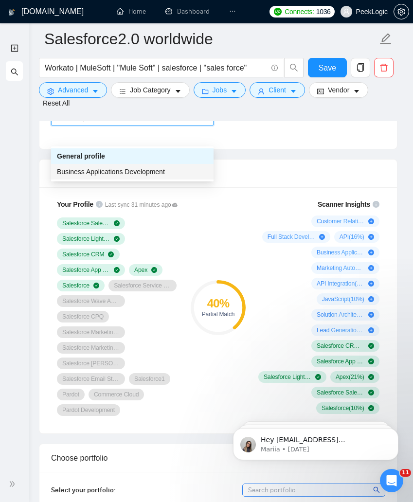
click at [127, 168] on span "Business Applications Development" at bounding box center [111, 172] width 108 height 8
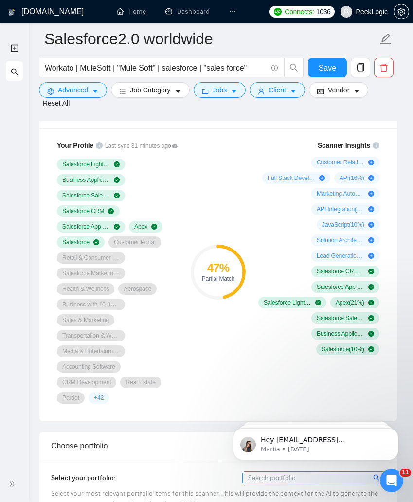
scroll to position [691, 0]
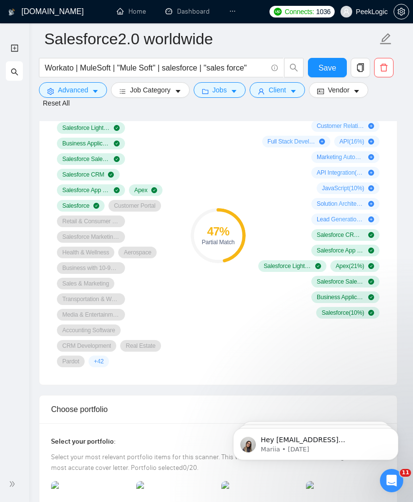
click at [97, 365] on span "+ 42" at bounding box center [99, 362] width 10 height 8
click at [245, 366] on div "47 % Partial Match" at bounding box center [218, 235] width 57 height 275
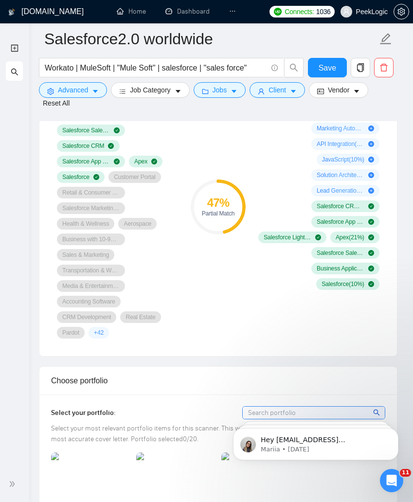
scroll to position [628, 0]
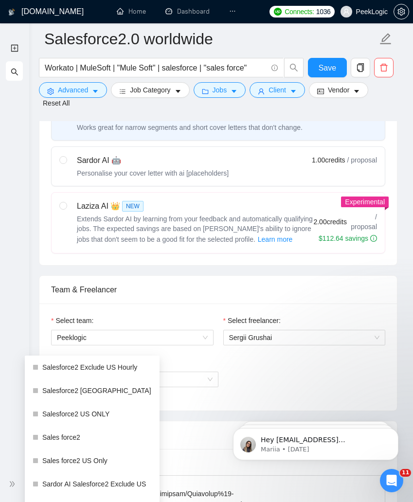
scroll to position [423, 0]
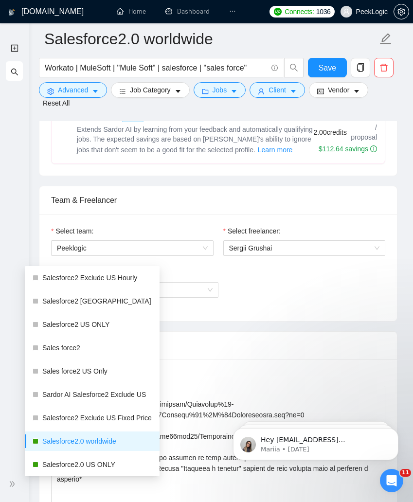
click at [172, 214] on div "Team & Freelancer" at bounding box center [218, 200] width 334 height 28
click at [11, 245] on div "New Scanner My Scanners" at bounding box center [14, 252] width 29 height 429
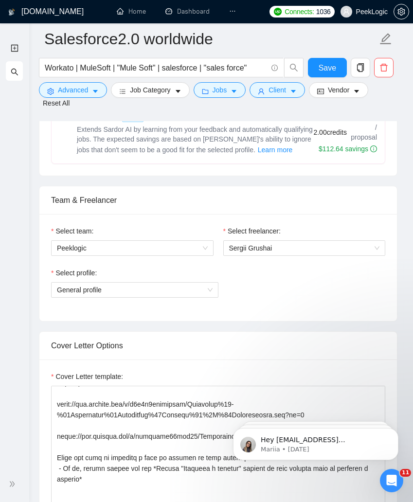
click at [360, 360] on div "Cover Letter Options" at bounding box center [218, 346] width 334 height 28
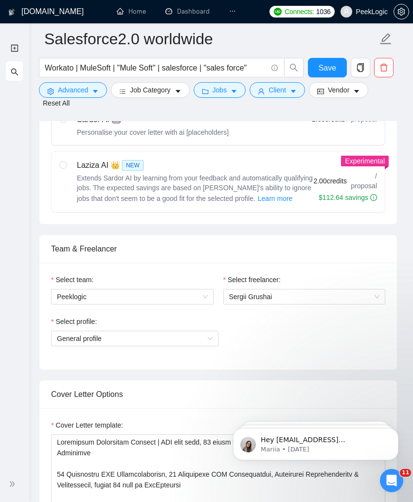
scroll to position [137, 0]
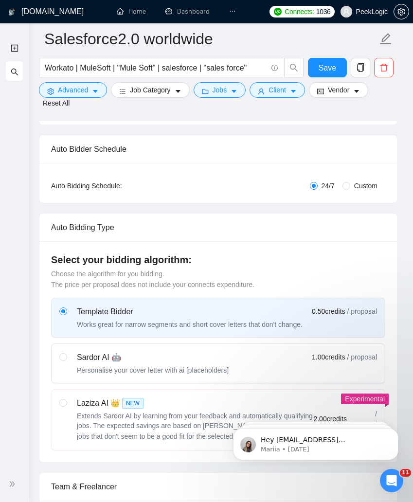
click at [199, 352] on div "Template Bidder Works great for narrow segments and short cover letters that do…" at bounding box center [218, 374] width 334 height 153
click at [223, 363] on div "Sardor AI 🤖" at bounding box center [153, 358] width 152 height 12
click at [66, 360] on input "radio" at bounding box center [62, 356] width 7 height 7
radio input "true"
radio input "false"
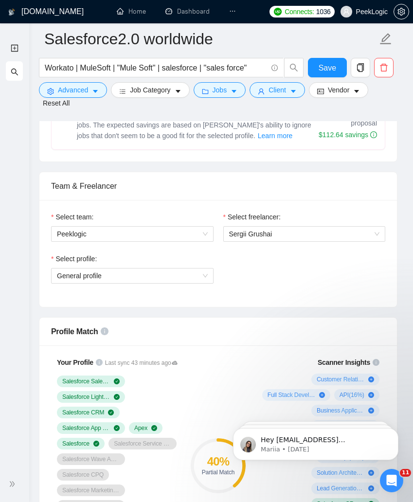
scroll to position [581, 0]
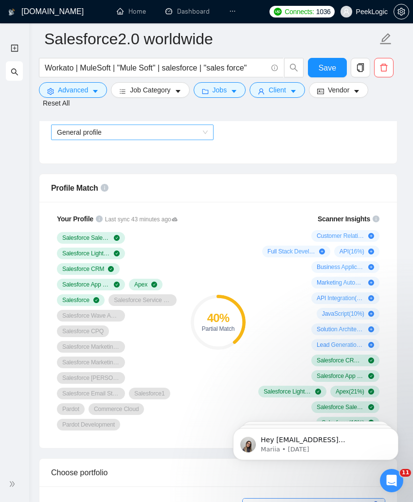
click at [193, 140] on span "General profile" at bounding box center [132, 132] width 151 height 15
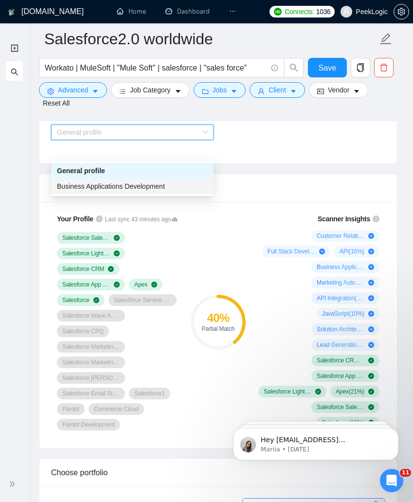
click at [155, 184] on span "Business Applications Development" at bounding box center [111, 186] width 108 height 8
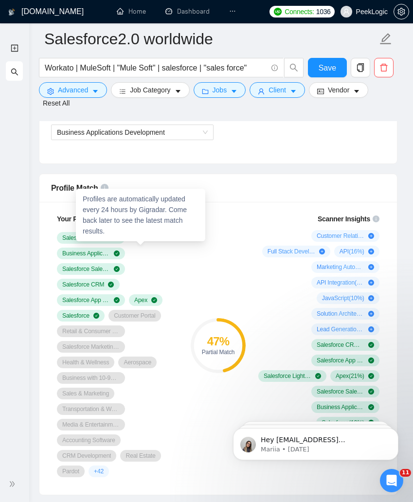
click at [175, 222] on icon at bounding box center [175, 220] width 6 height 6
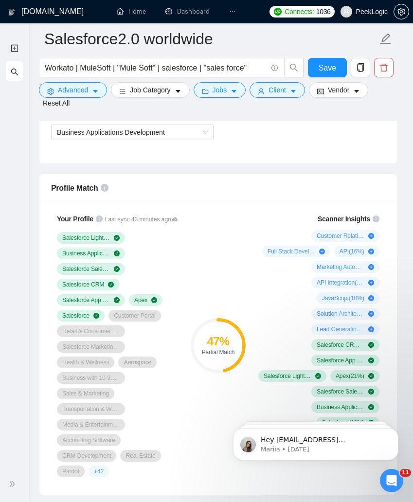
click at [256, 202] on div "Profile Match" at bounding box center [218, 188] width 334 height 28
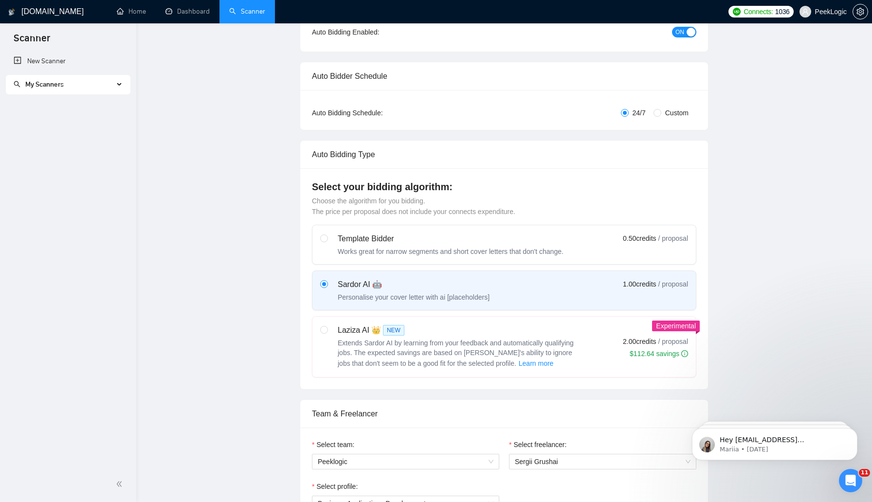
scroll to position [0, 0]
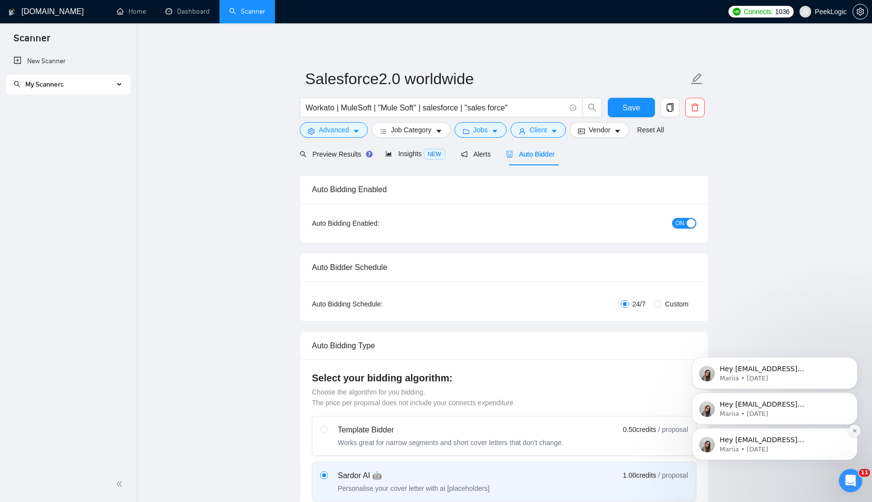
click at [413, 431] on icon "Dismiss notification" at bounding box center [854, 430] width 5 height 5
click at [413, 431] on icon "Dismiss notification" at bounding box center [854, 431] width 4 height 4
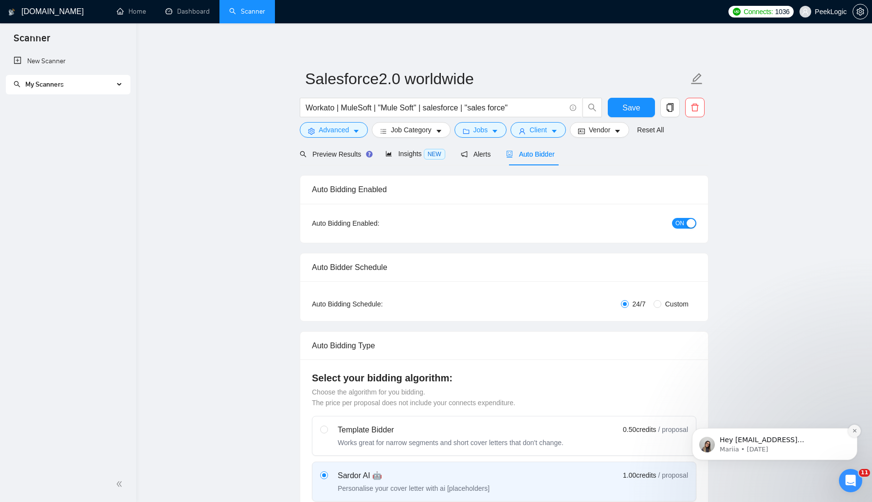
click at [413, 429] on icon "Dismiss notification" at bounding box center [853, 430] width 3 height 3
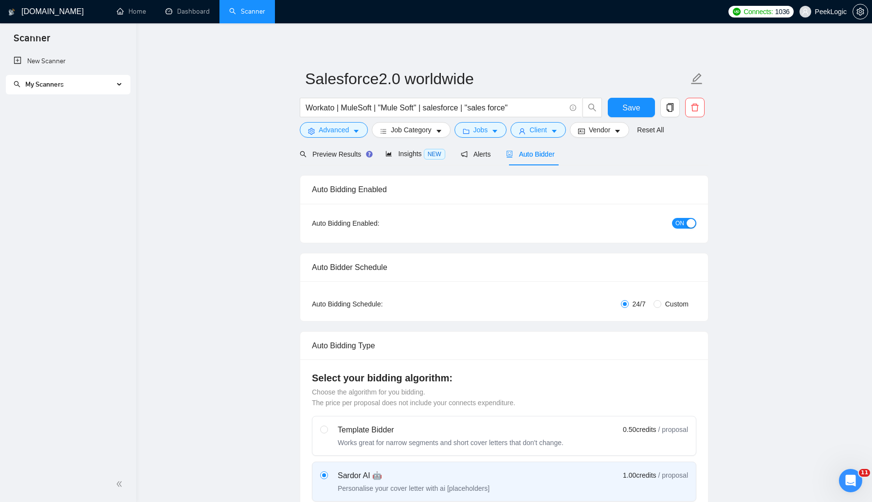
click at [248, 12] on link "Scanner" at bounding box center [247, 11] width 36 height 8
